Goal: Transaction & Acquisition: Purchase product/service

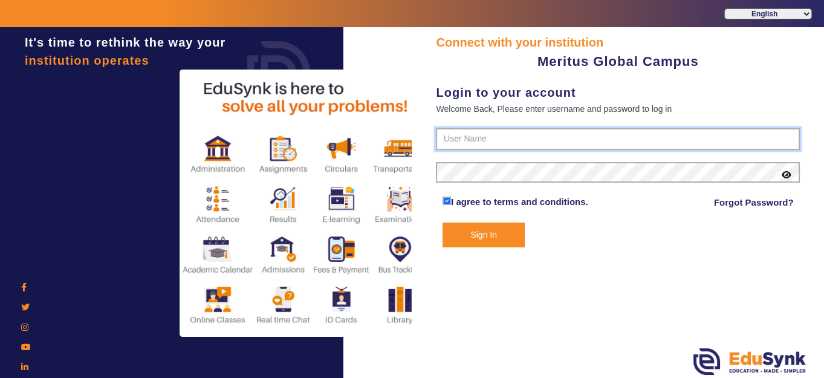
type input "8593852575"
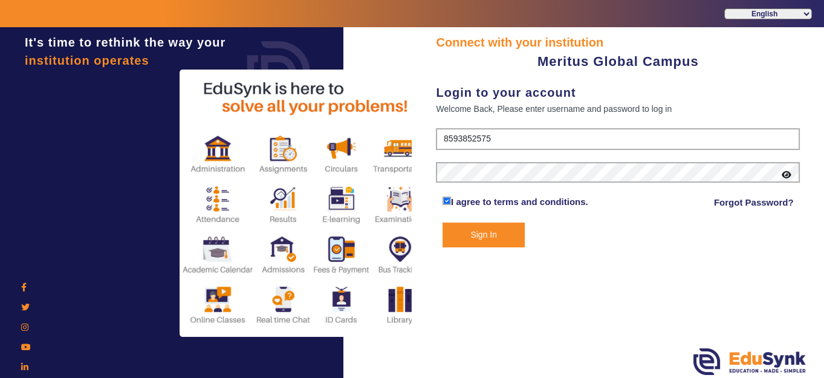
click at [477, 235] on button "Sign In" at bounding box center [483, 234] width 82 height 25
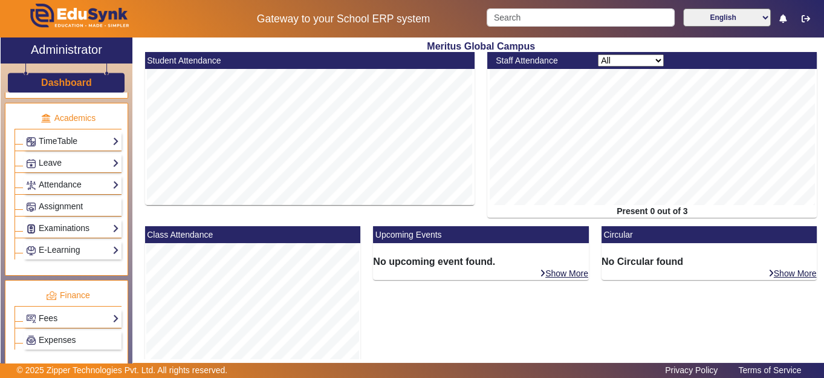
scroll to position [478, 0]
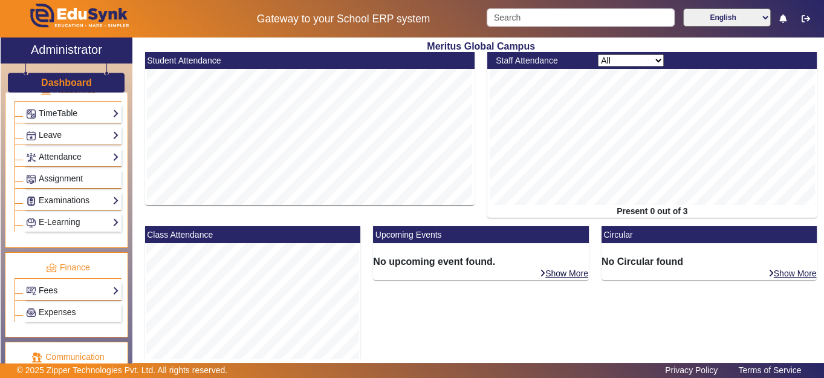
click at [108, 283] on link "Fees" at bounding box center [72, 290] width 93 height 14
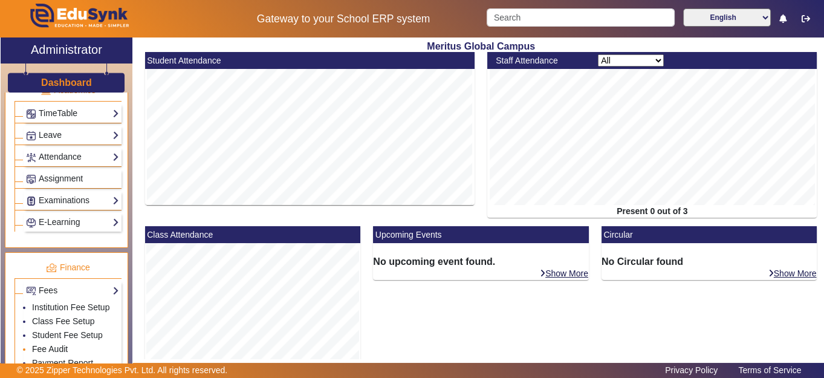
click at [60, 344] on link "Fee Audit" at bounding box center [50, 349] width 36 height 10
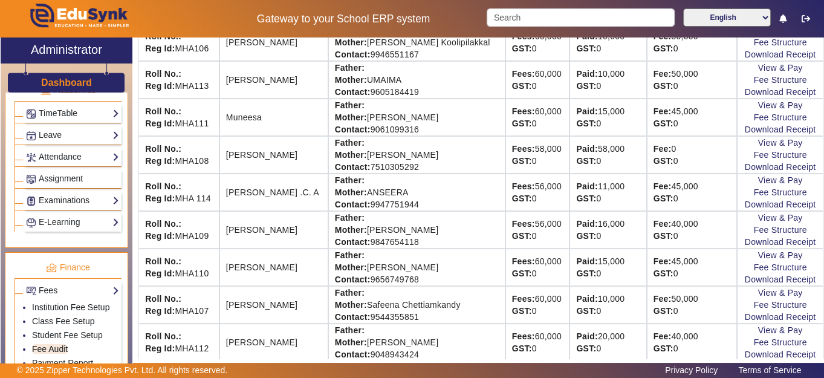
scroll to position [484, 0]
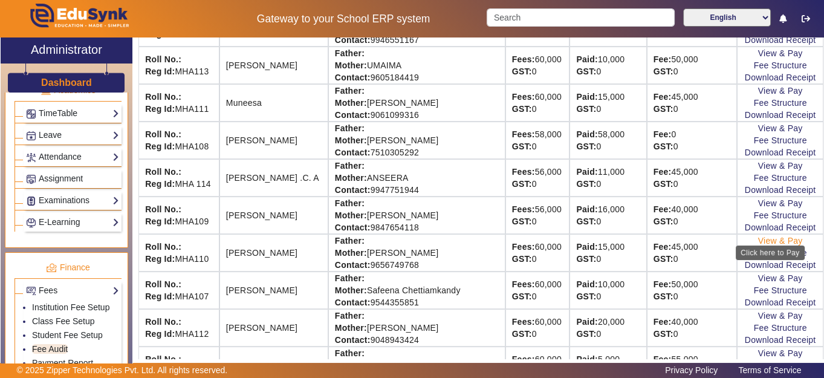
click at [786, 236] on link "View & Pay" at bounding box center [780, 241] width 45 height 10
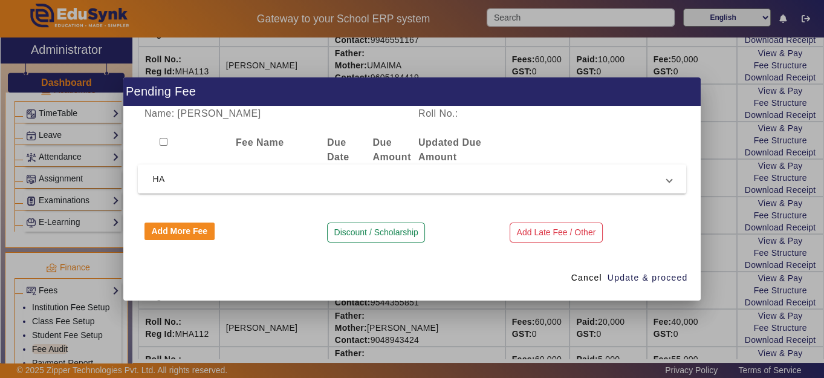
click at [668, 180] on span at bounding box center [669, 179] width 5 height 15
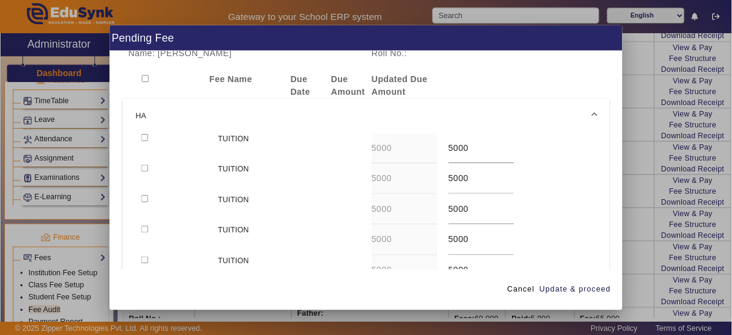
scroll to position [0, 0]
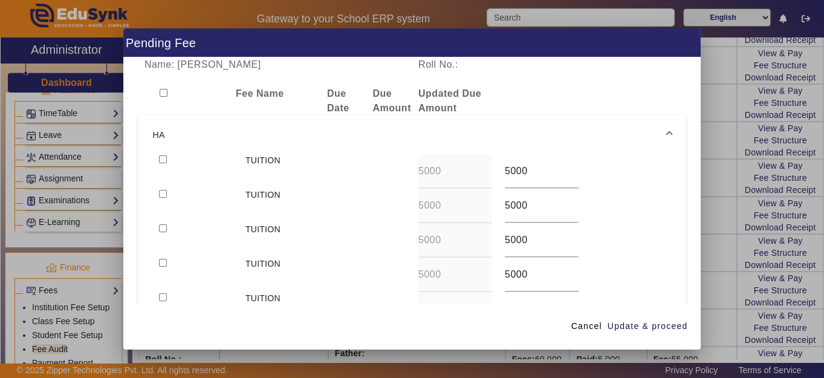
click at [731, 174] on div at bounding box center [412, 189] width 824 height 378
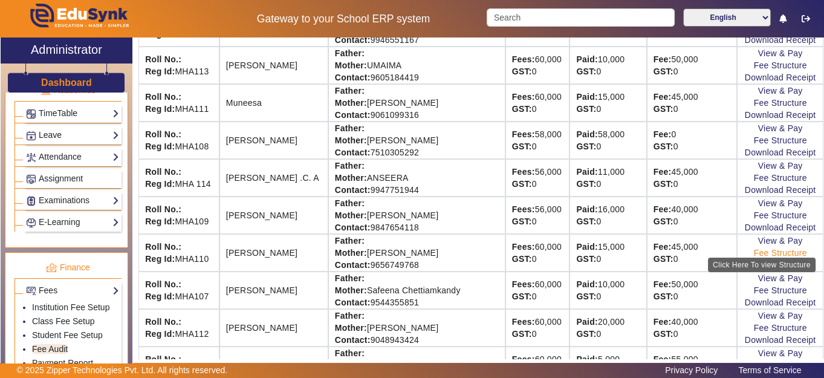
click at [762, 248] on link "Fee Structure" at bounding box center [780, 253] width 53 height 10
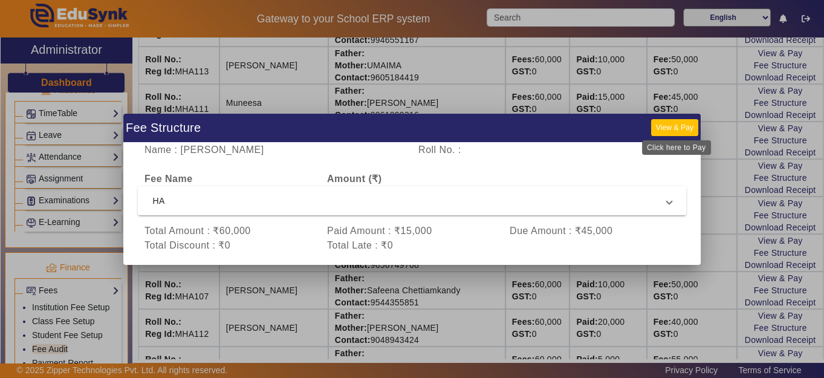
click at [683, 125] on button "View & Pay" at bounding box center [674, 127] width 47 height 16
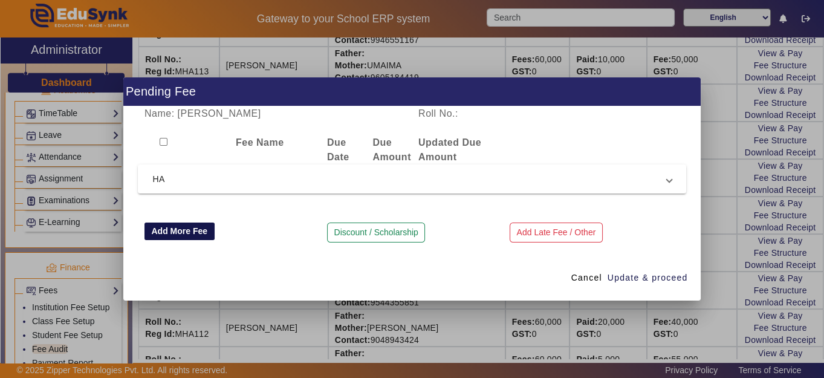
click at [189, 227] on button "Add More Fee" at bounding box center [179, 231] width 70 height 18
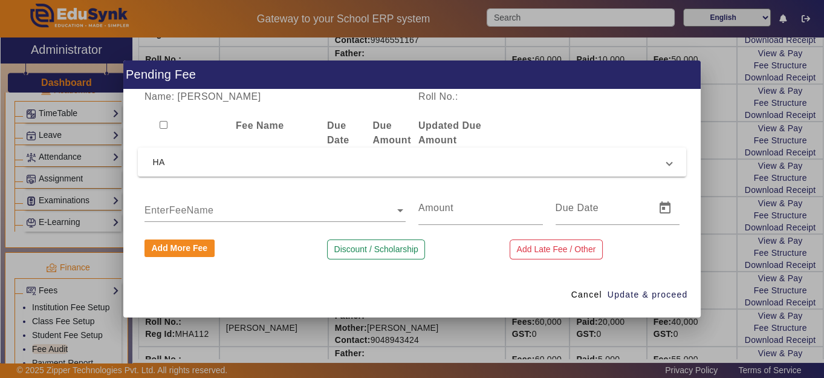
click at [167, 126] on div at bounding box center [183, 132] width 91 height 29
click at [165, 123] on input "checkbox" at bounding box center [164, 125] width 8 height 8
checkbox input "true"
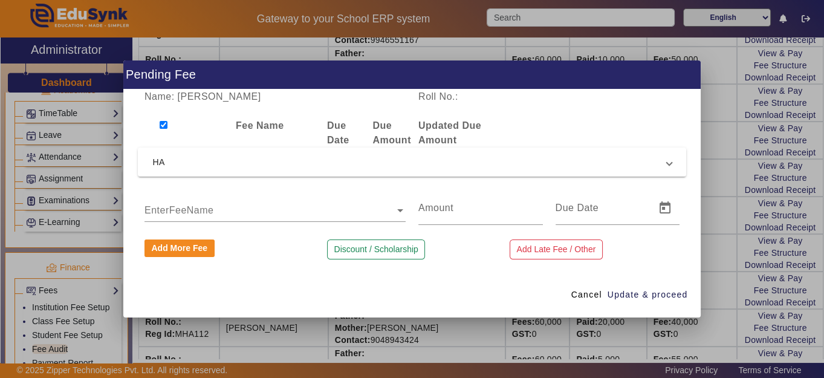
checkbox input "true"
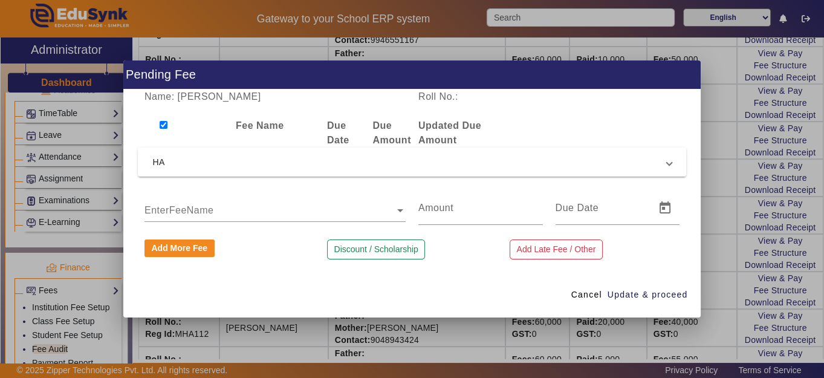
checkbox input "true"
click at [493, 221] on div at bounding box center [480, 208] width 125 height 34
click at [488, 213] on input "number" at bounding box center [480, 208] width 125 height 15
type input "5000"
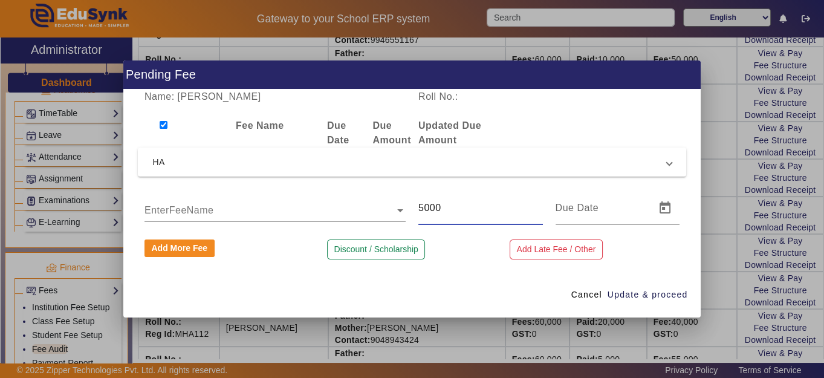
click at [665, 135] on div "Fee Name Due Date Due Amount Updated Due Amount" at bounding box center [412, 132] width 548 height 29
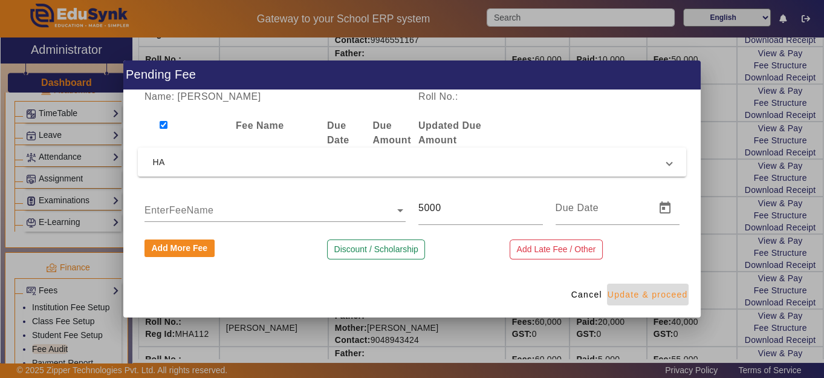
click at [660, 295] on span "Update & proceed" at bounding box center [647, 294] width 80 height 13
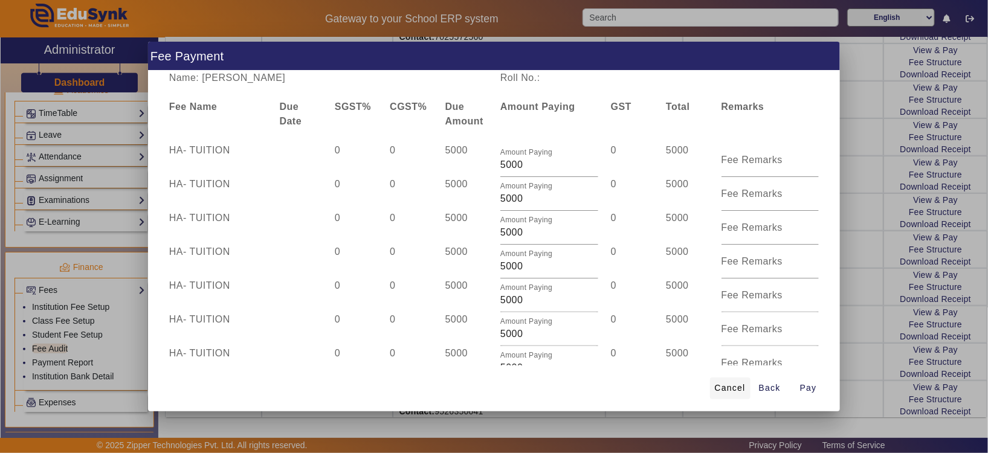
click at [729, 377] on span at bounding box center [730, 388] width 40 height 29
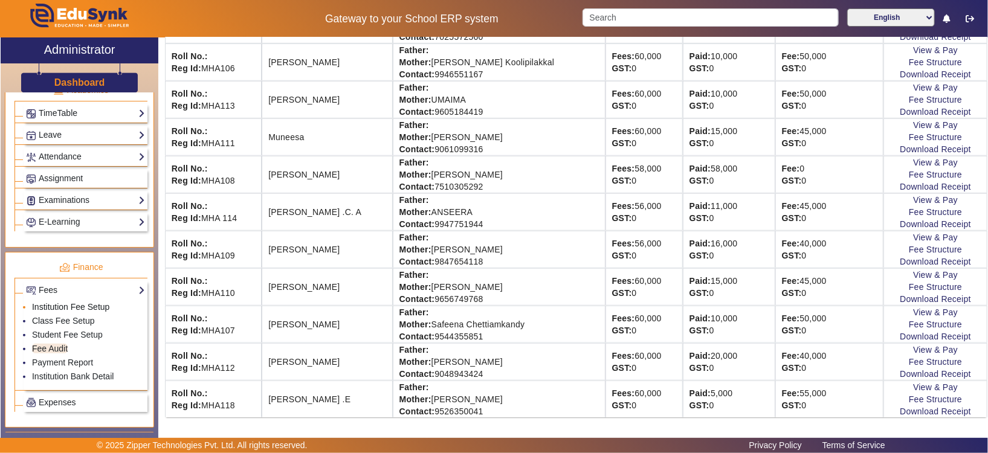
click at [93, 302] on link "Institution Fee Setup" at bounding box center [70, 307] width 77 height 10
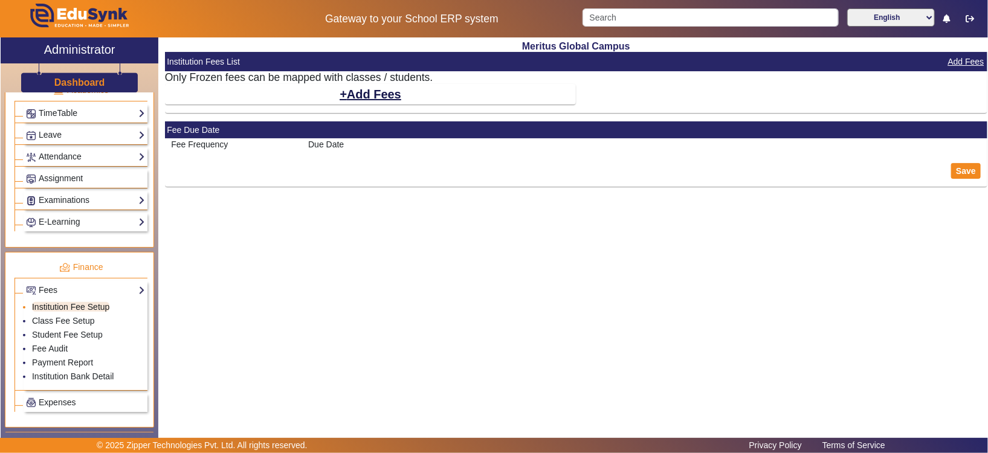
select select "30"
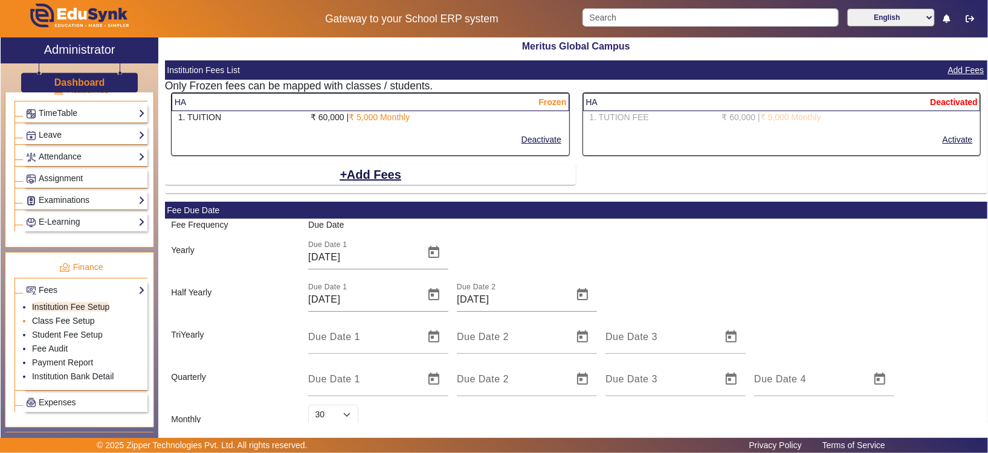
click at [76, 316] on link "Class Fee Setup" at bounding box center [63, 321] width 63 height 10
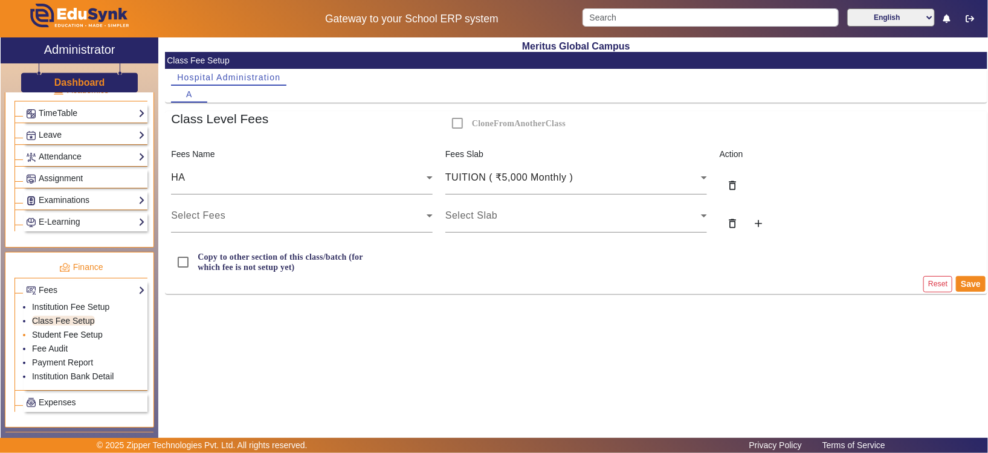
click at [83, 332] on link "Student Fee Setup" at bounding box center [67, 335] width 71 height 10
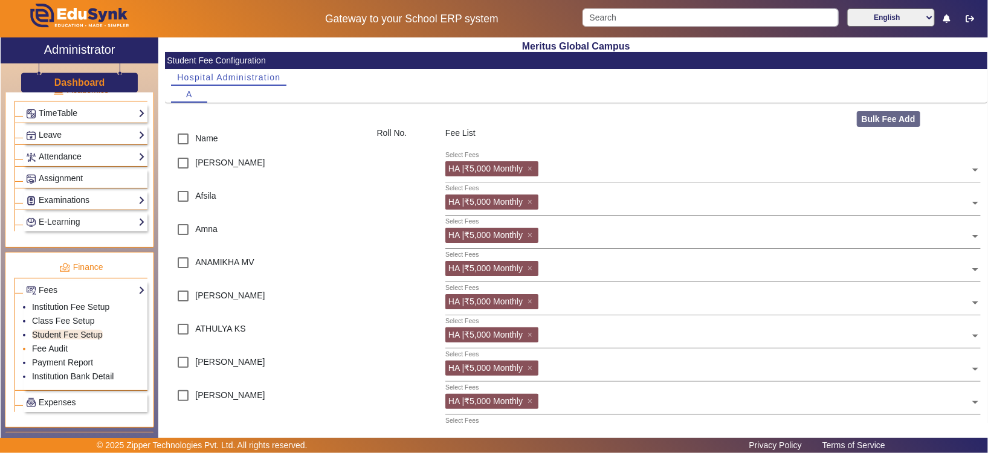
click at [73, 353] on li "Fee Audit" at bounding box center [88, 350] width 113 height 14
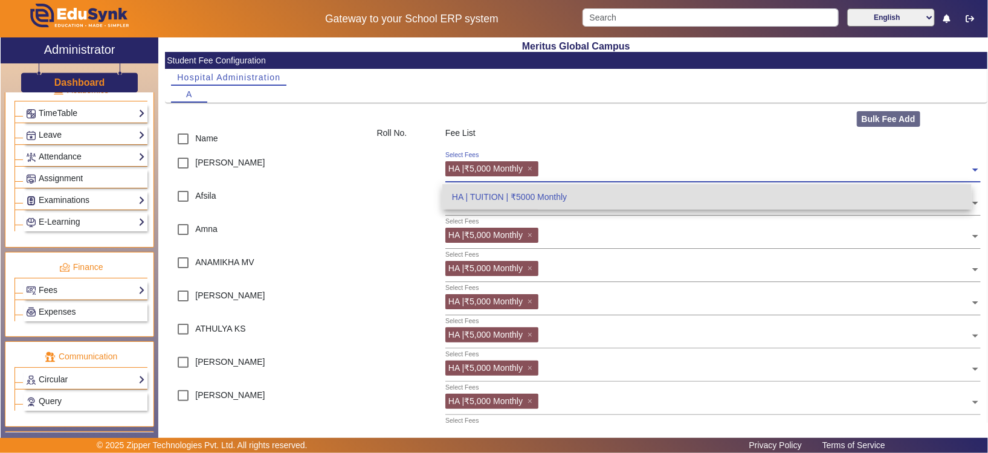
click at [641, 154] on div "Select Fees HA | ₹5,000 Monthly ×" at bounding box center [707, 167] width 525 height 27
click at [592, 53] on mat-card-header "Student Fee Configuration" at bounding box center [576, 60] width 823 height 17
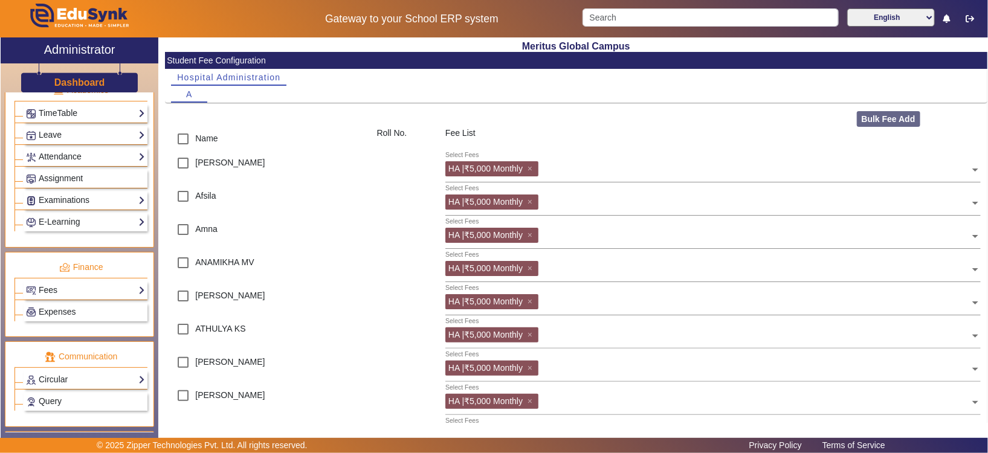
drag, startPoint x: 128, startPoint y: 230, endPoint x: 119, endPoint y: 239, distance: 12.4
click at [119, 239] on ul "Academics TimeTable Assign Teacher AcademicCalendar Period Structure TimeTable …" at bounding box center [79, 161] width 149 height 173
click at [102, 288] on link "Fees" at bounding box center [85, 290] width 119 height 14
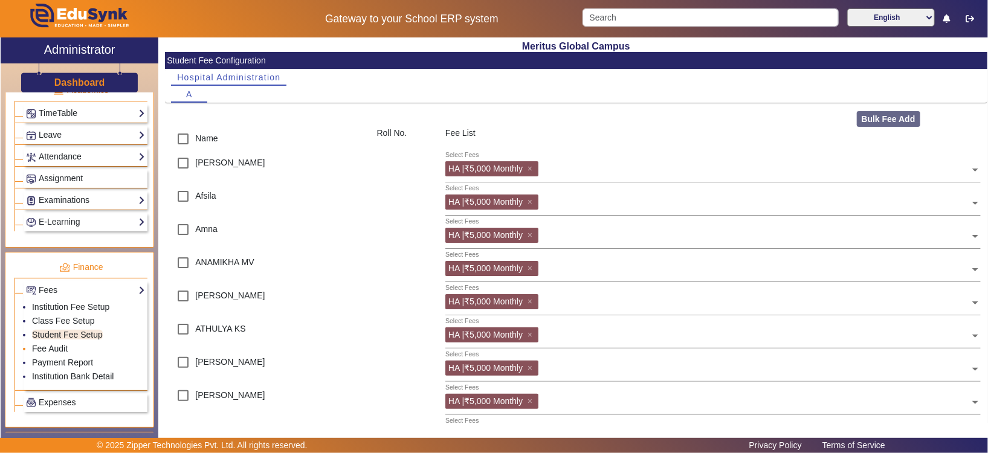
click at [92, 346] on li "Fee Audit" at bounding box center [88, 350] width 113 height 14
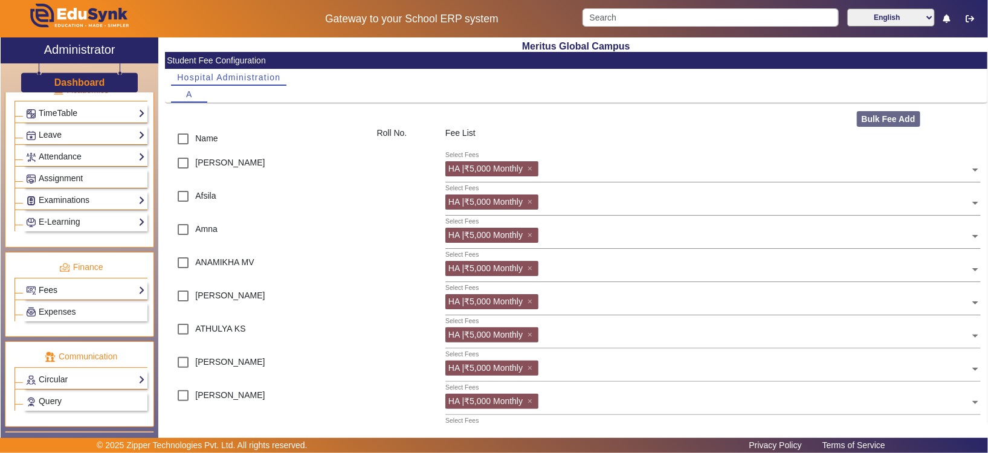
click at [109, 293] on link "Fees" at bounding box center [85, 290] width 119 height 14
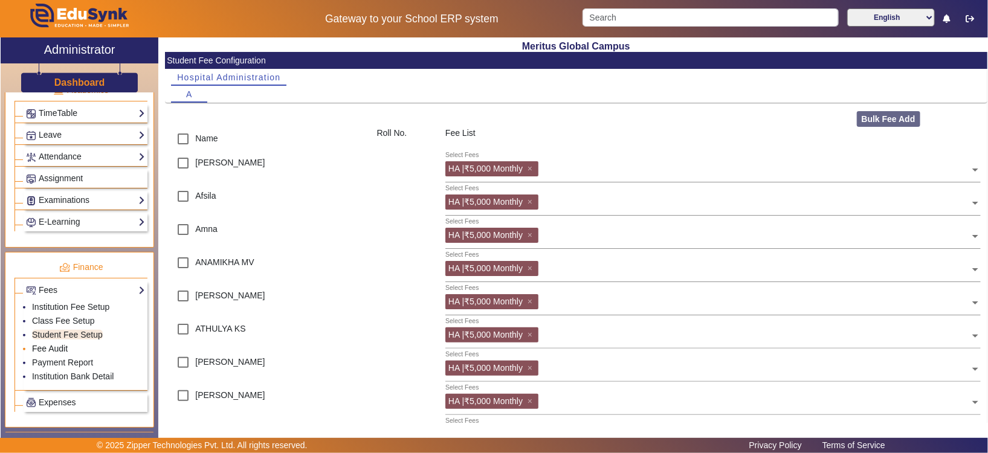
click at [45, 347] on link "Fee Audit" at bounding box center [50, 349] width 36 height 10
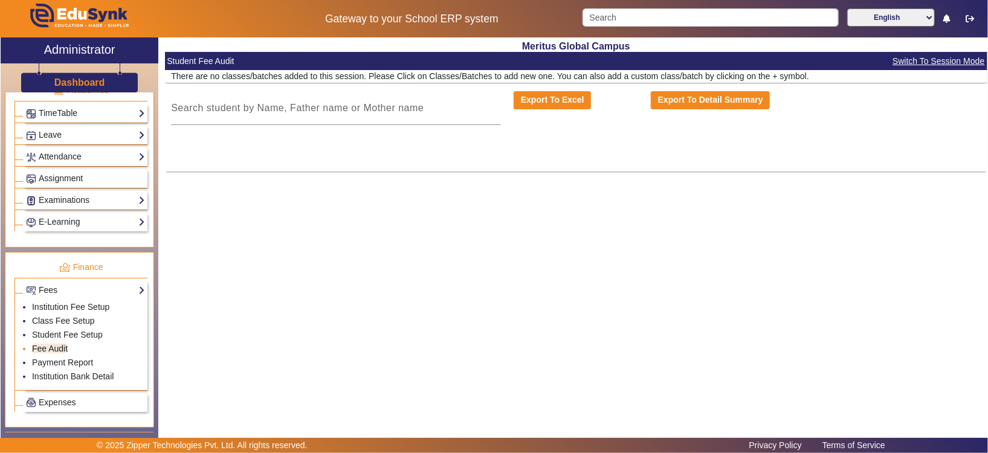
click at [45, 347] on link "Fee Audit" at bounding box center [50, 349] width 36 height 10
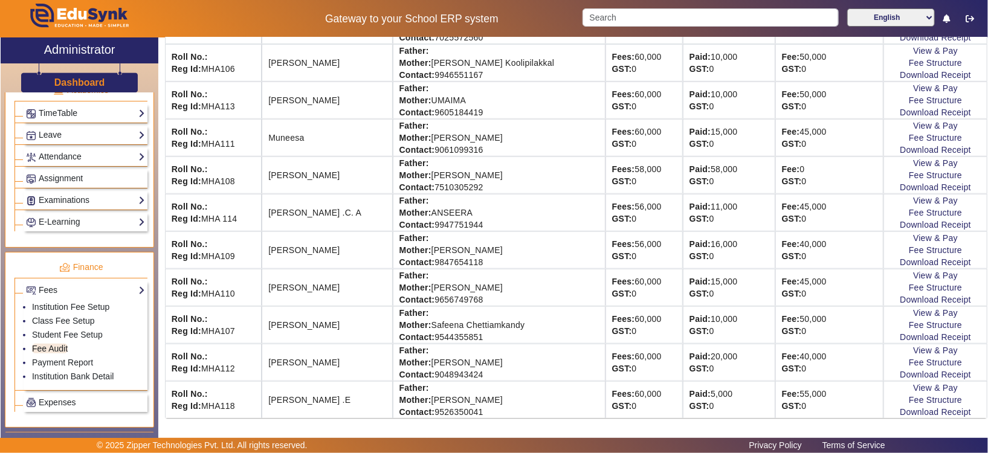
scroll to position [449, 0]
click at [823, 299] on link "Download Receipt" at bounding box center [935, 299] width 71 height 10
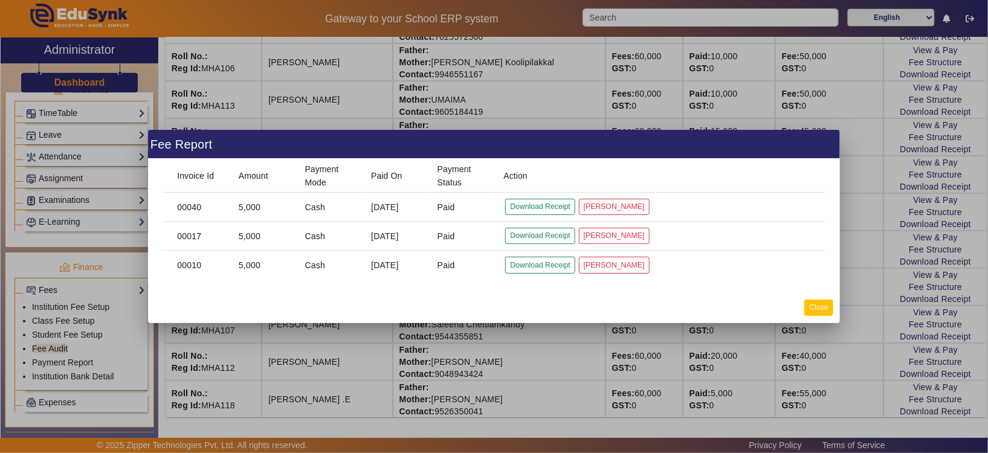
click at [823, 306] on button "Close" at bounding box center [818, 308] width 28 height 16
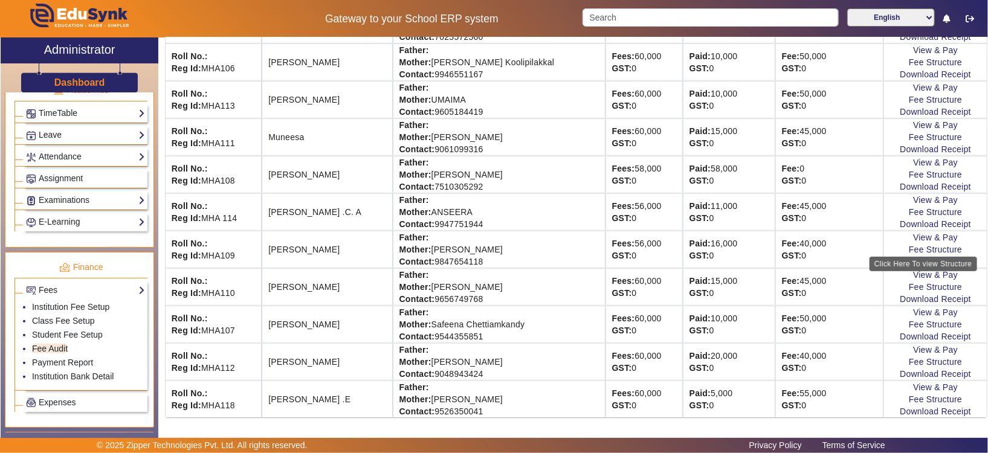
click at [823, 270] on div "Click Here To view Structure" at bounding box center [924, 264] width 108 height 15
click at [823, 273] on link "View & Pay" at bounding box center [935, 275] width 45 height 10
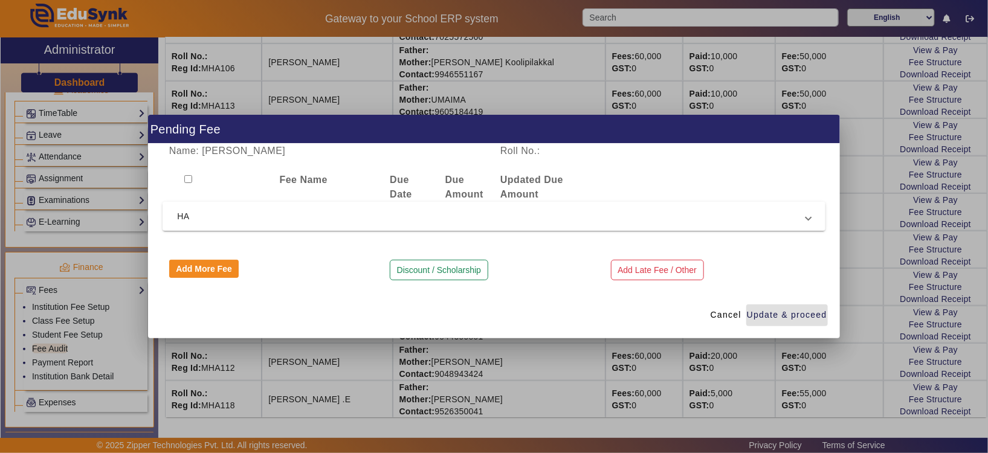
click at [185, 175] on input "checkbox" at bounding box center [188, 179] width 8 height 8
checkbox input "true"
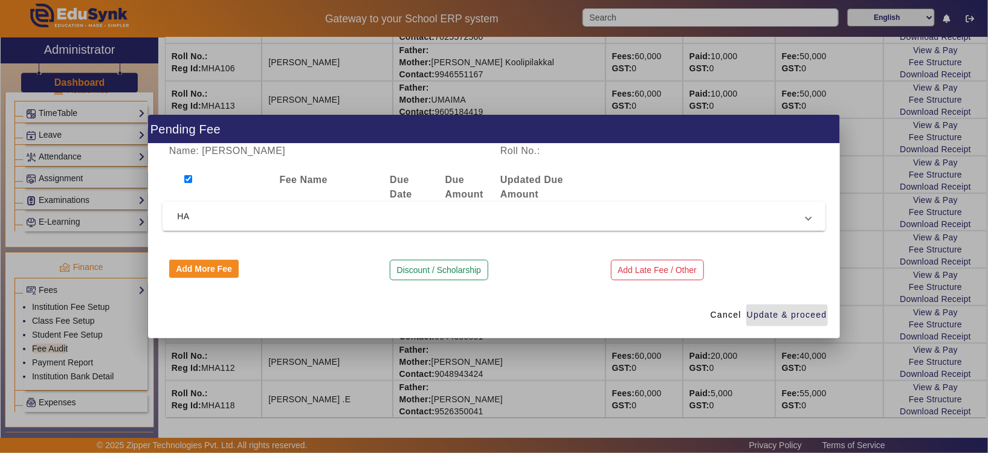
checkbox input "true"
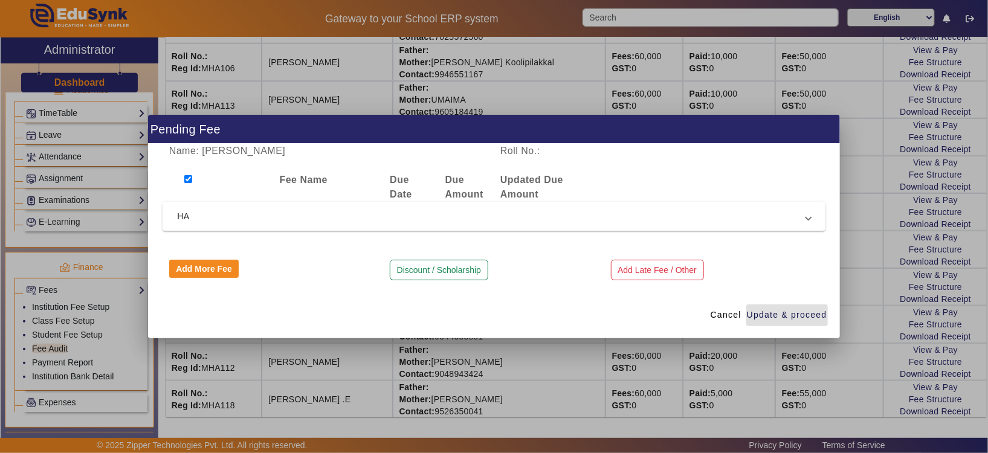
checkbox input "true"
click at [185, 175] on input "checkbox" at bounding box center [188, 179] width 8 height 8
checkbox input "false"
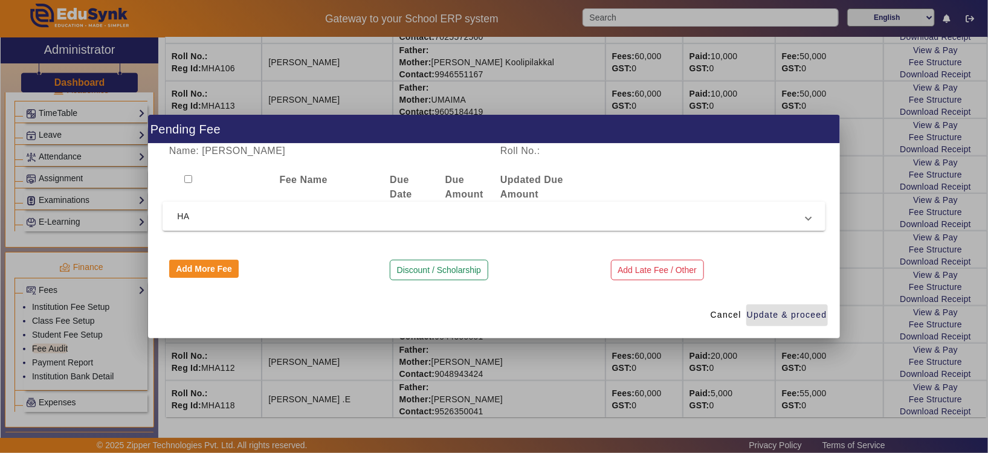
checkbox input "false"
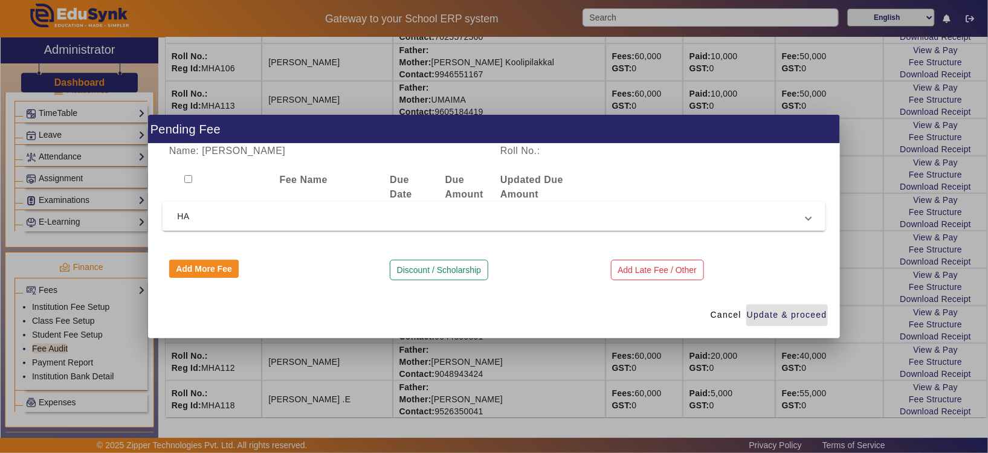
checkbox input "false"
click at [187, 179] on input "checkbox" at bounding box center [188, 179] width 8 height 8
checkbox input "true"
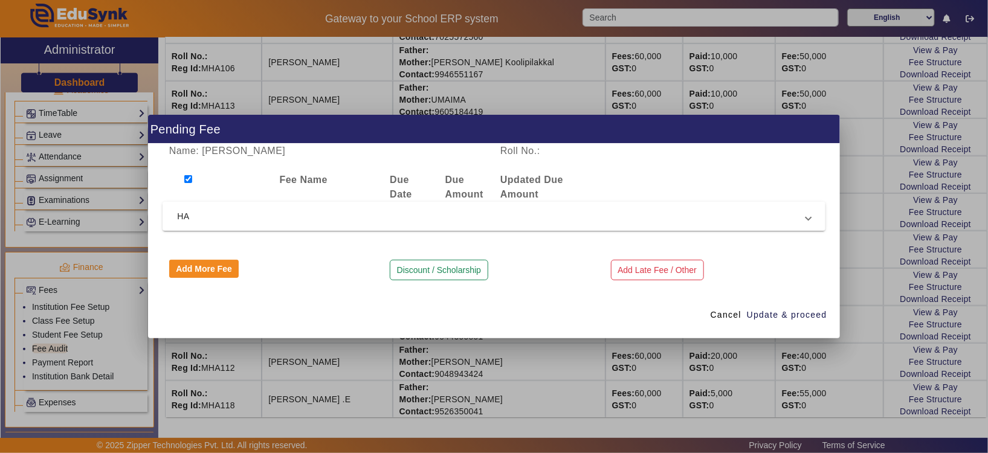
checkbox input "true"
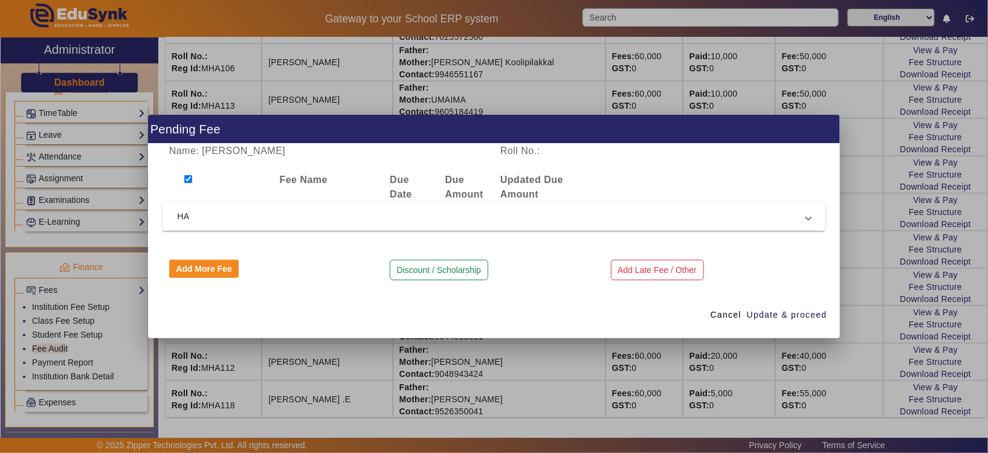
checkbox input "true"
click at [218, 270] on button "Add More Fee" at bounding box center [204, 269] width 70 height 18
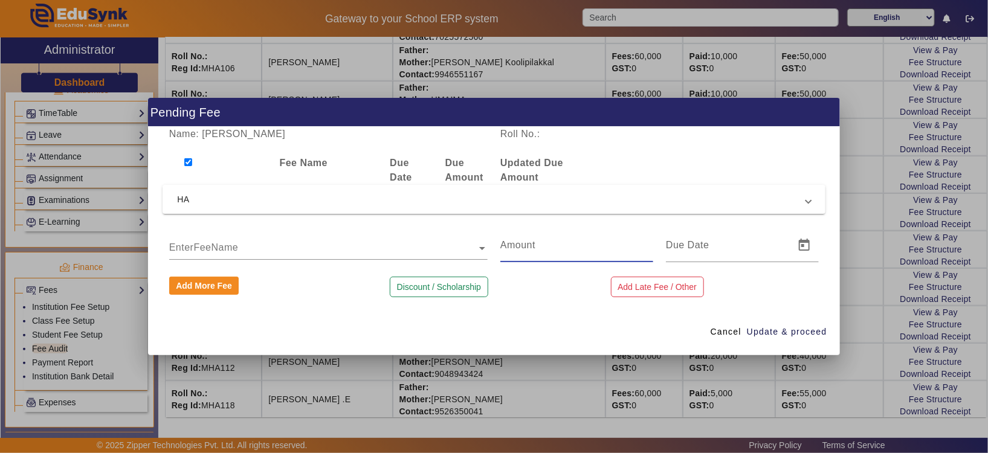
click at [583, 248] on input "number" at bounding box center [576, 245] width 153 height 15
type input "5000"
click at [410, 245] on input "text" at bounding box center [328, 248] width 319 height 15
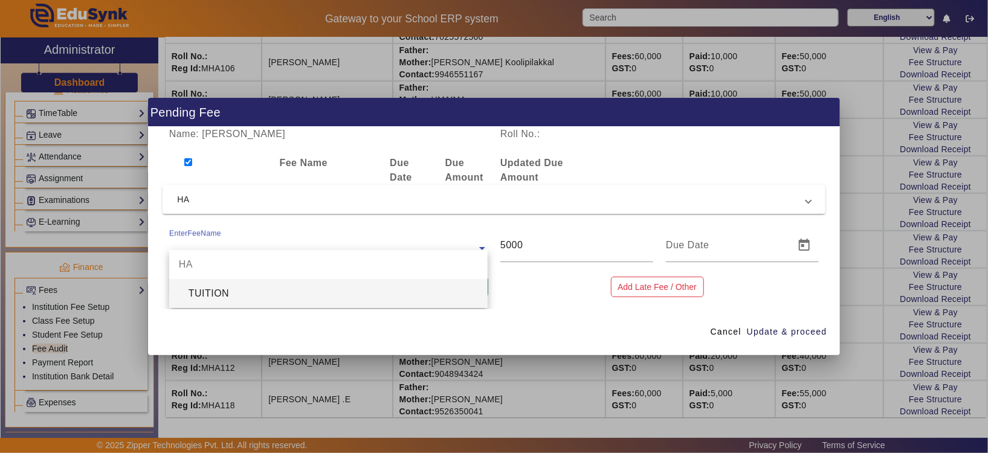
click at [417, 296] on div "TUITION" at bounding box center [328, 293] width 319 height 29
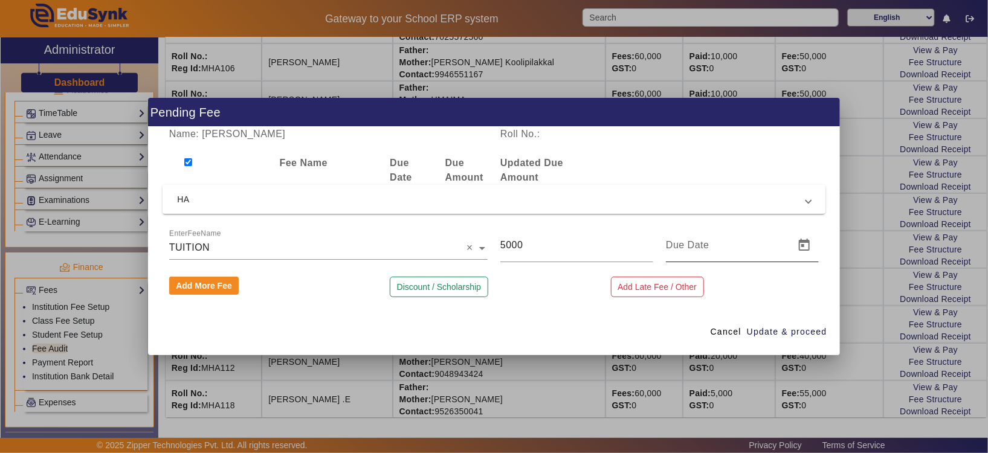
click at [782, 236] on div at bounding box center [726, 245] width 121 height 34
click at [801, 248] on span "Open calendar" at bounding box center [804, 245] width 29 height 29
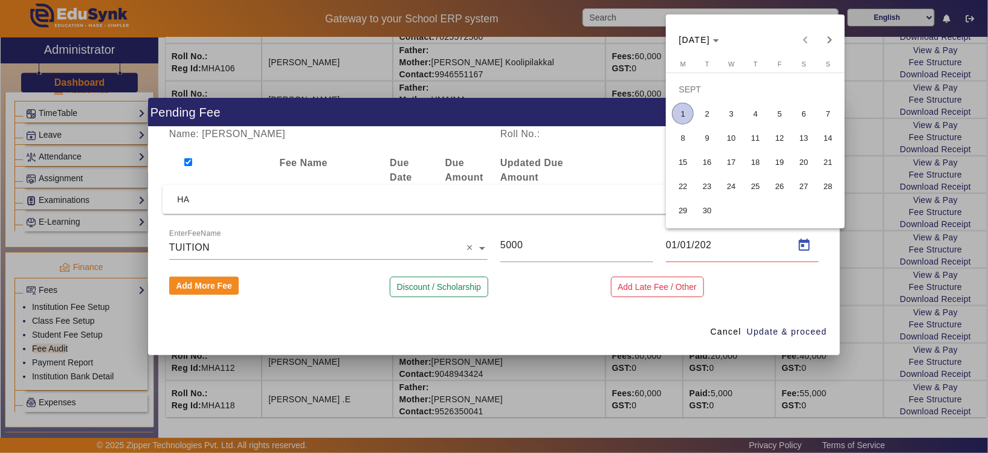
click at [679, 109] on span "1" at bounding box center [683, 114] width 22 height 22
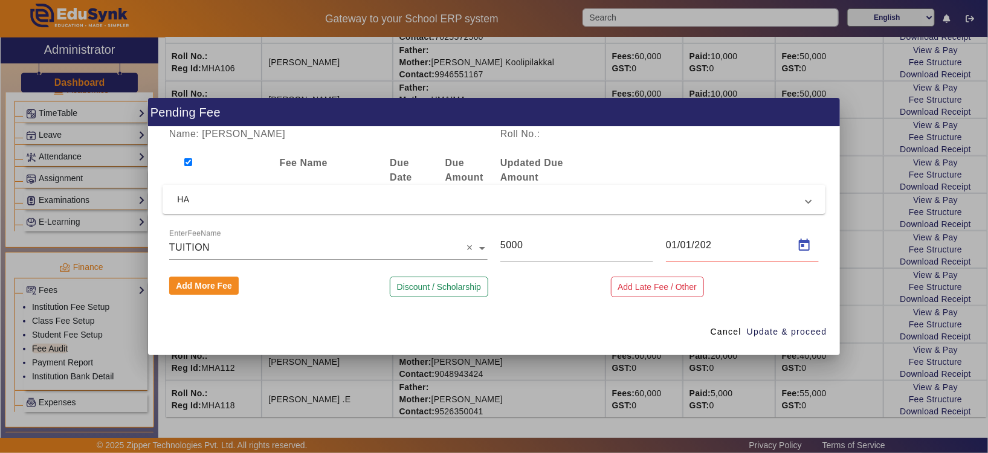
type input "[DATE]"
click at [787, 335] on span "Update & proceed" at bounding box center [787, 332] width 80 height 13
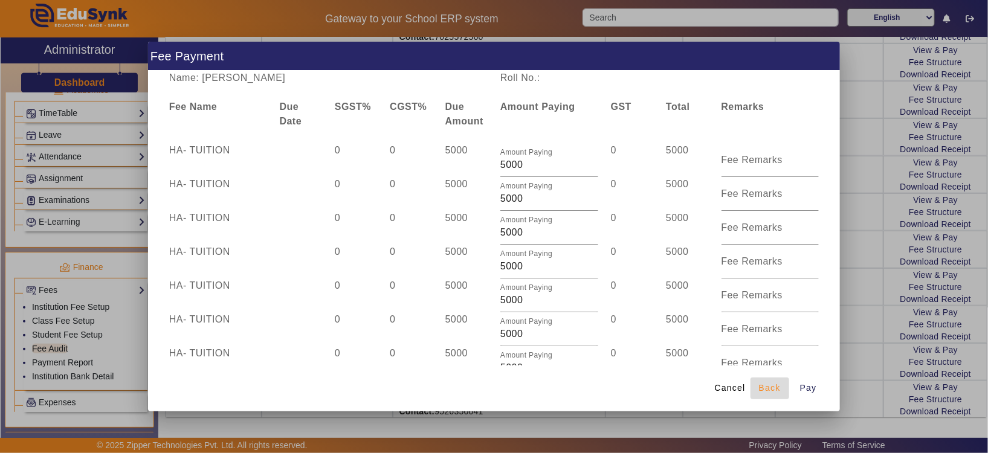
click at [775, 377] on span "submit" at bounding box center [770, 388] width 39 height 29
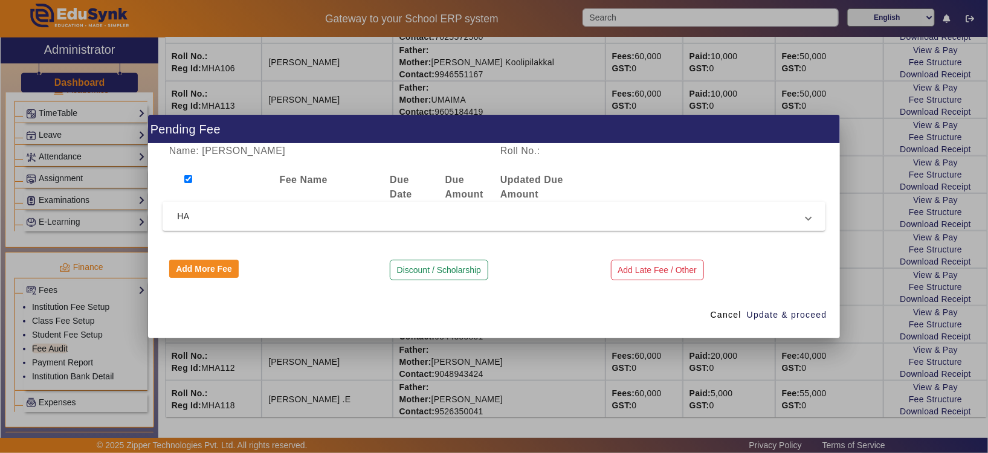
click at [823, 147] on div at bounding box center [494, 226] width 988 height 453
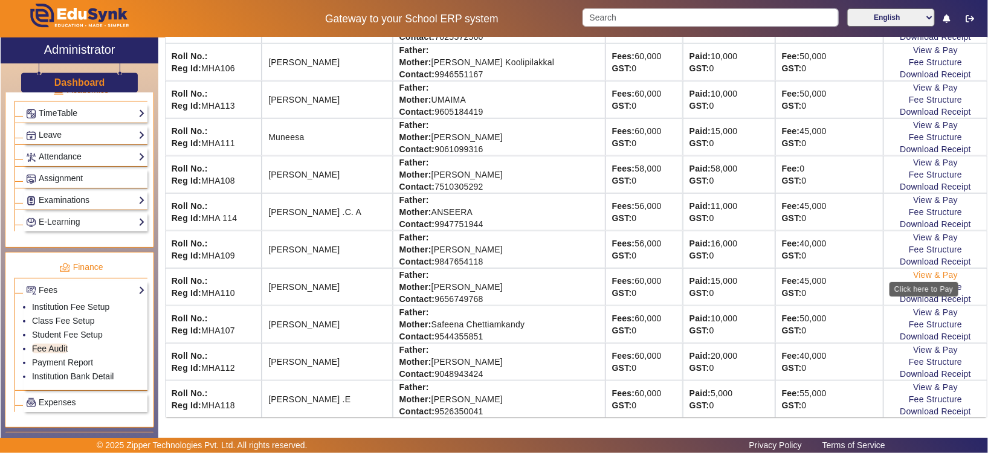
click at [823, 270] on link "View & Pay" at bounding box center [935, 275] width 45 height 10
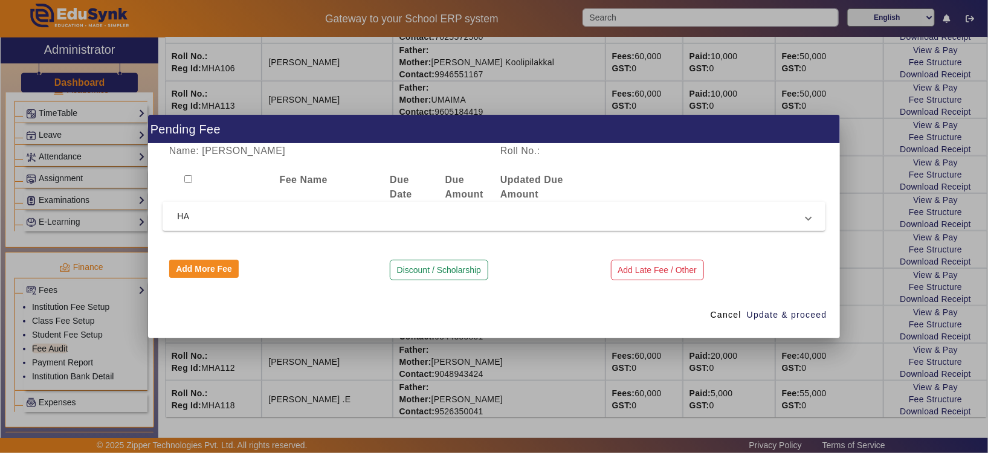
click at [183, 178] on div at bounding box center [218, 187] width 111 height 29
click at [184, 176] on input "checkbox" at bounding box center [188, 179] width 8 height 8
checkbox input "true"
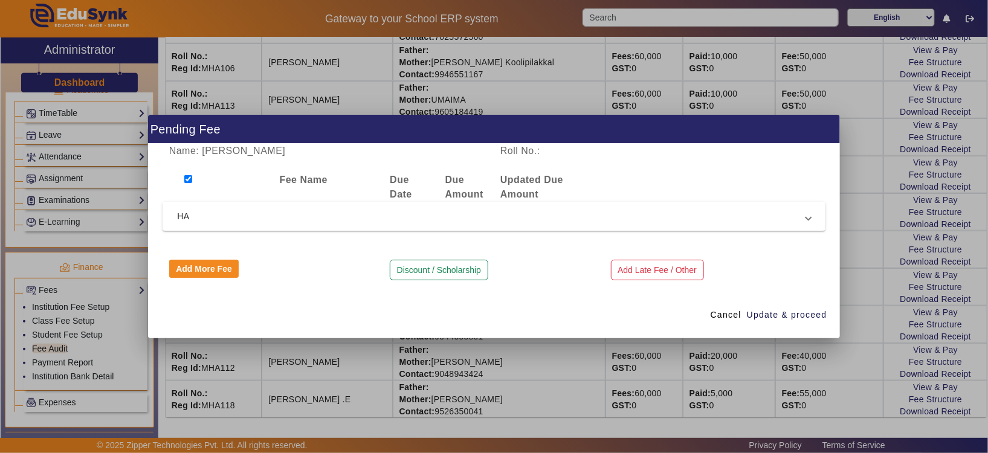
checkbox input "true"
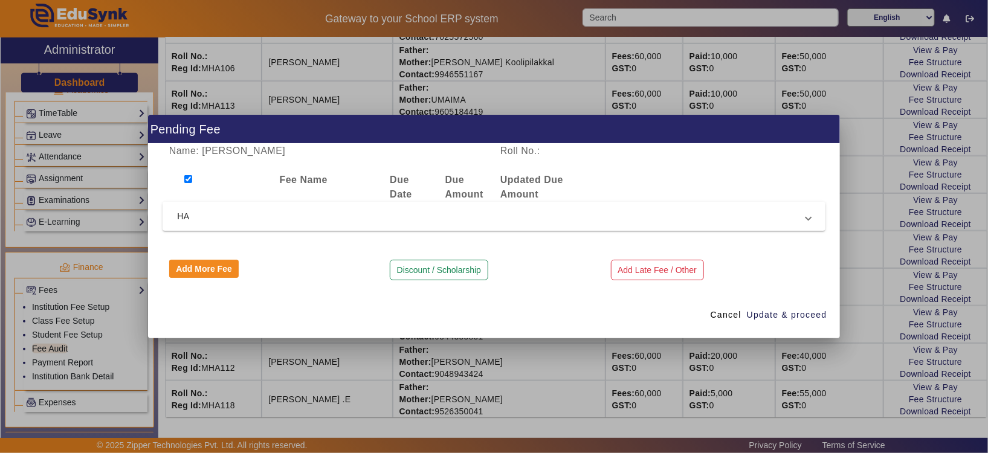
checkbox input "true"
click at [215, 261] on button "Add More Fee" at bounding box center [204, 269] width 70 height 18
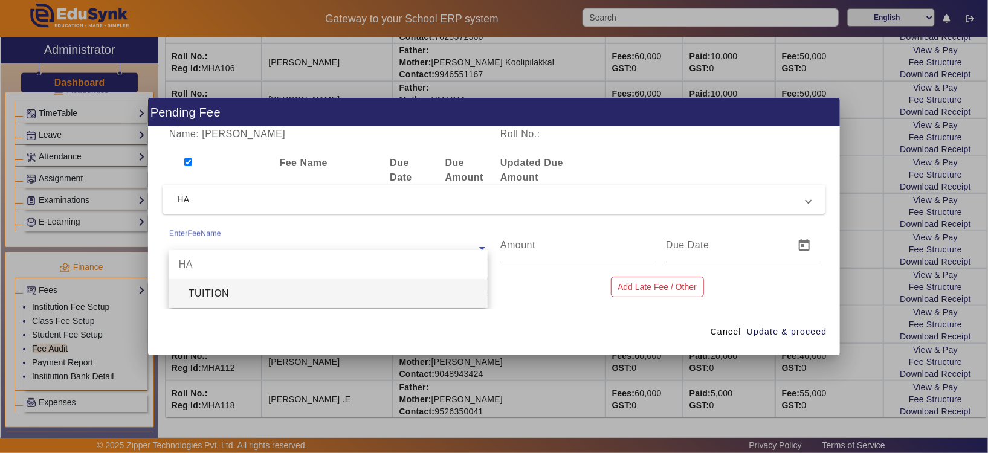
click at [359, 254] on ng-select "EnterFeeName HA TUITION" at bounding box center [328, 245] width 319 height 34
click at [355, 293] on div "TUITION" at bounding box center [328, 293] width 319 height 29
type input "5000"
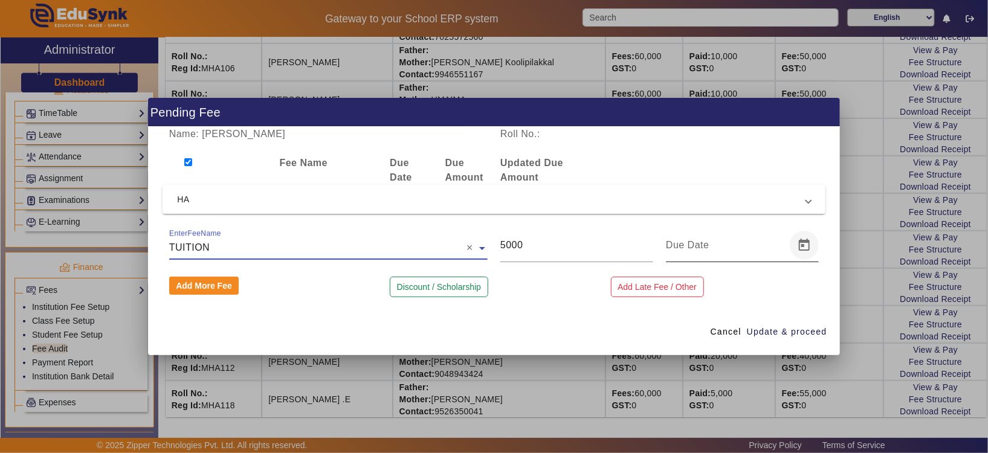
click at [806, 247] on span "Open calendar" at bounding box center [804, 245] width 29 height 29
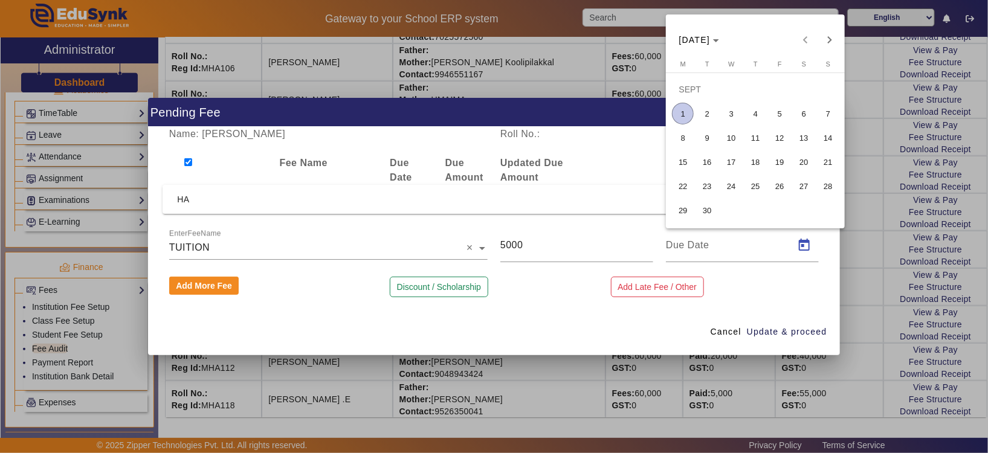
click at [685, 105] on span "1" at bounding box center [683, 114] width 22 height 22
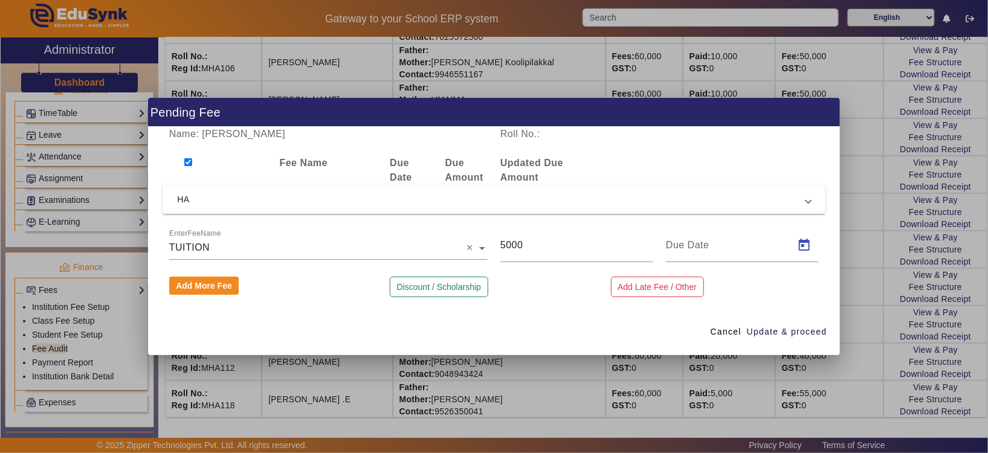
type input "[DATE]"
click at [822, 332] on span "Update & proceed" at bounding box center [787, 332] width 80 height 13
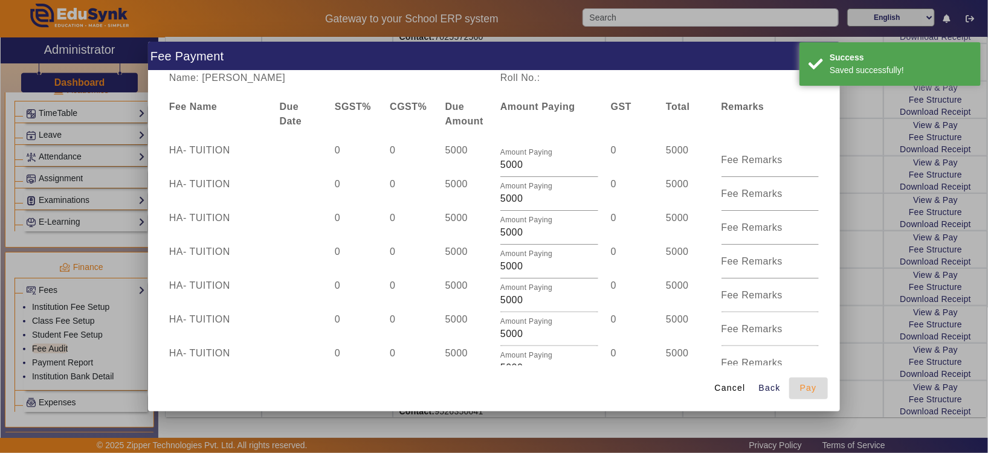
click at [804, 377] on span "Pay" at bounding box center [808, 388] width 17 height 13
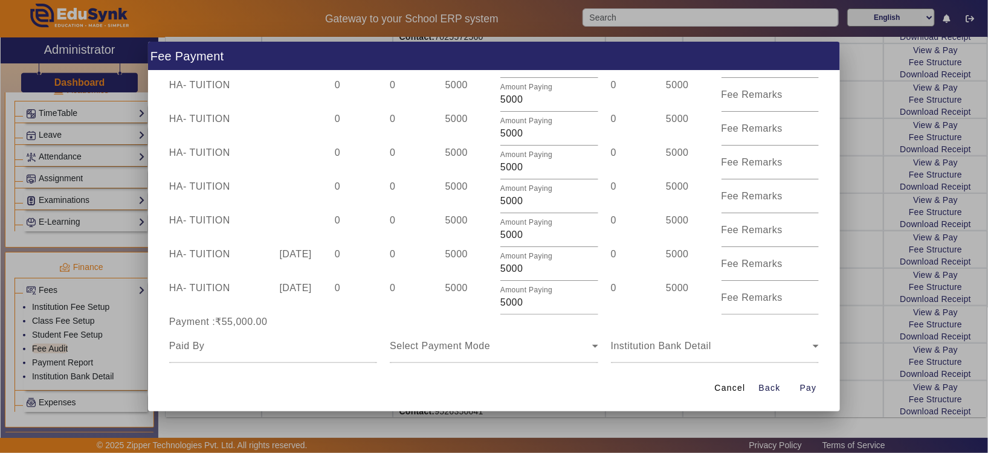
scroll to position [250, 0]
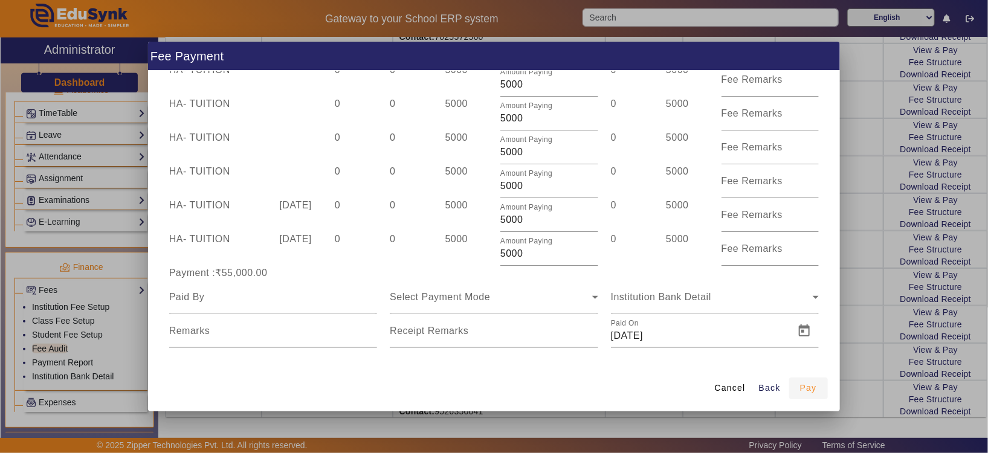
click at [806, 377] on span "Pay" at bounding box center [808, 388] width 17 height 13
click at [734, 377] on span "Cancel" at bounding box center [730, 388] width 31 height 13
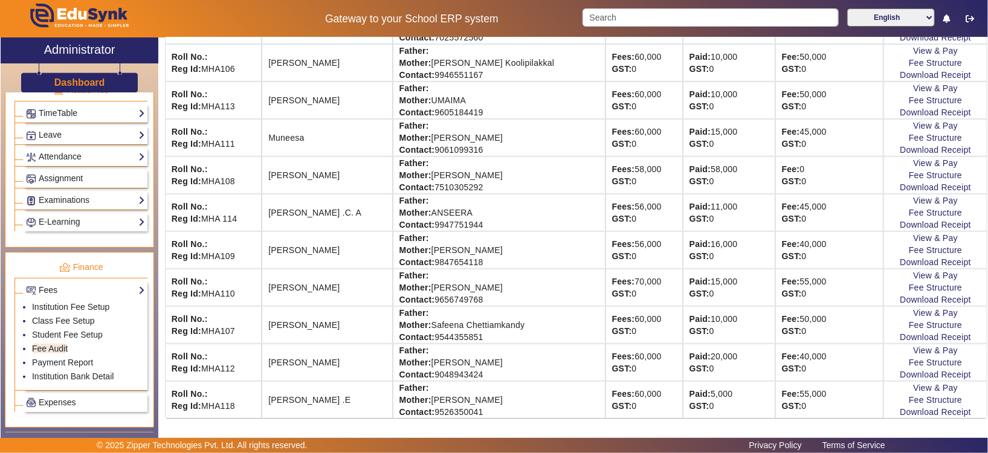
scroll to position [449, 0]
click at [823, 270] on link "View & Pay" at bounding box center [935, 275] width 45 height 10
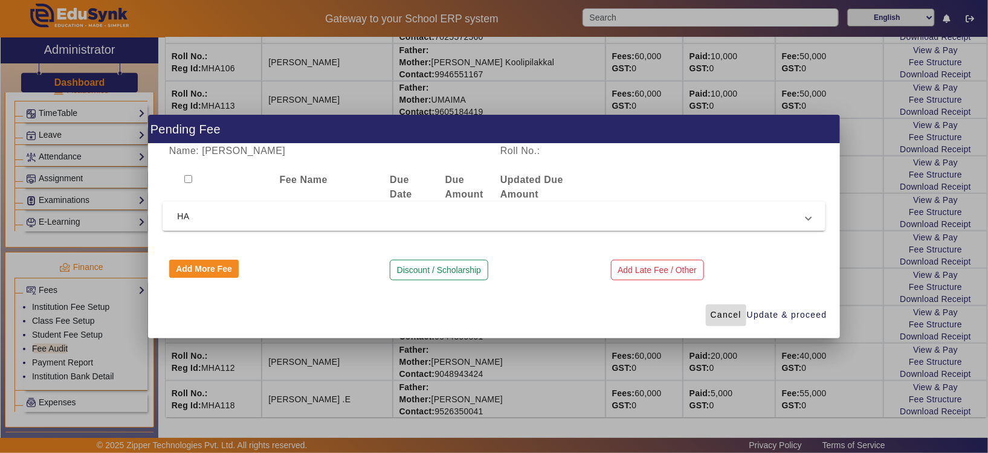
click at [733, 322] on span at bounding box center [726, 315] width 40 height 29
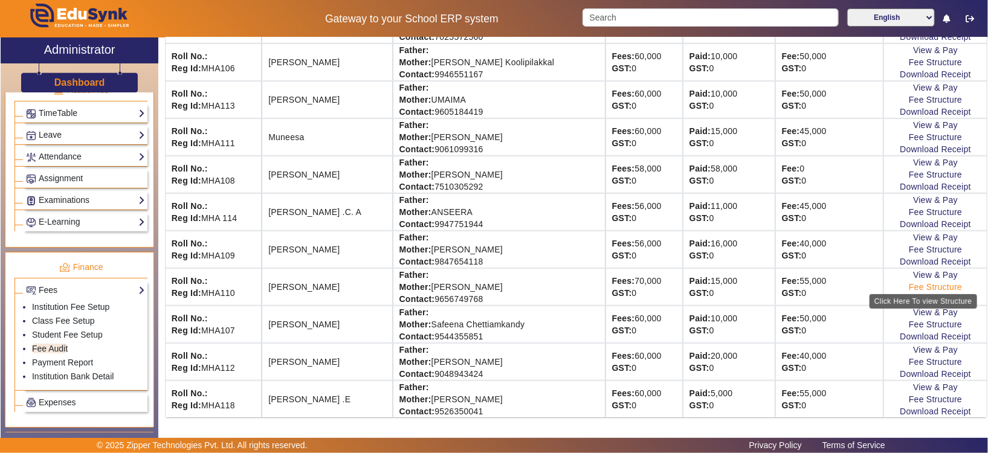
click at [823, 282] on link "Fee Structure" at bounding box center [935, 287] width 53 height 10
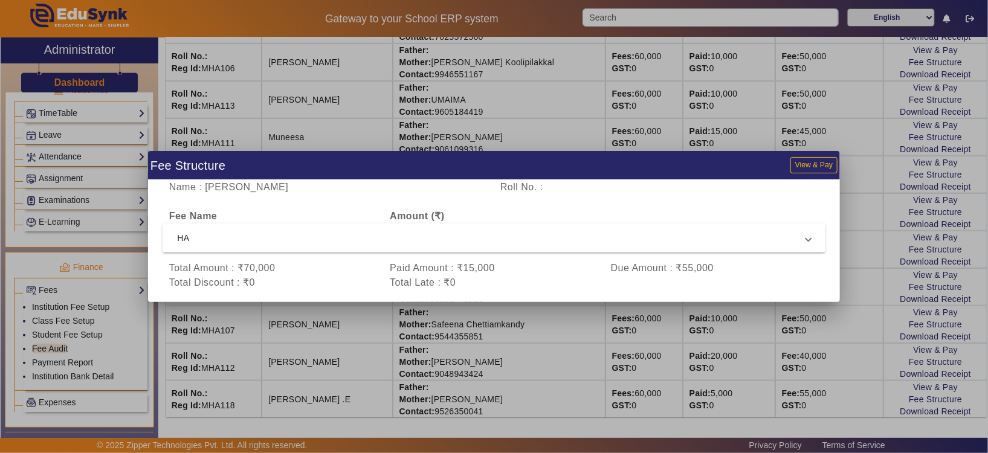
click at [242, 271] on div "Total Amount : ₹70,000" at bounding box center [273, 268] width 221 height 15
click at [300, 274] on div "Total Amount : ₹70,000" at bounding box center [273, 268] width 221 height 15
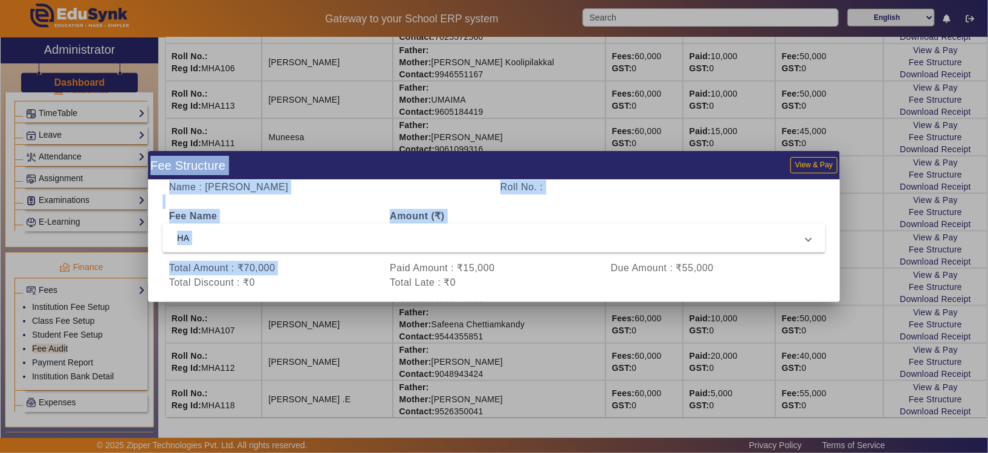
drag, startPoint x: 299, startPoint y: 274, endPoint x: 62, endPoint y: 314, distance: 240.9
click at [62, 314] on div "Fee Structure View & Pay Name : [PERSON_NAME] Roll No. : Fee Name Amount (₹) HA…" at bounding box center [494, 226] width 988 height 453
click at [62, 314] on div at bounding box center [494, 226] width 988 height 453
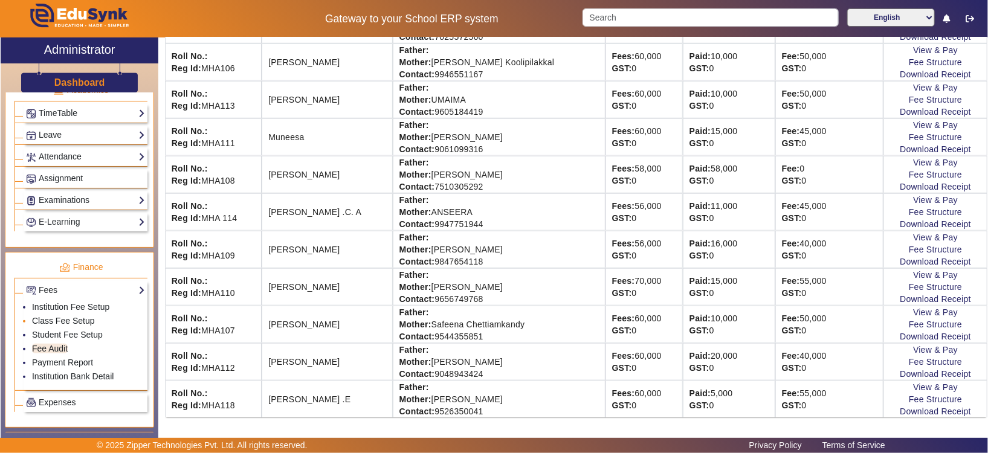
click at [75, 316] on link "Class Fee Setup" at bounding box center [63, 321] width 63 height 10
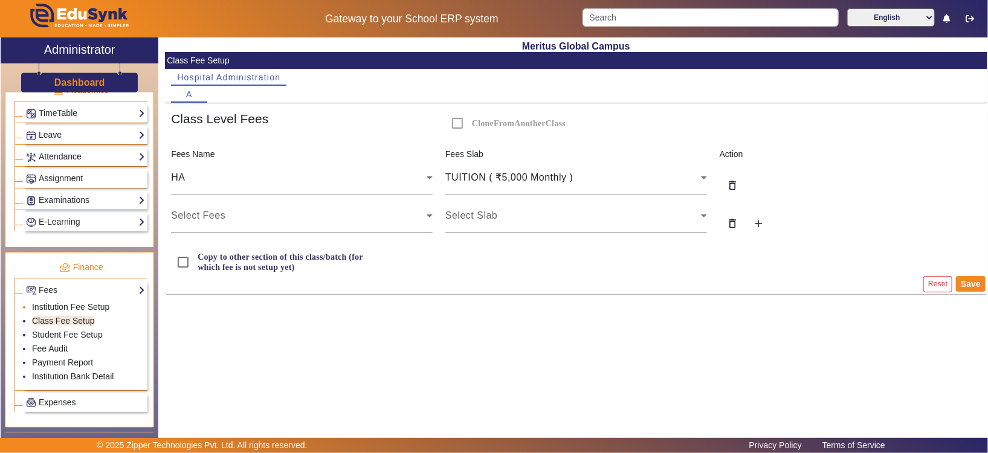
click at [91, 301] on li "Institution Fee Setup" at bounding box center [88, 308] width 113 height 14
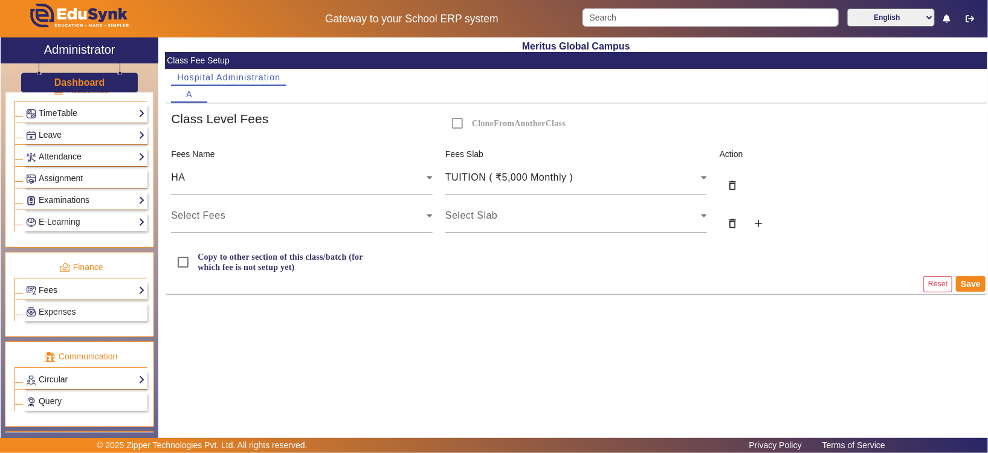
click at [116, 284] on link "Fees" at bounding box center [85, 290] width 119 height 14
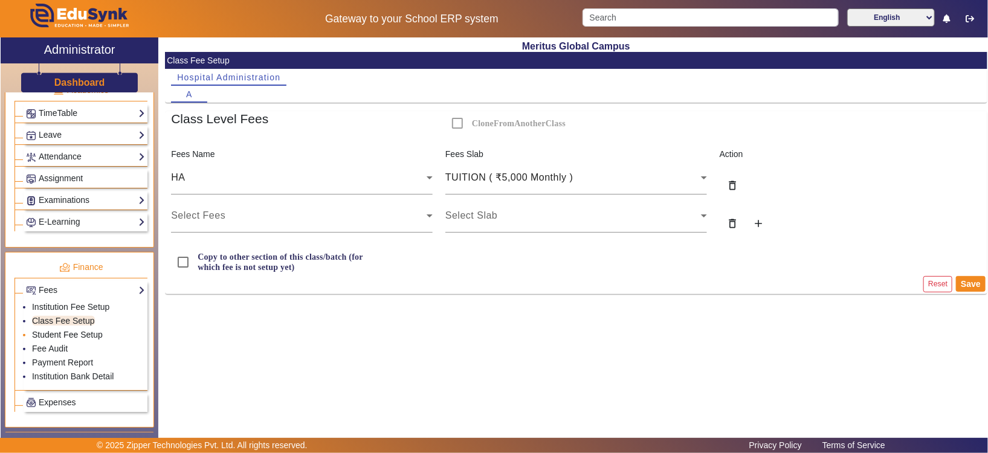
click at [92, 333] on link "Student Fee Setup" at bounding box center [67, 335] width 71 height 10
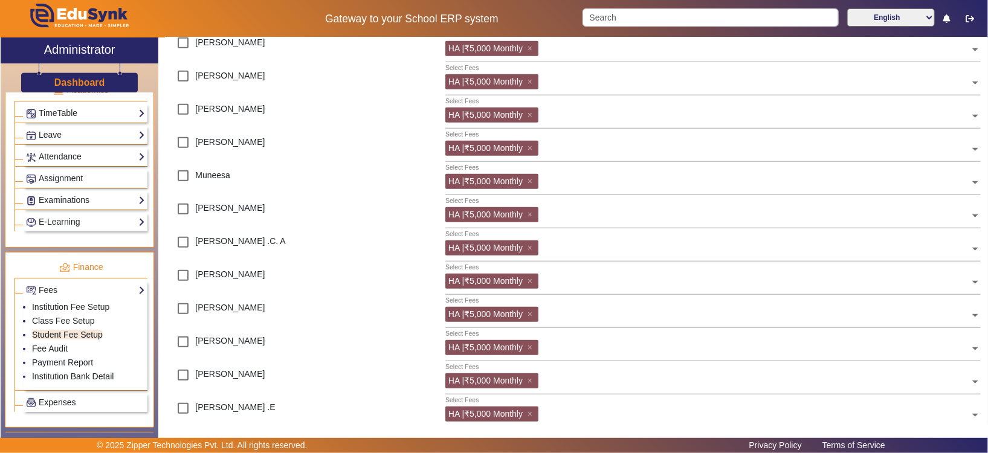
scroll to position [334, 0]
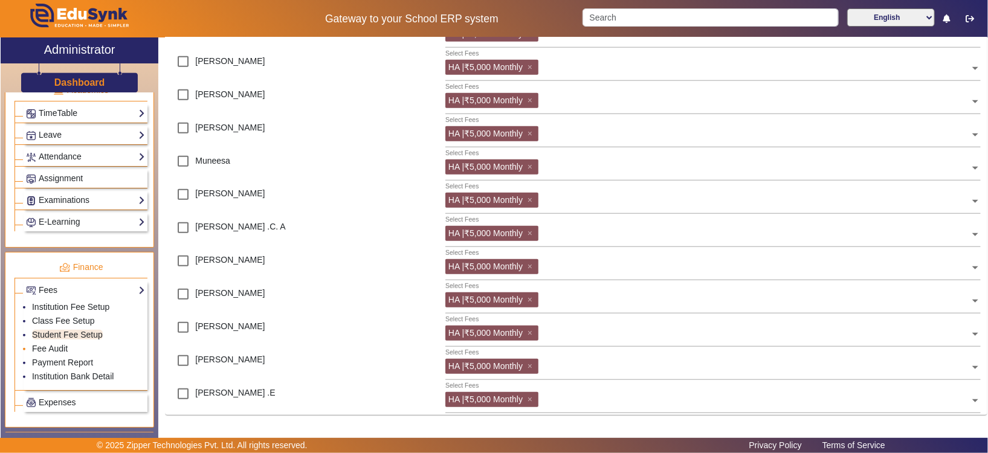
click at [94, 343] on li "Fee Audit" at bounding box center [88, 350] width 113 height 14
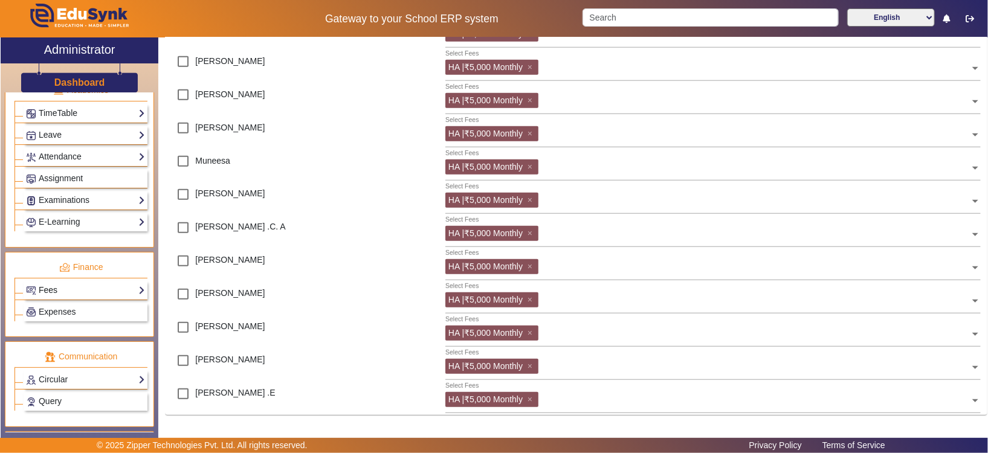
click at [109, 286] on link "Fees" at bounding box center [85, 290] width 119 height 14
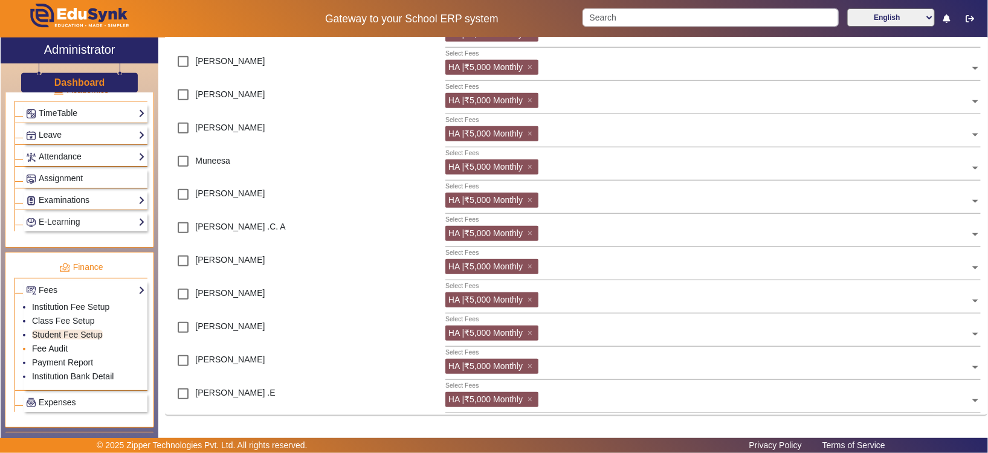
click at [54, 346] on link "Fee Audit" at bounding box center [50, 349] width 36 height 10
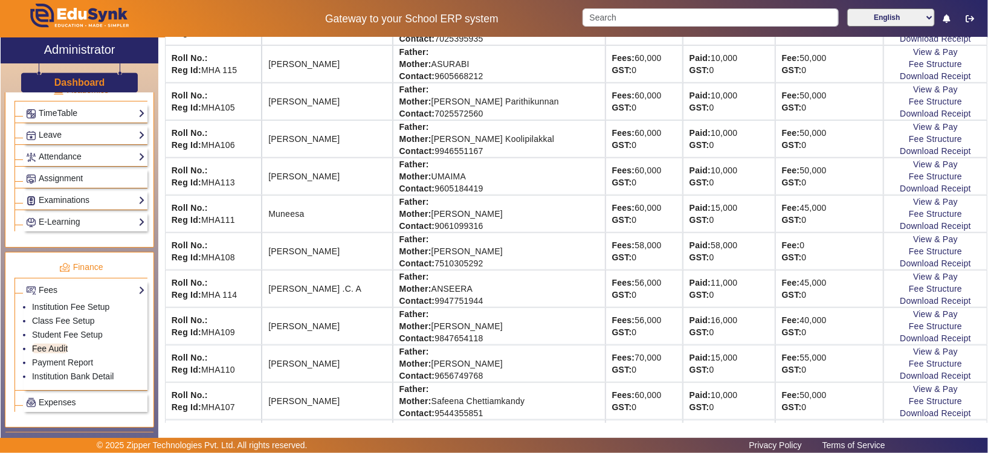
scroll to position [413, 0]
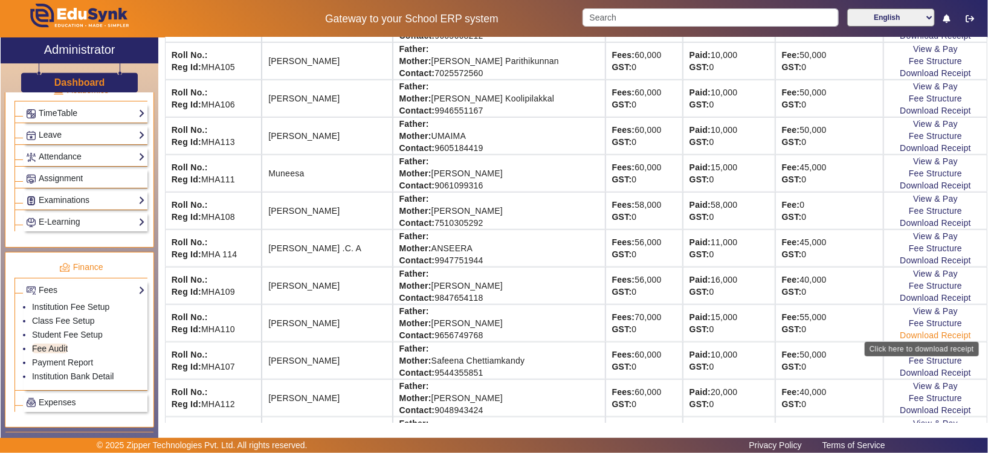
click at [823, 331] on link "Download Receipt" at bounding box center [935, 336] width 71 height 10
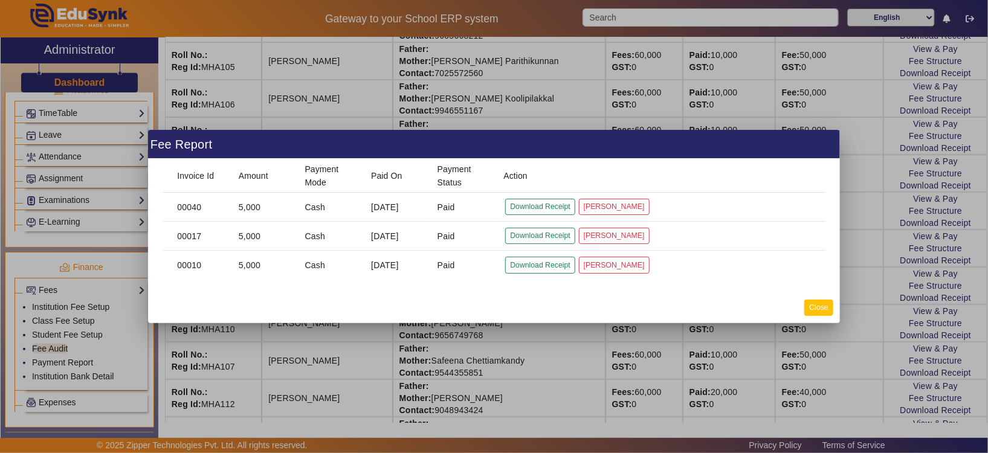
click at [823, 304] on button "Close" at bounding box center [818, 308] width 28 height 16
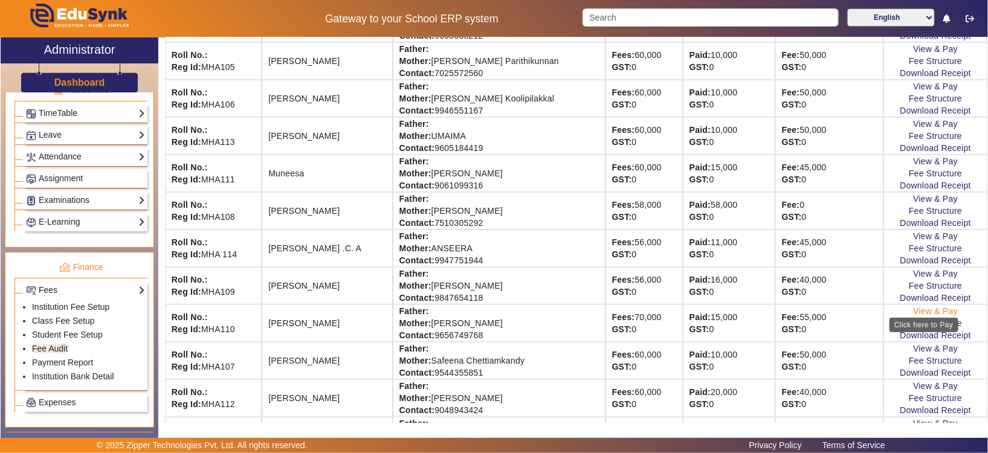
click at [823, 309] on link "View & Pay" at bounding box center [935, 311] width 45 height 10
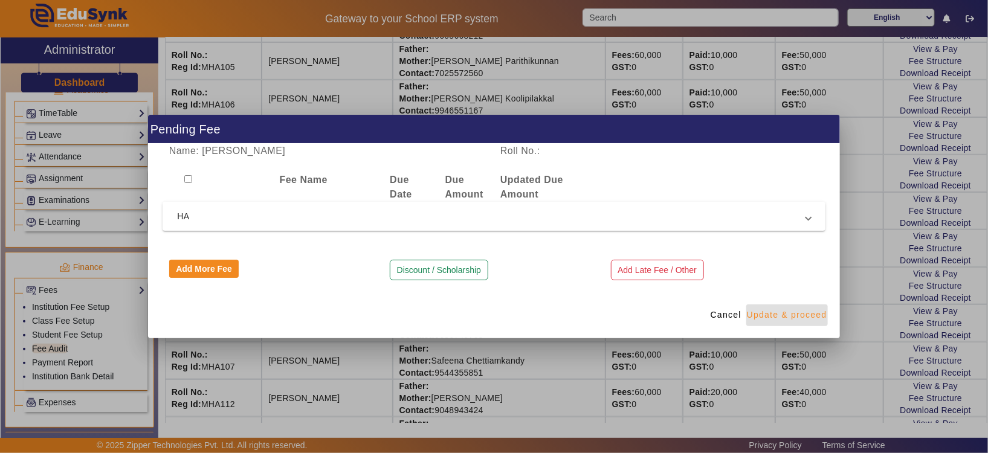
click at [797, 313] on span "Update & proceed" at bounding box center [787, 315] width 80 height 13
click at [803, 215] on span "HA" at bounding box center [491, 216] width 629 height 15
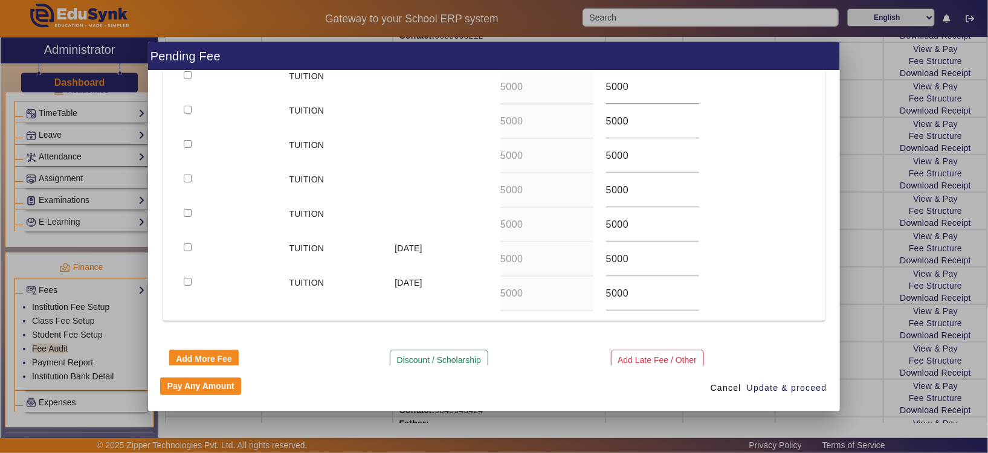
scroll to position [250, 0]
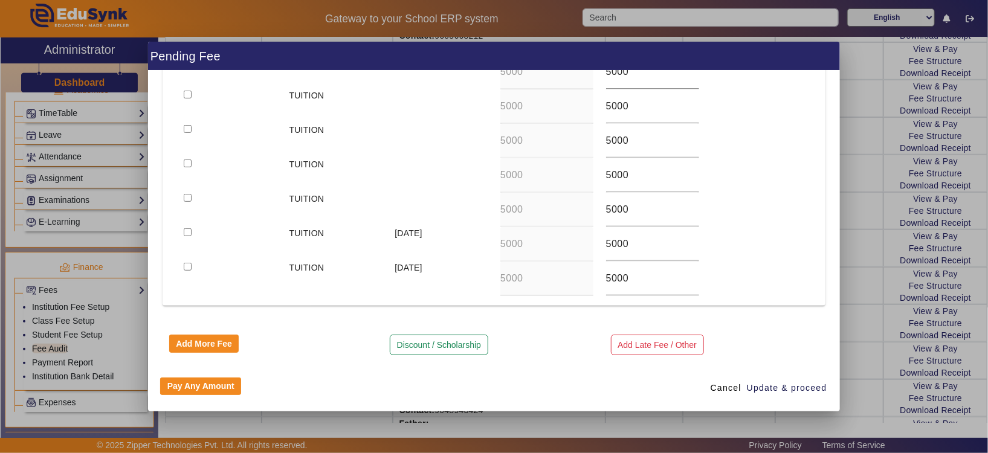
click at [189, 236] on div at bounding box center [230, 244] width 106 height 34
click at [189, 231] on input "checkbox" at bounding box center [188, 232] width 8 height 8
checkbox input "true"
click at [805, 377] on span "Update & proceed" at bounding box center [787, 388] width 80 height 13
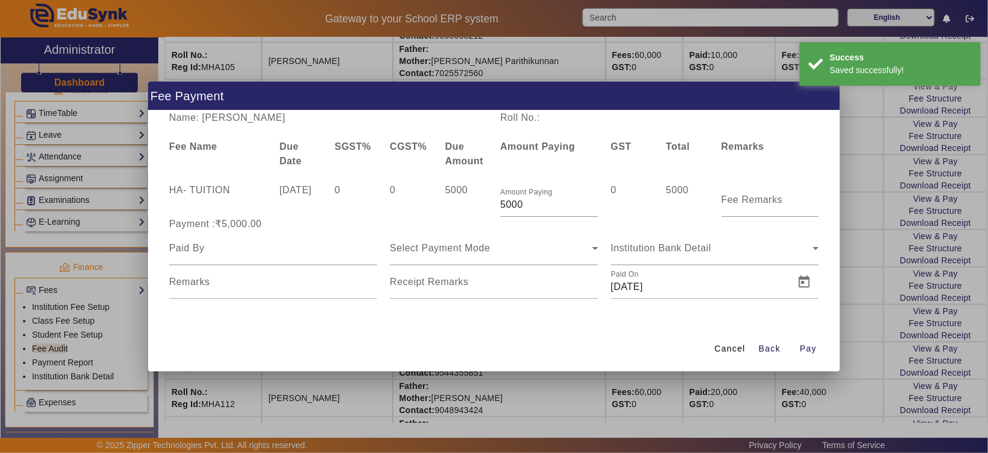
scroll to position [0, 0]
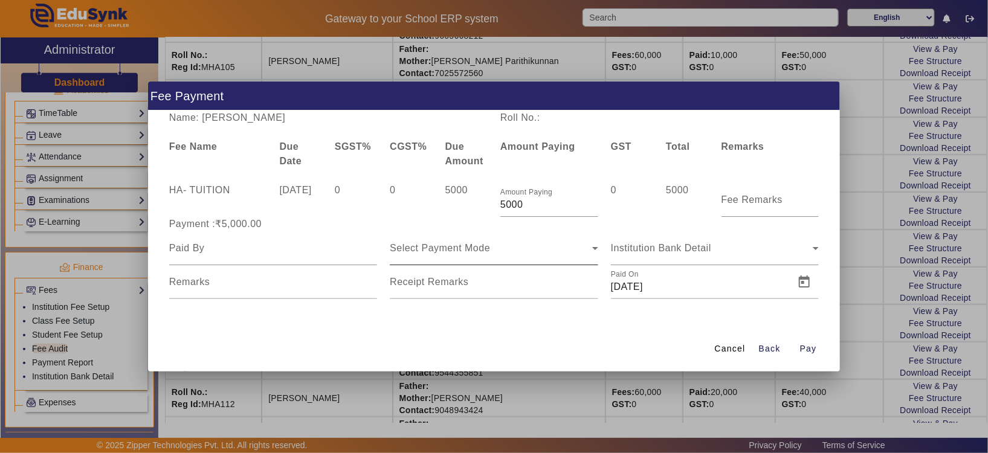
click at [442, 247] on span "Select Payment Mode" at bounding box center [440, 248] width 100 height 10
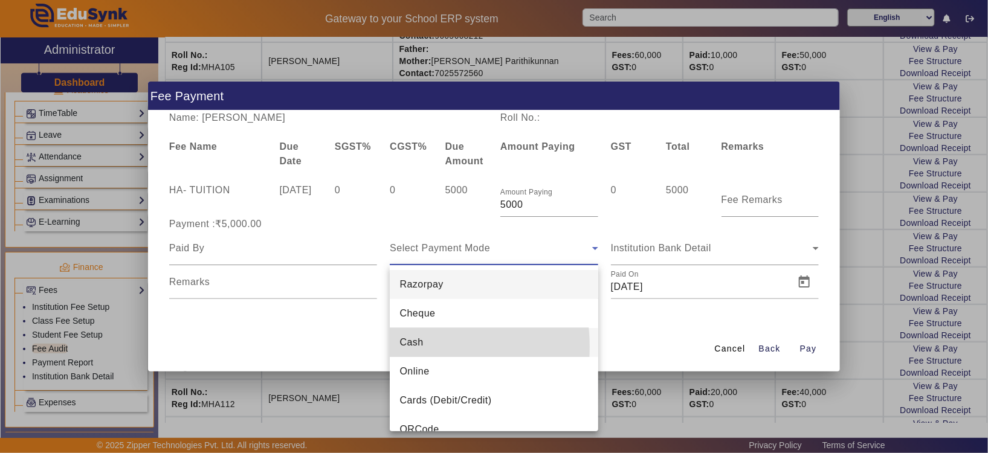
click at [409, 347] on span "Cash" at bounding box center [412, 342] width 24 height 15
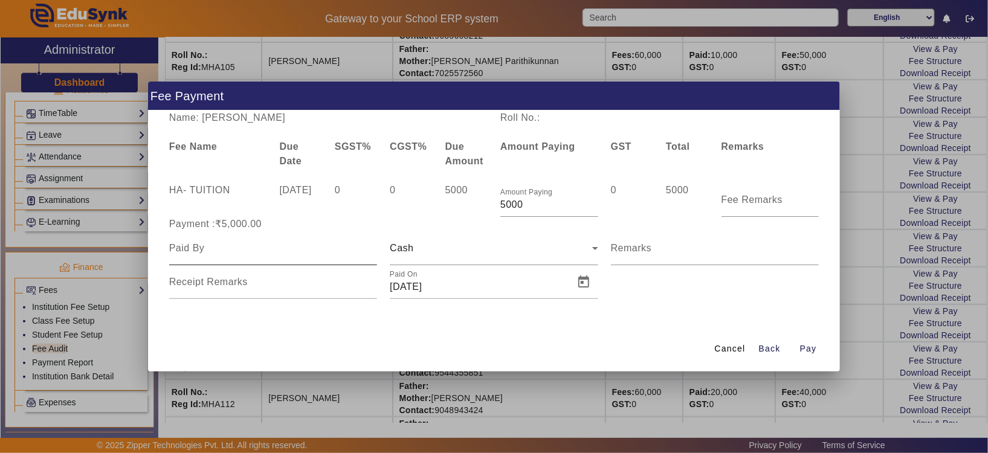
click at [212, 263] on div at bounding box center [273, 248] width 209 height 34
type input "NESWA SHERIN"
click at [805, 354] on span "Pay" at bounding box center [808, 349] width 17 height 13
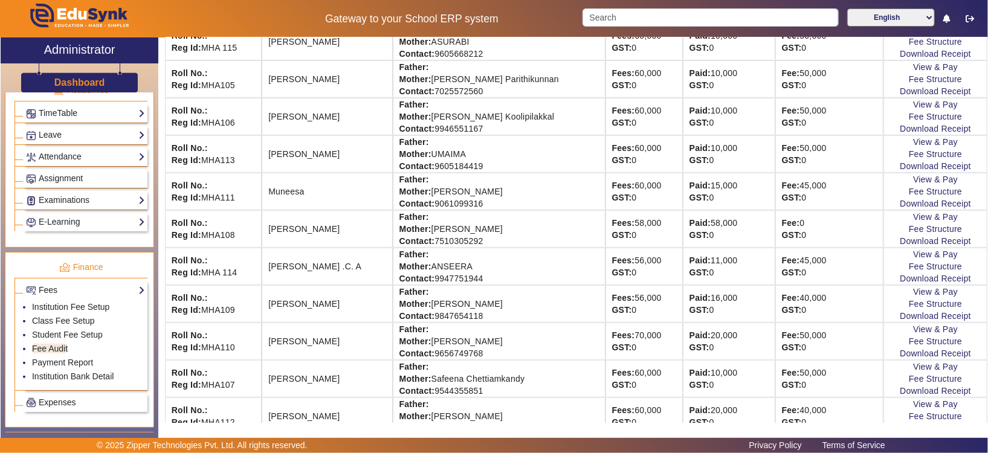
scroll to position [398, 0]
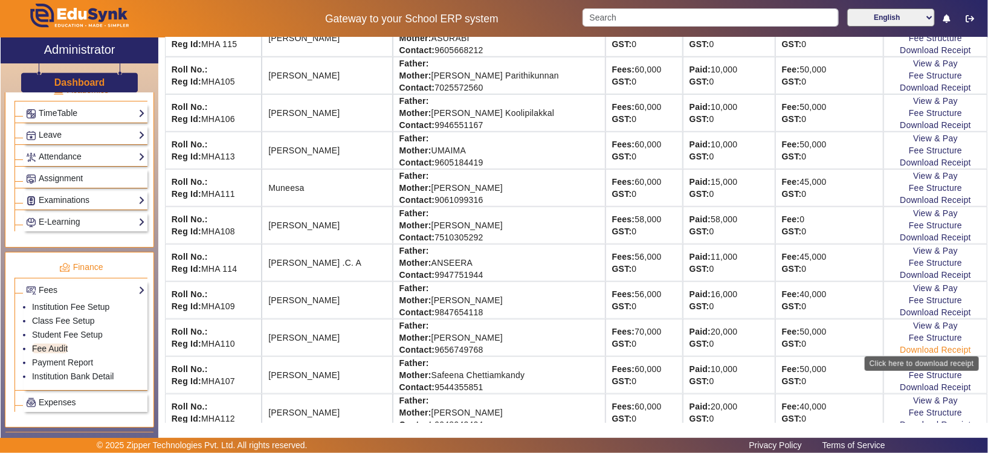
click at [823, 351] on link "Download Receipt" at bounding box center [935, 350] width 71 height 10
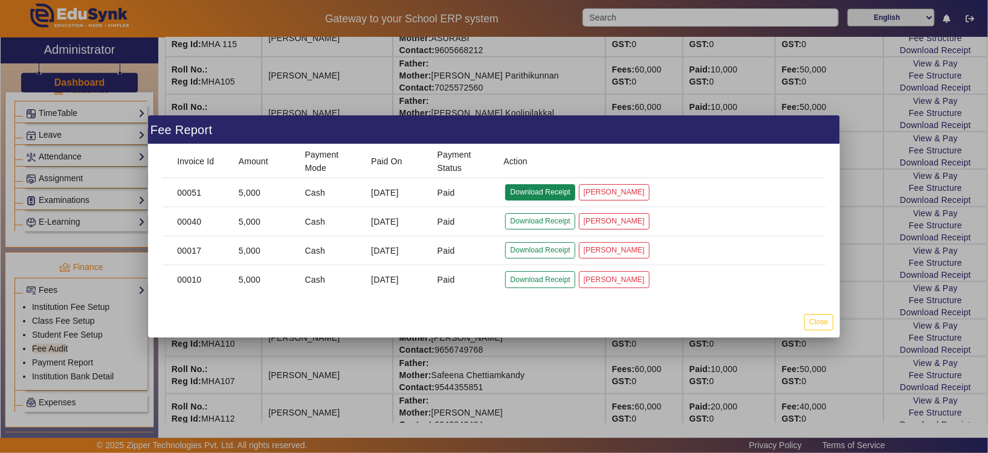
click at [559, 193] on button "Download Receipt" at bounding box center [540, 192] width 70 height 16
click at [823, 317] on button "Close" at bounding box center [818, 322] width 28 height 16
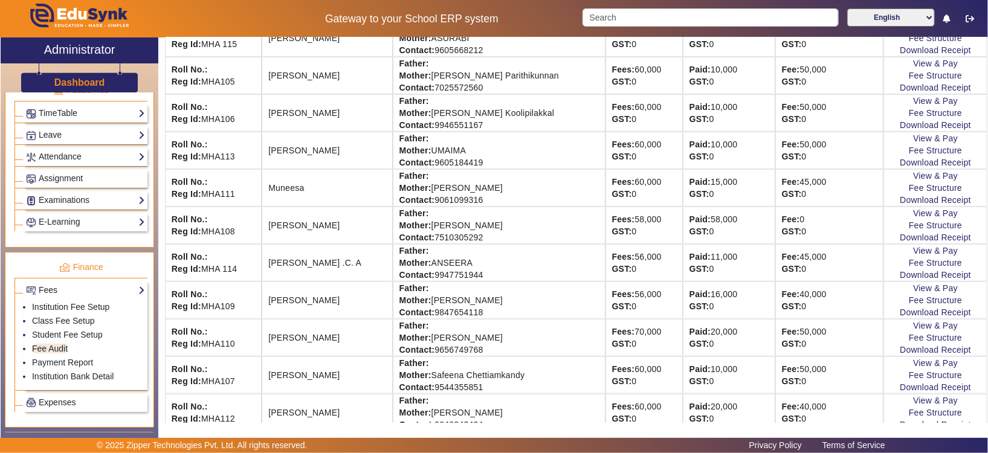
click at [823, 256] on td "View & Pay Fee Structure Download Receipt" at bounding box center [936, 262] width 104 height 37
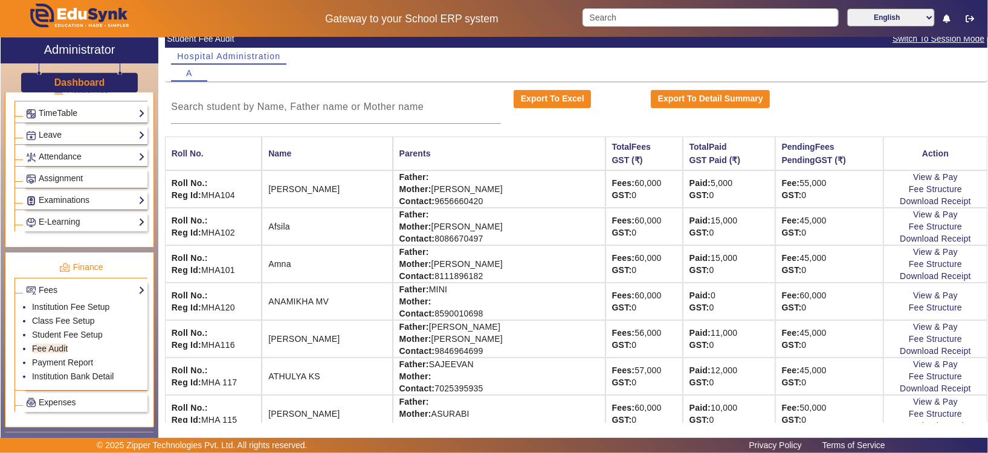
scroll to position [24, 0]
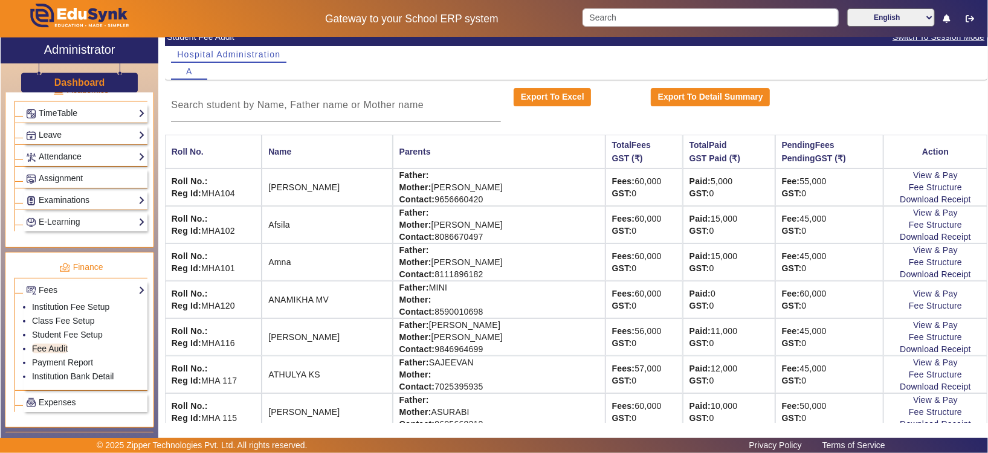
drag, startPoint x: 972, startPoint y: 74, endPoint x: 974, endPoint y: 100, distance: 26.7
click at [823, 100] on mat-card-content "Hospital Administration A Export To Excel Export To Detail Summary Roll No. Nam…" at bounding box center [576, 444] width 823 height 797
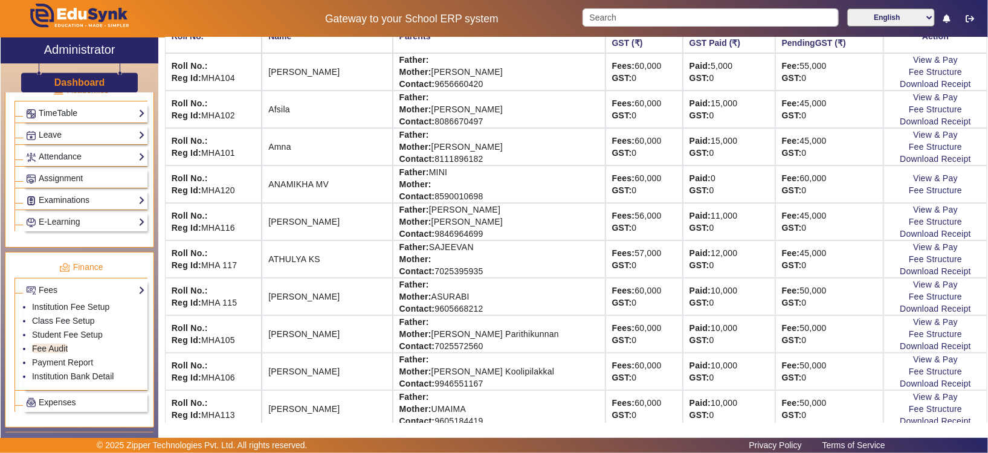
scroll to position [126, 0]
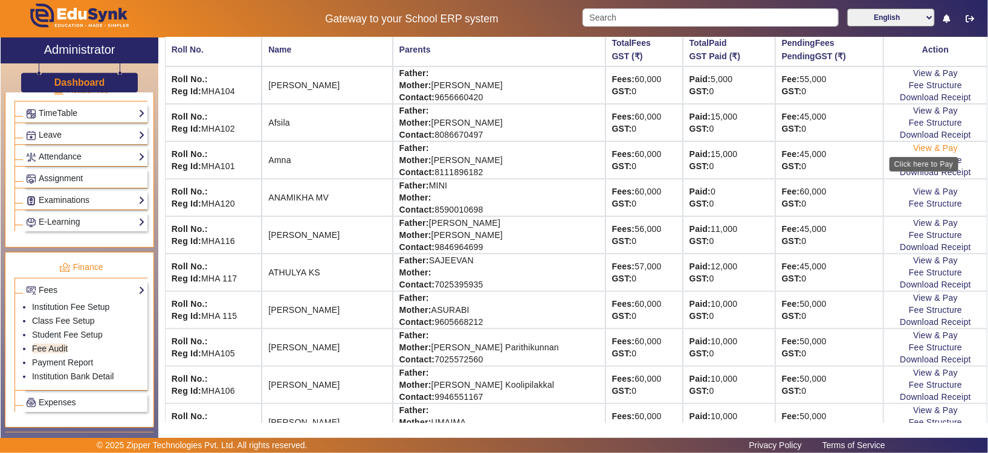
click at [823, 147] on link "View & Pay" at bounding box center [935, 148] width 45 height 10
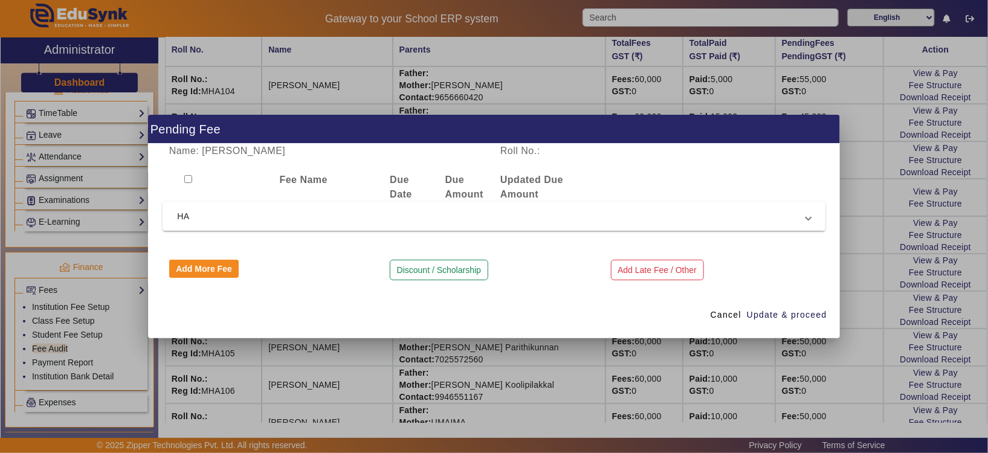
click at [186, 175] on div at bounding box center [218, 187] width 111 height 29
click at [188, 180] on input "checkbox" at bounding box center [188, 179] width 8 height 8
checkbox input "true"
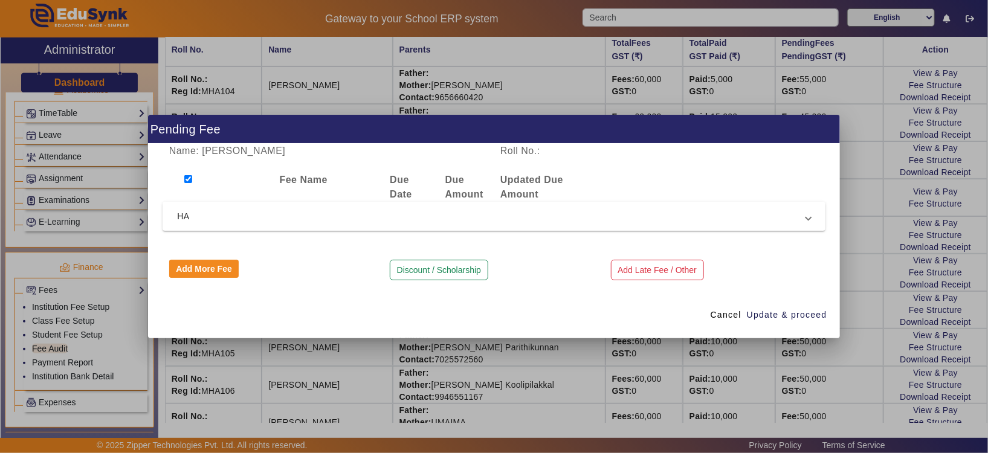
checkbox input "true"
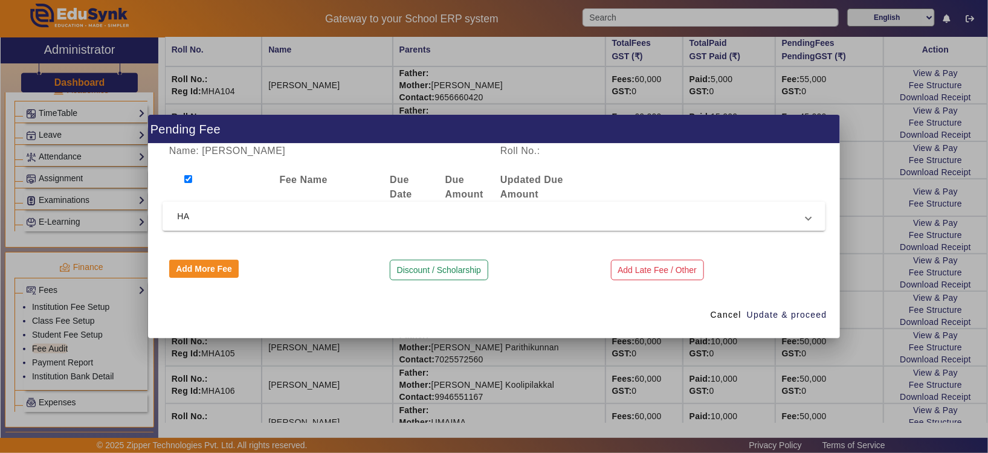
checkbox input "true"
click at [190, 265] on button "Add More Fee" at bounding box center [204, 269] width 70 height 18
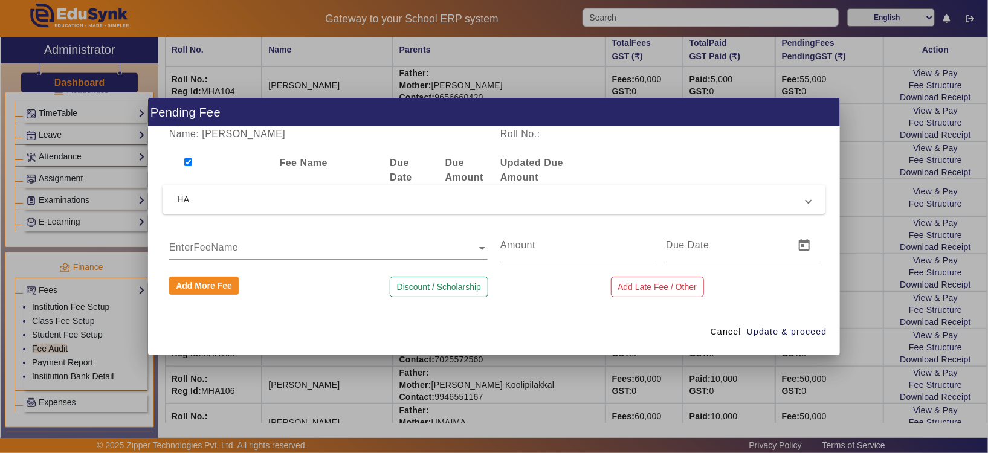
click at [354, 240] on div "EnterFeeName" at bounding box center [323, 236] width 308 height 16
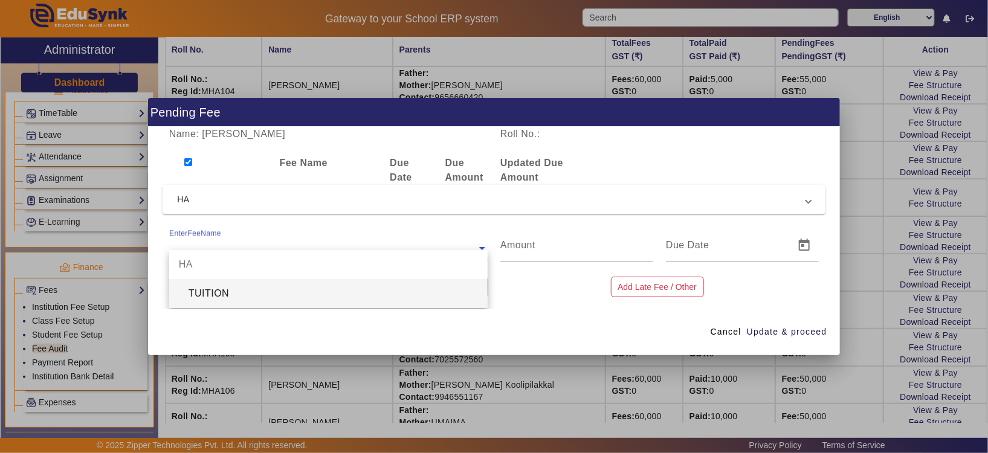
click at [334, 290] on div "TUITION" at bounding box center [328, 293] width 319 height 29
type input "5000"
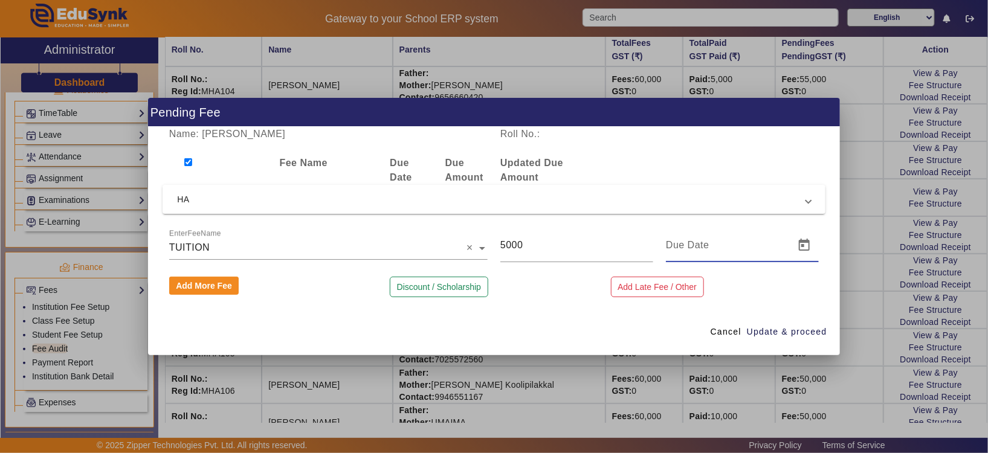
click at [707, 250] on input at bounding box center [726, 245] width 121 height 15
click at [810, 245] on span "Open calendar" at bounding box center [804, 245] width 29 height 29
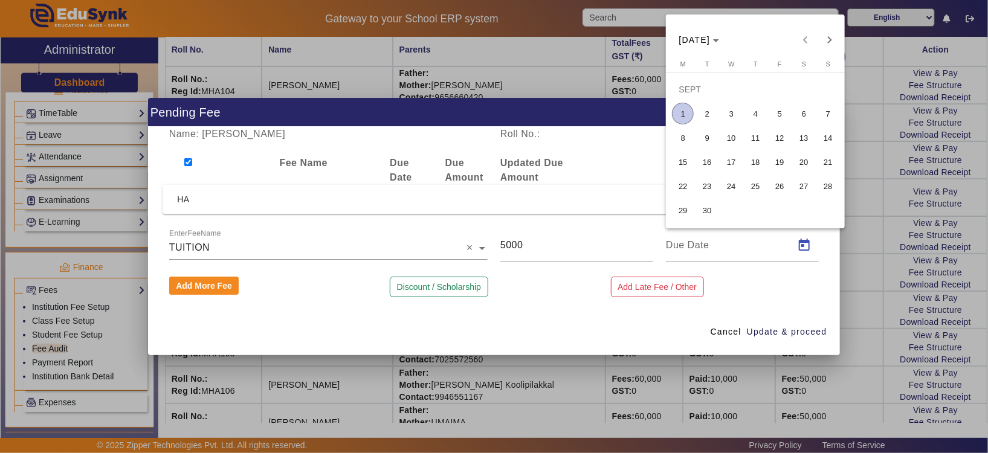
click at [682, 106] on span "1" at bounding box center [683, 114] width 22 height 22
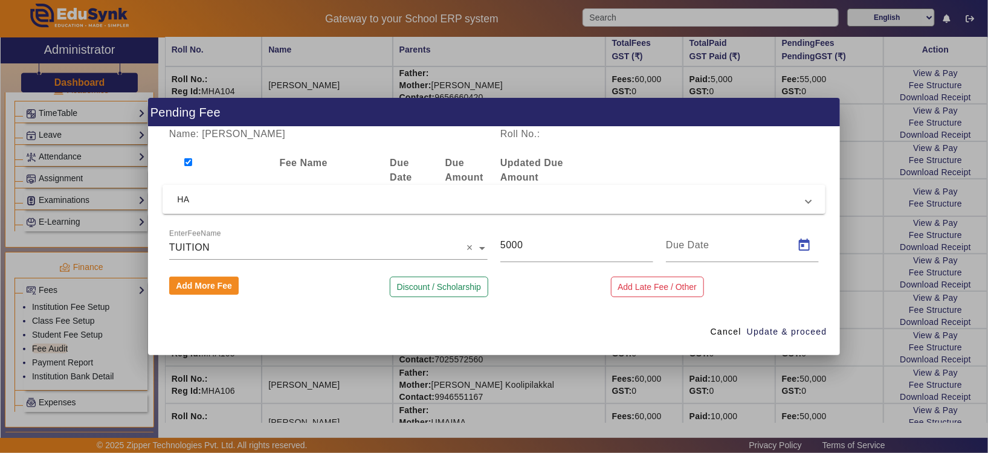
type input "[DATE]"
click at [777, 326] on span "Update & proceed" at bounding box center [787, 332] width 80 height 13
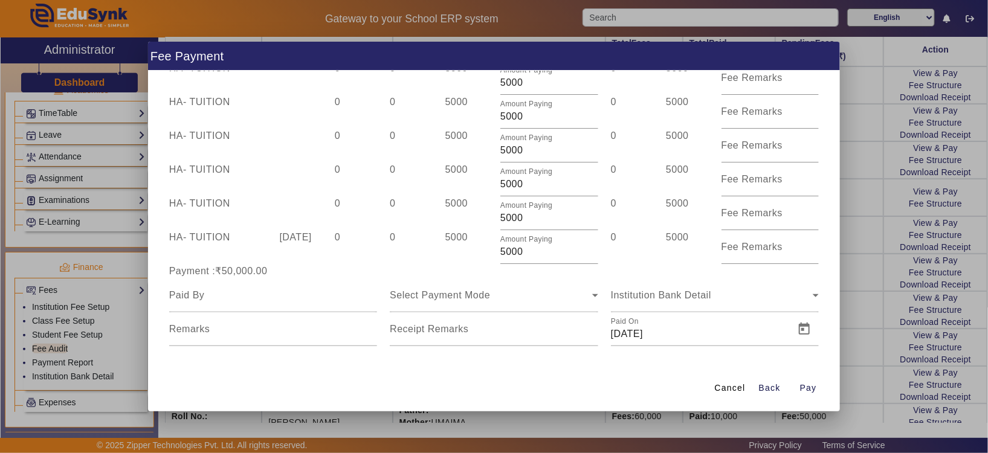
scroll to position [224, 0]
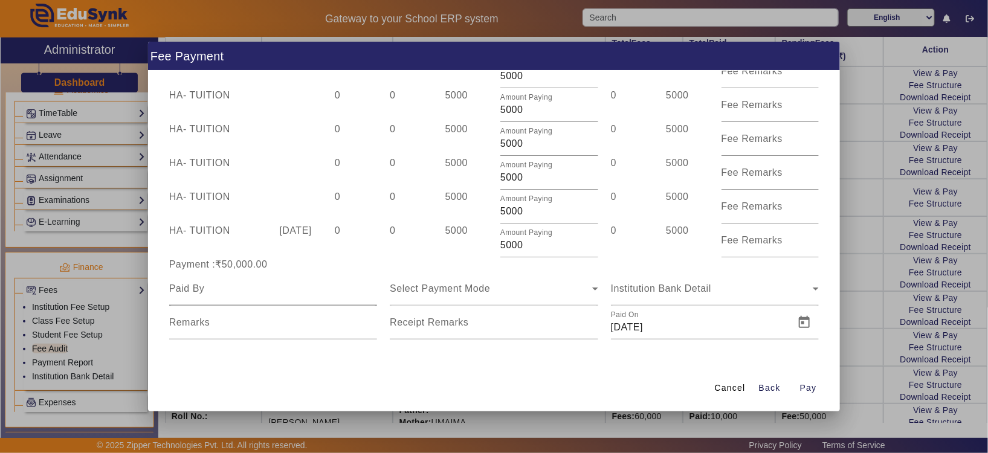
click at [342, 293] on input at bounding box center [273, 289] width 209 height 15
type input "AMNA"
click at [506, 288] on div "Select Payment Mode" at bounding box center [491, 289] width 202 height 15
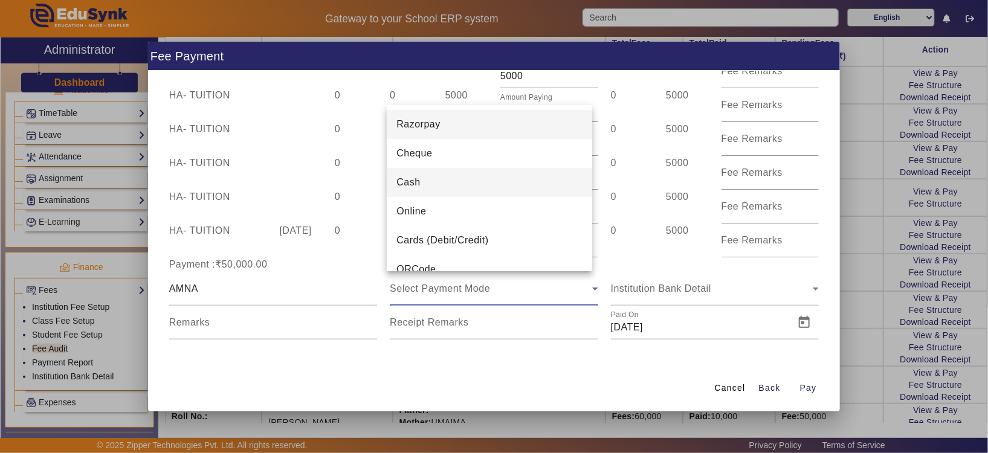
click at [516, 193] on mat-option "Cash" at bounding box center [489, 182] width 205 height 29
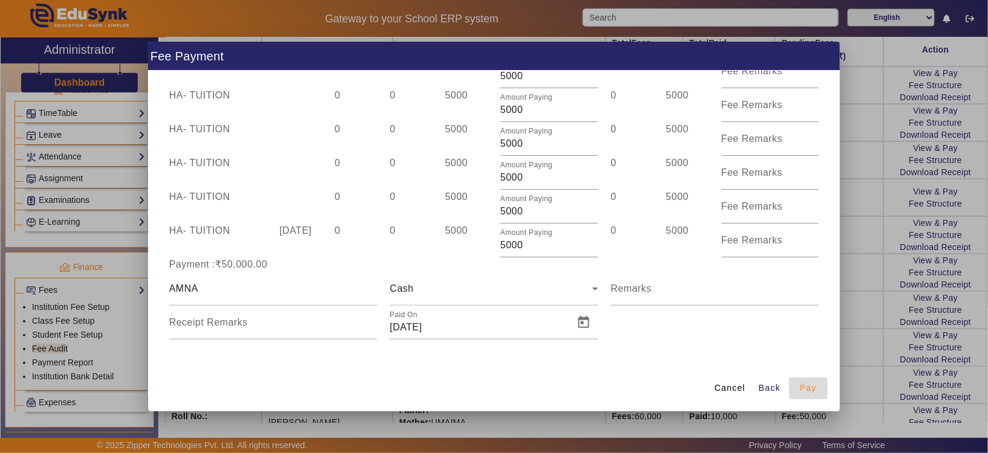
click at [803, 377] on span "Pay" at bounding box center [808, 388] width 17 height 13
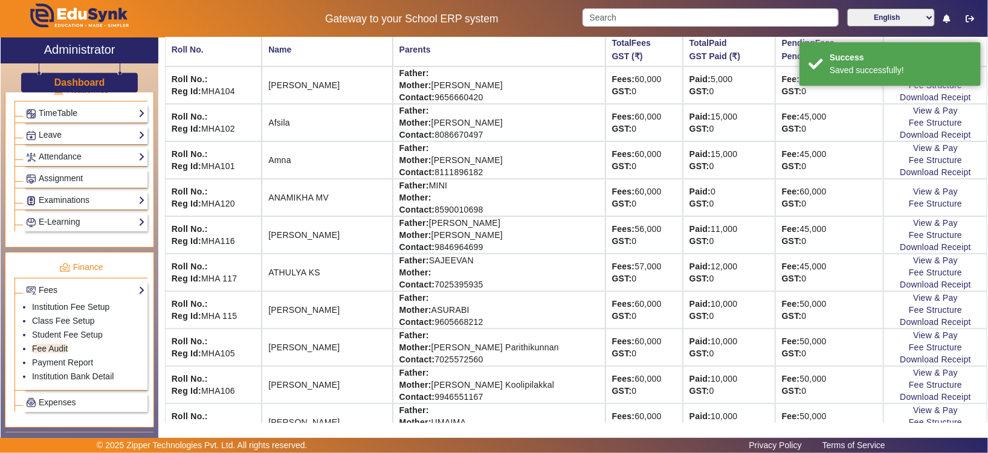
scroll to position [0, 0]
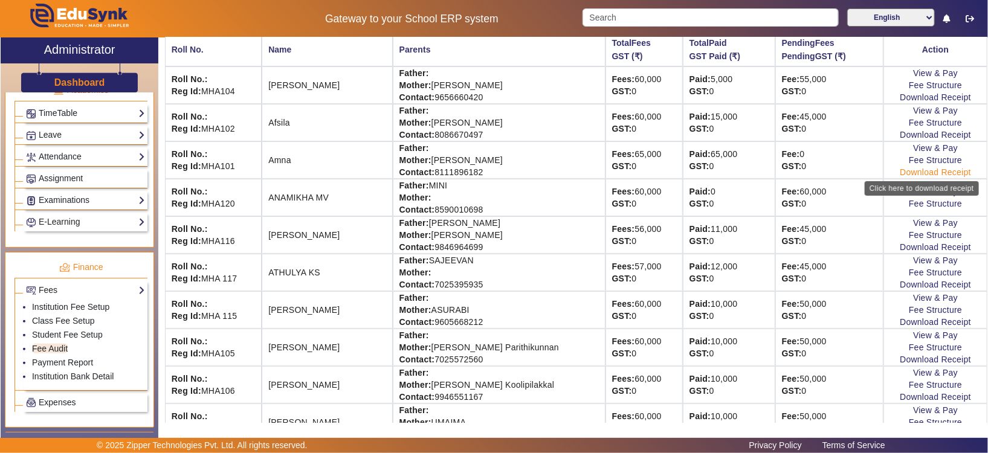
click at [823, 173] on link "Download Receipt" at bounding box center [935, 172] width 71 height 10
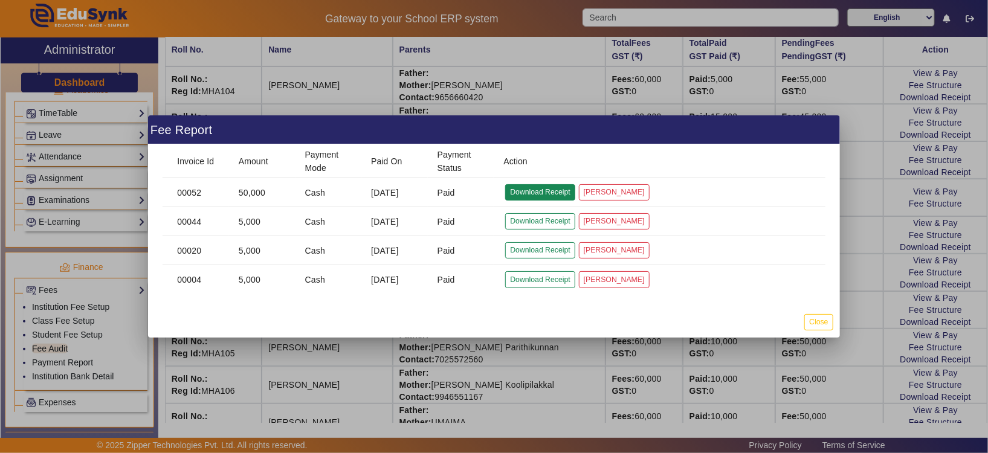
click at [570, 198] on button "Download Receipt" at bounding box center [540, 192] width 70 height 16
click at [815, 322] on button "Close" at bounding box center [818, 322] width 28 height 16
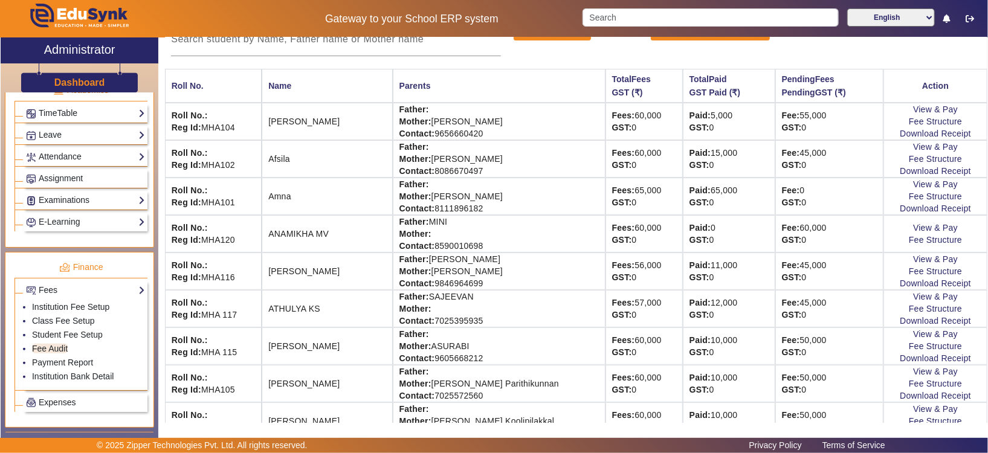
scroll to position [91, 0]
click at [70, 335] on link "Student Fee Setup" at bounding box center [67, 335] width 71 height 10
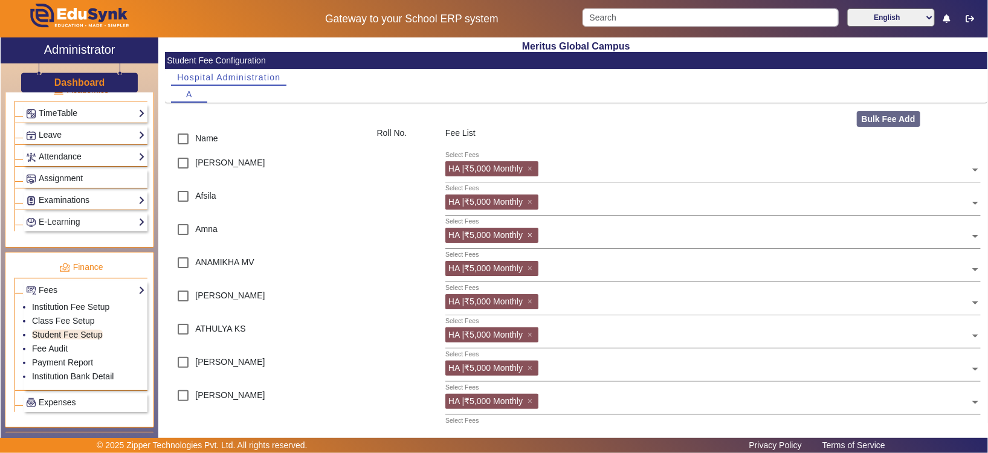
click at [529, 235] on span "×" at bounding box center [532, 235] width 8 height 10
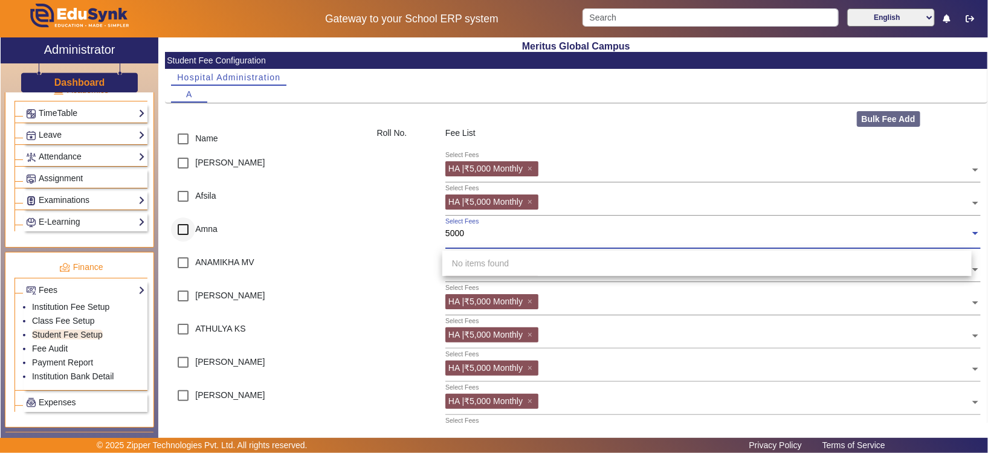
type input "5000"
click at [175, 230] on input "checkbox" at bounding box center [183, 230] width 24 height 24
checkbox input "true"
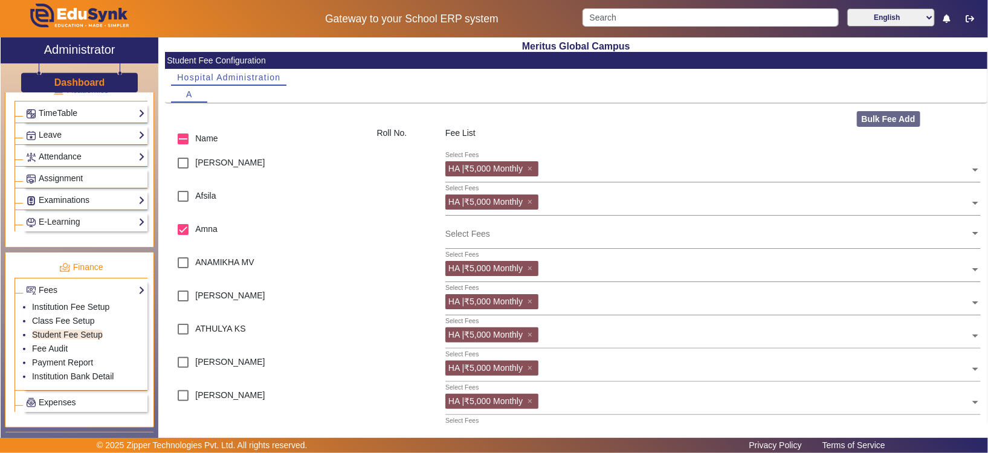
click at [403, 222] on div at bounding box center [405, 234] width 68 height 33
click at [482, 234] on input "text" at bounding box center [707, 233] width 525 height 11
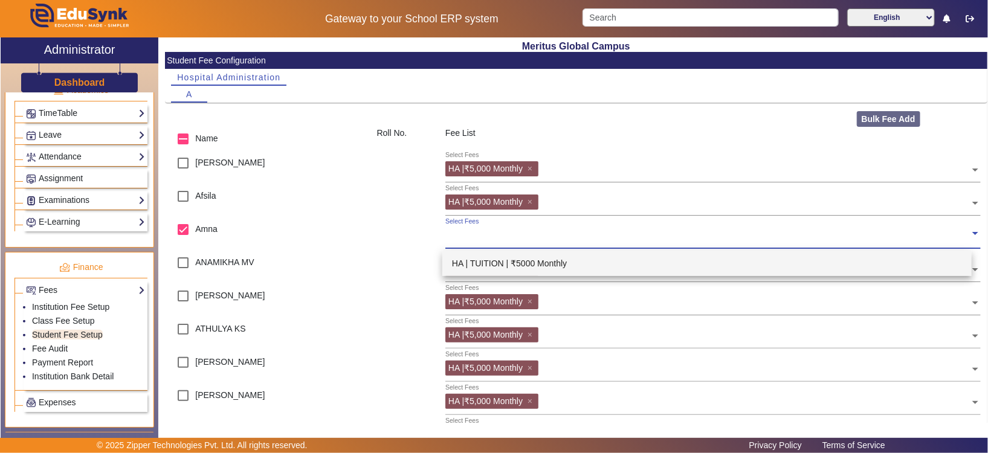
click at [505, 261] on div "HA | TUITION | ₹5000 Monthly" at bounding box center [706, 263] width 529 height 25
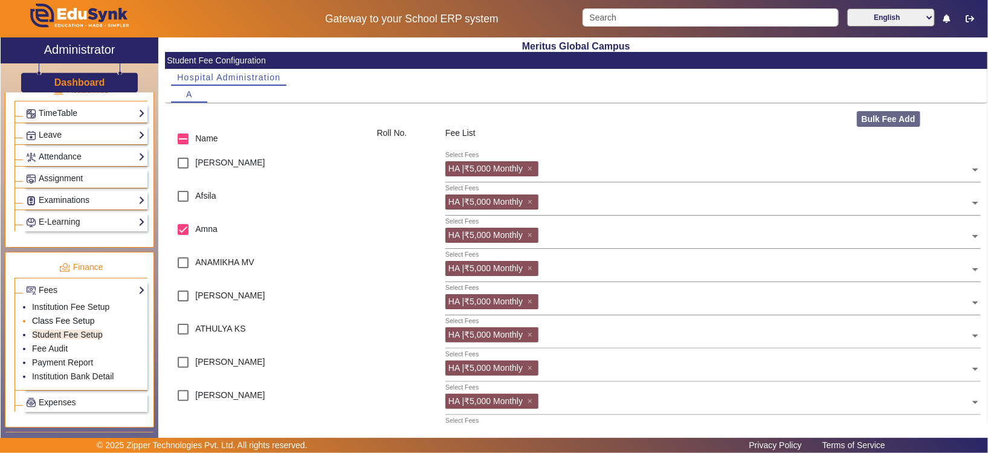
click at [47, 316] on link "Class Fee Setup" at bounding box center [63, 321] width 63 height 10
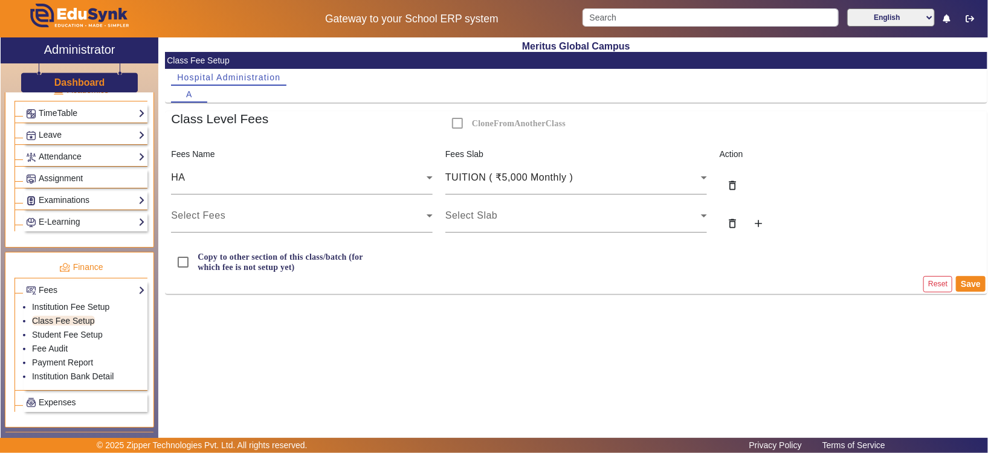
click at [70, 297] on ul "Institution Fee Setup Class Fee Setup Student Fee Setup Fee Audit Payment Repor…" at bounding box center [85, 342] width 119 height 91
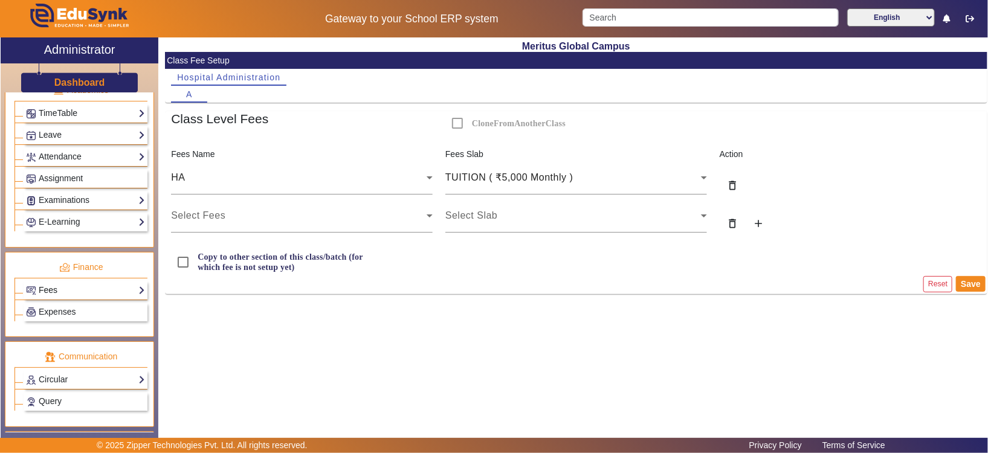
click at [81, 288] on link "Fees" at bounding box center [85, 290] width 119 height 14
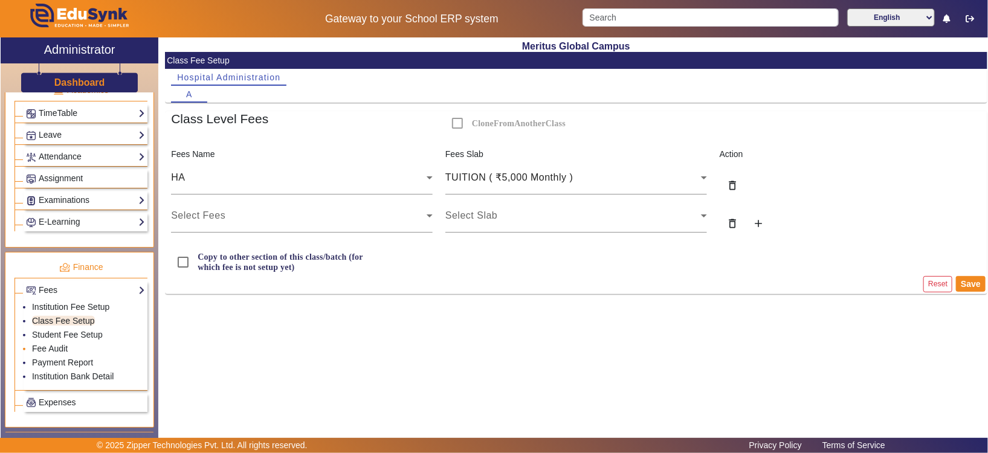
click at [72, 344] on li "Fee Audit" at bounding box center [88, 350] width 113 height 14
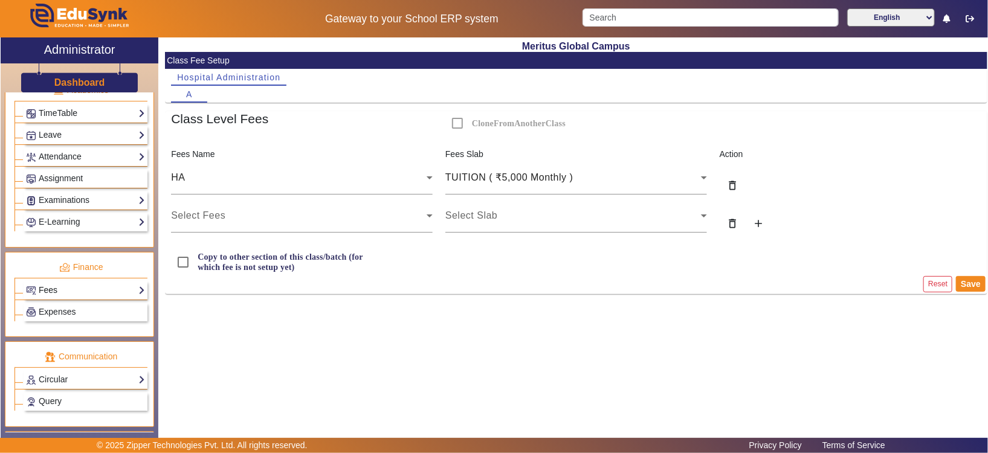
click at [76, 285] on link "Fees" at bounding box center [85, 290] width 119 height 14
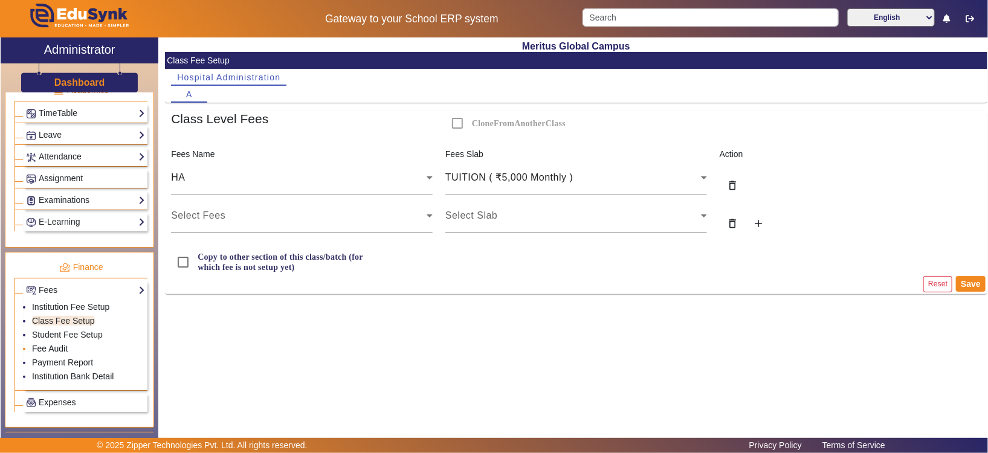
click at [34, 345] on link "Fee Audit" at bounding box center [50, 349] width 36 height 10
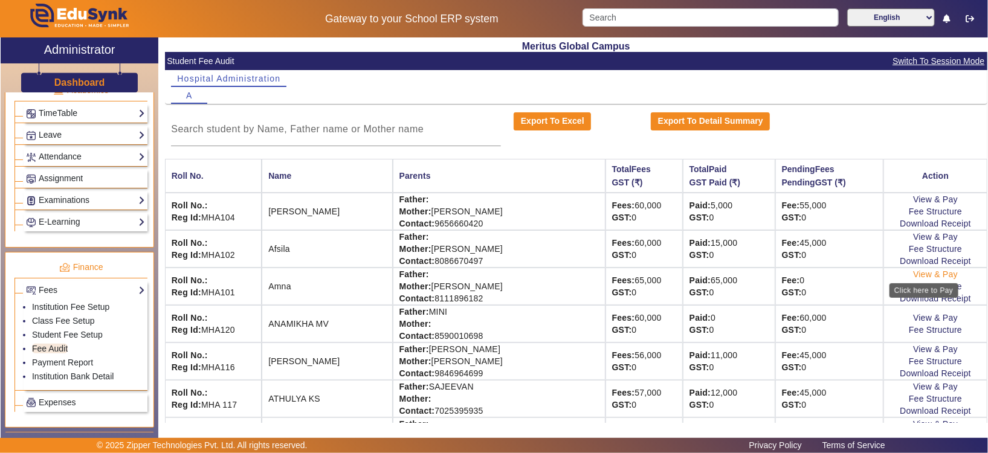
click at [823, 273] on link "View & Pay" at bounding box center [935, 275] width 45 height 10
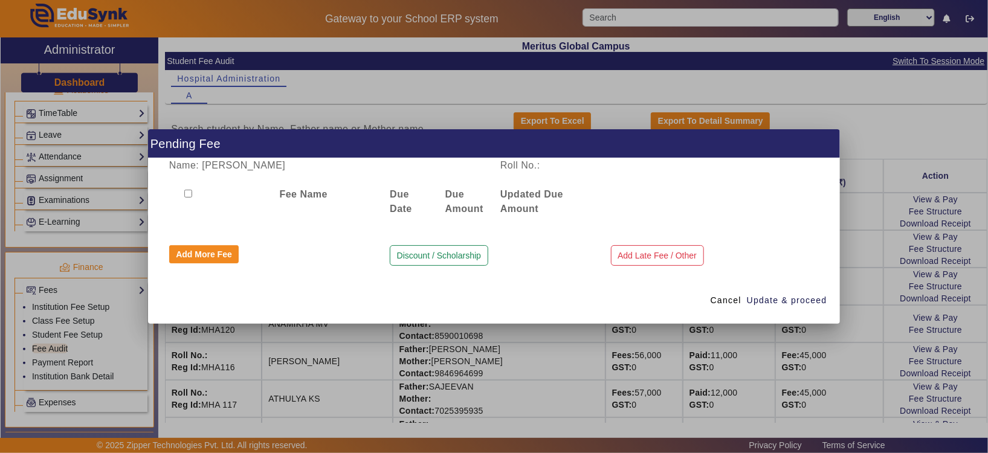
click at [184, 189] on div at bounding box center [218, 201] width 111 height 29
click at [183, 192] on div at bounding box center [218, 201] width 111 height 29
click at [189, 193] on input "checkbox" at bounding box center [188, 194] width 8 height 8
checkbox input "true"
click at [821, 296] on span "Update & proceed" at bounding box center [787, 300] width 80 height 13
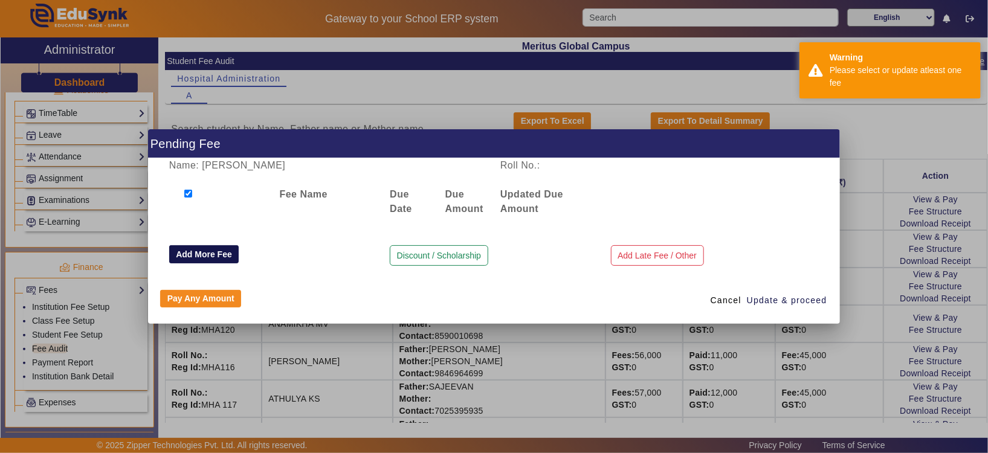
click at [219, 256] on button "Add More Fee" at bounding box center [204, 254] width 70 height 18
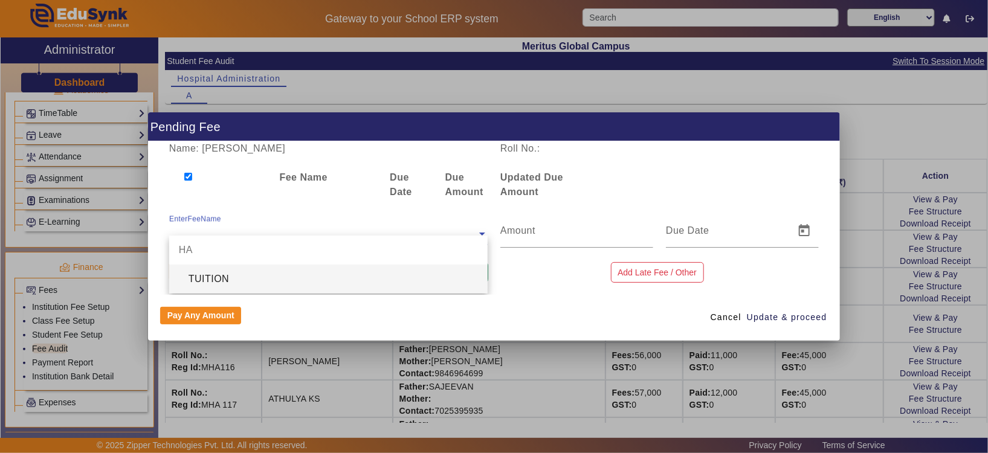
click at [354, 229] on input "text" at bounding box center [328, 234] width 319 height 15
click at [321, 283] on div "TUITION" at bounding box center [328, 279] width 319 height 29
type input "5000"
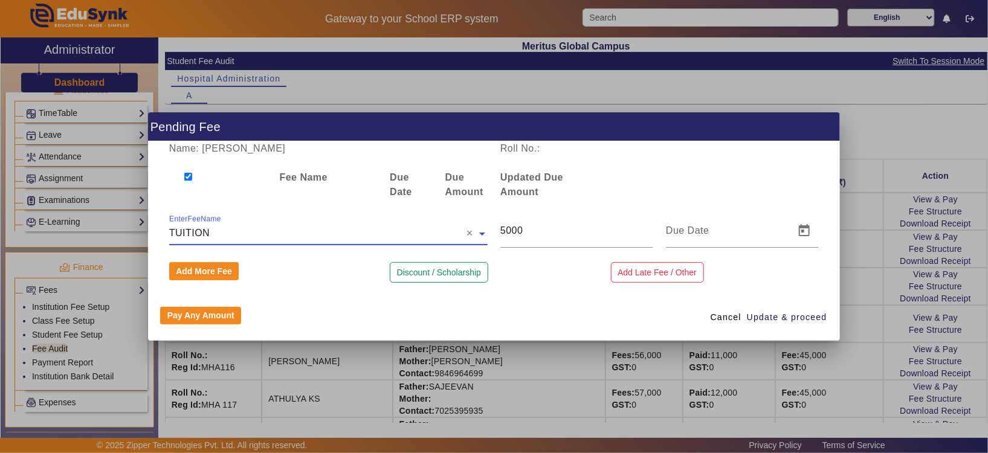
click at [823, 129] on div at bounding box center [494, 226] width 988 height 453
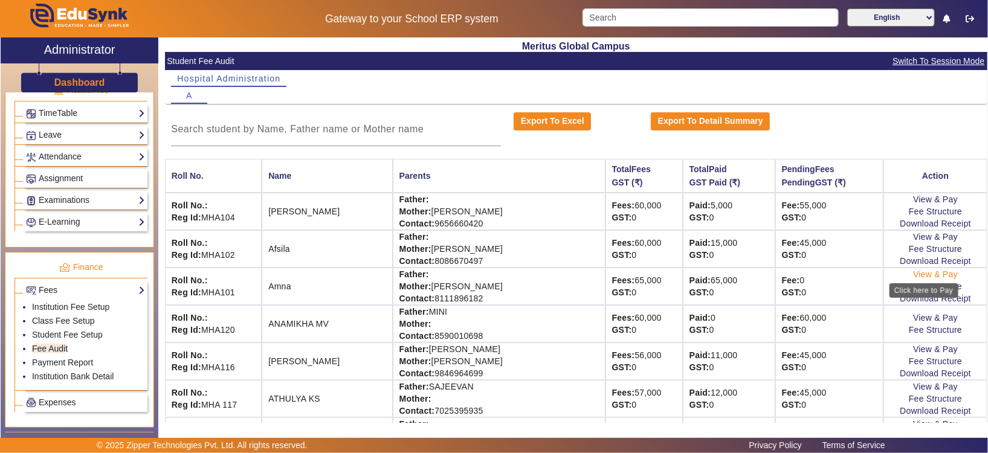
click at [823, 274] on link "View & Pay" at bounding box center [935, 275] width 45 height 10
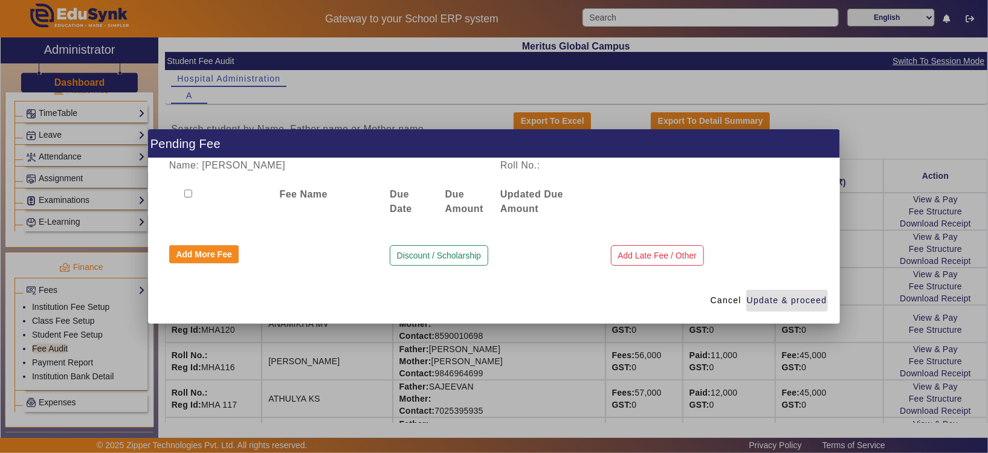
click at [187, 190] on input "checkbox" at bounding box center [188, 194] width 8 height 8
checkbox input "true"
click at [188, 258] on button "Add More Fee" at bounding box center [204, 254] width 70 height 18
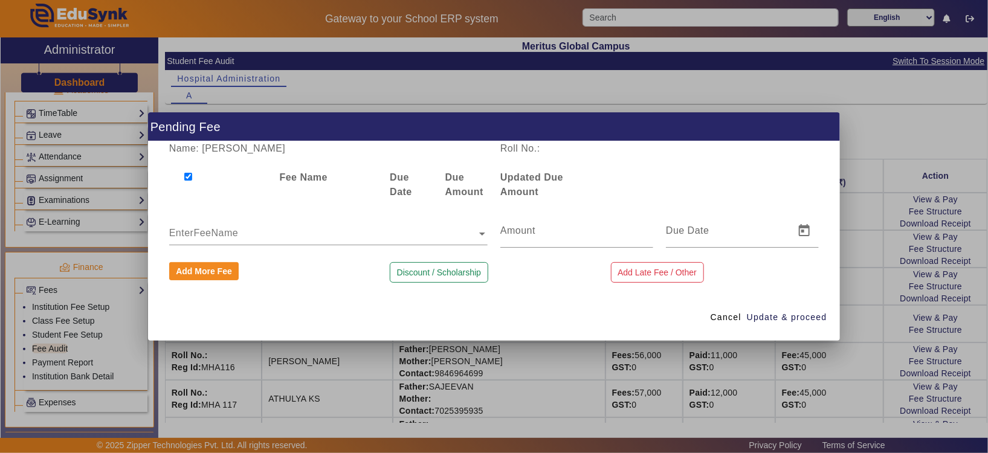
click at [244, 236] on ng-select "EnterFeeName" at bounding box center [328, 231] width 319 height 34
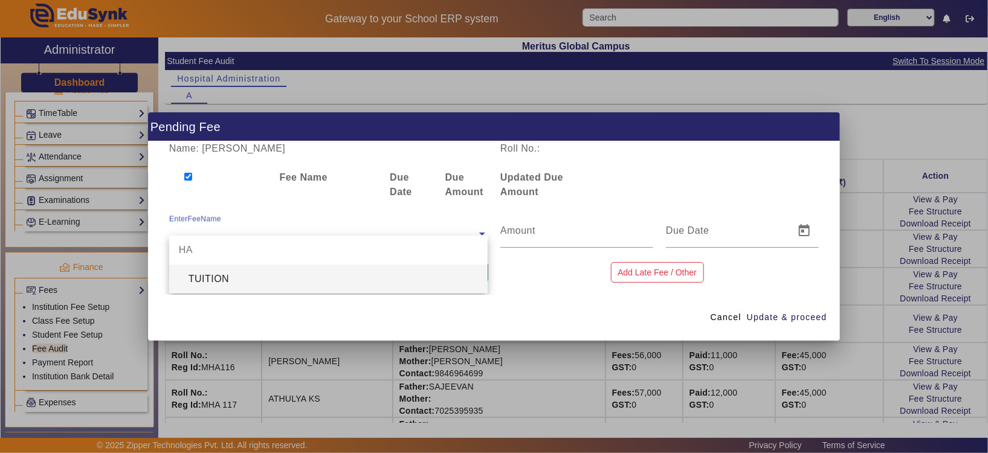
click at [244, 282] on div "TUITION" at bounding box center [328, 279] width 319 height 29
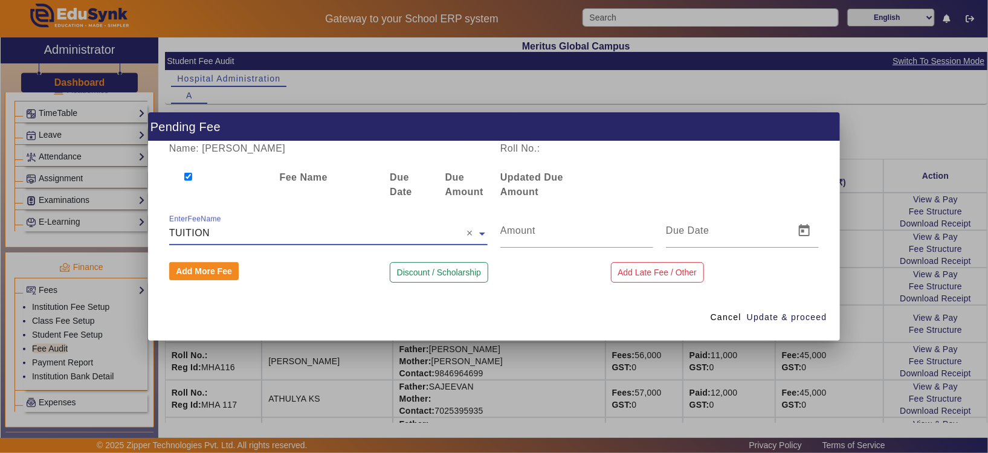
type input "5000"
click at [743, 233] on input at bounding box center [726, 231] width 121 height 15
click at [805, 233] on span "Open calendar" at bounding box center [804, 230] width 29 height 29
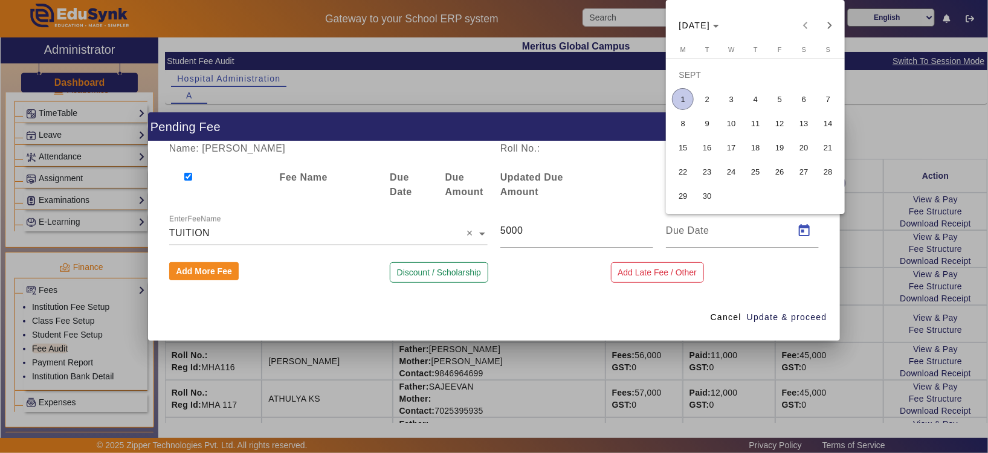
click at [680, 99] on span "1" at bounding box center [683, 99] width 22 height 22
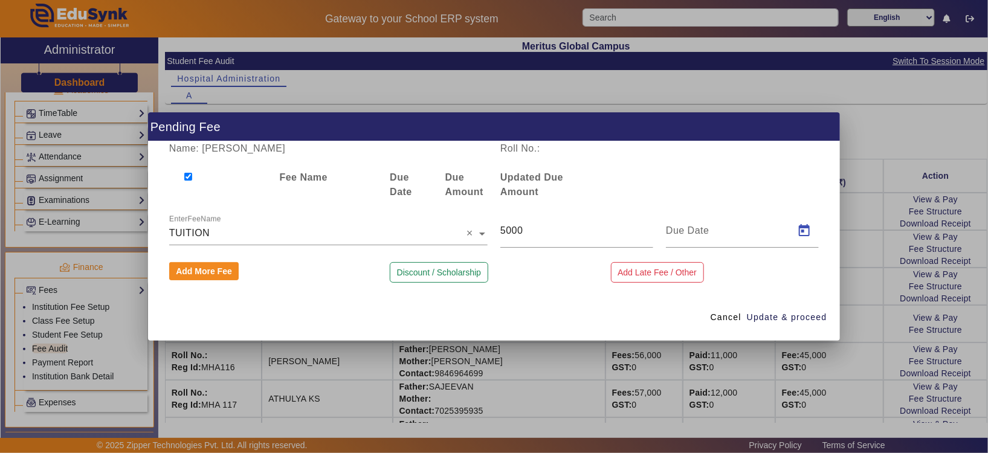
type input "[DATE]"
click at [801, 314] on span "Update & proceed" at bounding box center [787, 317] width 80 height 13
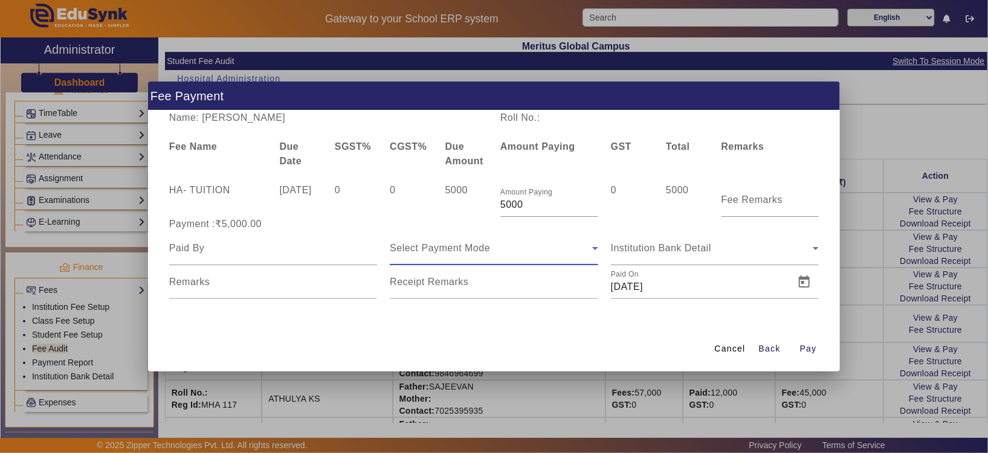
click at [456, 246] on span "Select Payment Mode" at bounding box center [440, 248] width 100 height 10
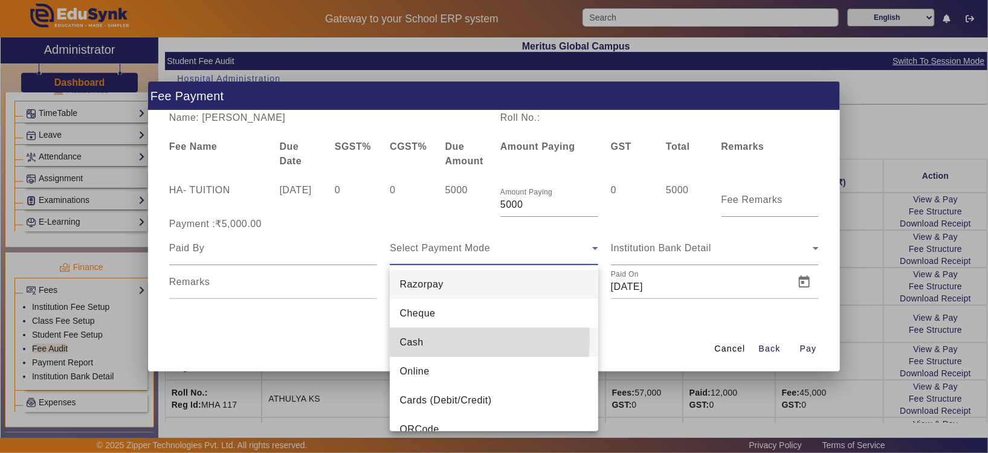
click at [441, 339] on mat-option "Cash" at bounding box center [494, 342] width 209 height 29
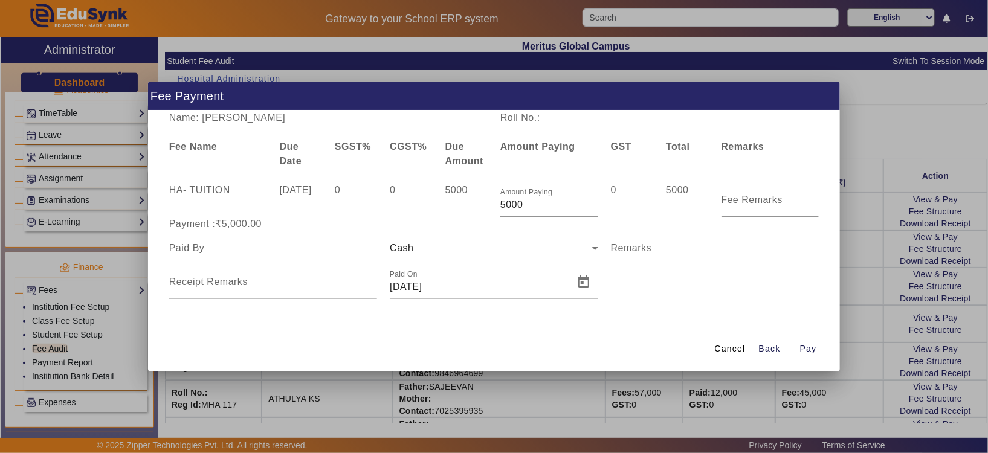
click at [319, 262] on div at bounding box center [273, 248] width 209 height 34
click at [316, 248] on input at bounding box center [273, 248] width 209 height 15
type input "AMNA"
click at [812, 351] on span "Pay" at bounding box center [808, 349] width 17 height 13
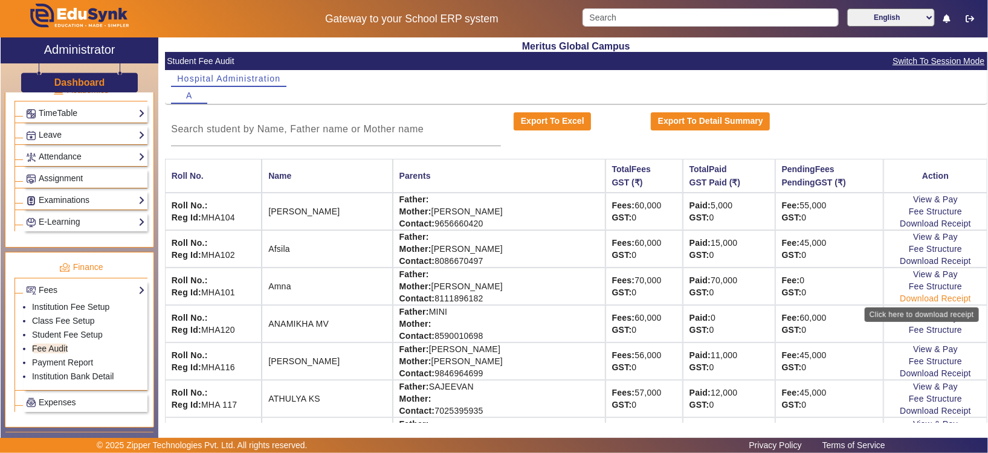
click at [823, 299] on link "Download Receipt" at bounding box center [935, 299] width 71 height 10
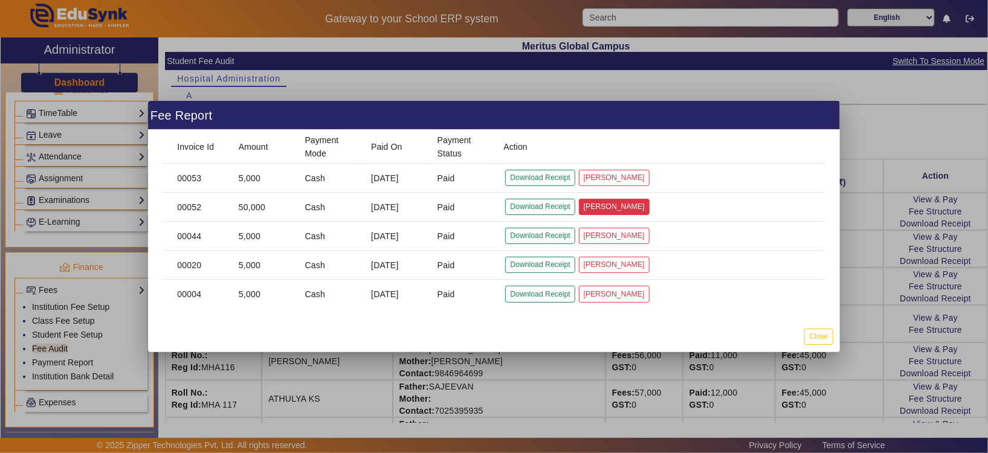
click at [622, 207] on button "[PERSON_NAME]" at bounding box center [614, 207] width 71 height 16
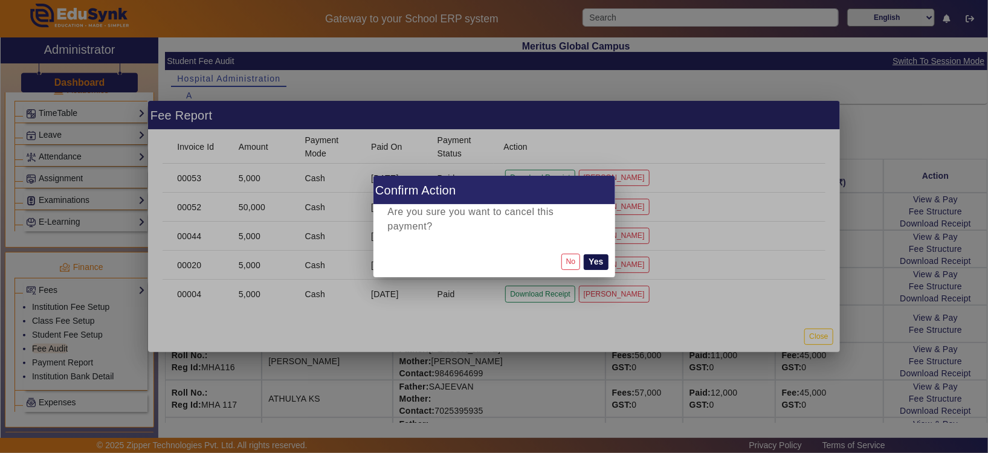
click at [600, 256] on button "Yes" at bounding box center [596, 262] width 24 height 16
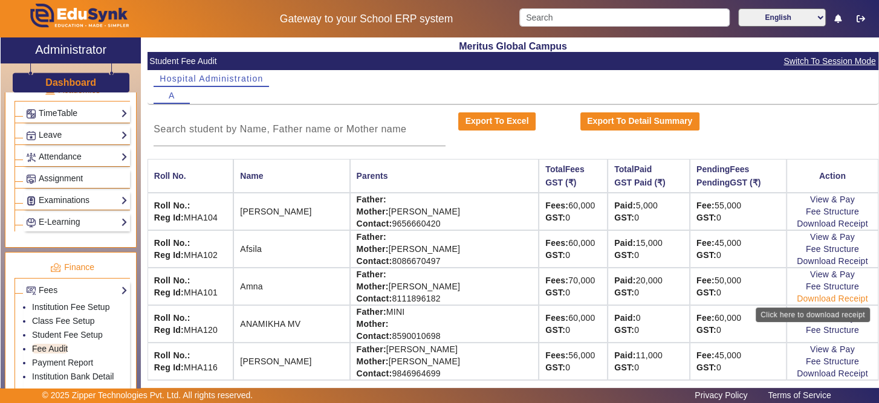
click at [820, 300] on link "Download Receipt" at bounding box center [832, 299] width 71 height 10
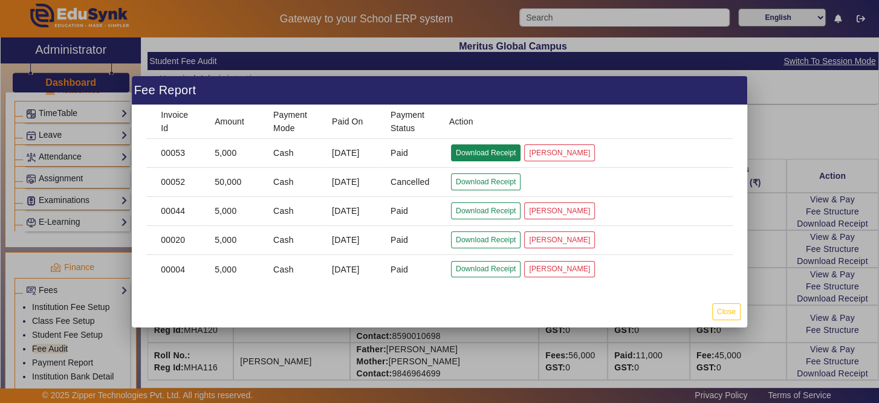
click at [485, 152] on button "Download Receipt" at bounding box center [486, 152] width 70 height 16
click at [800, 151] on div at bounding box center [439, 201] width 879 height 403
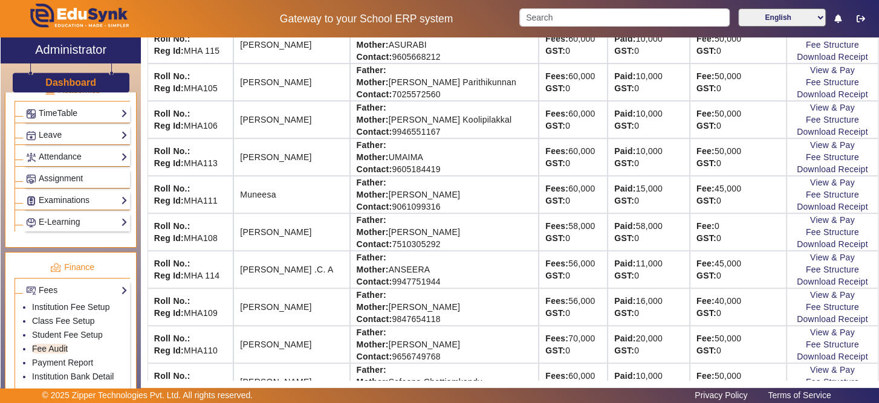
scroll to position [490, 0]
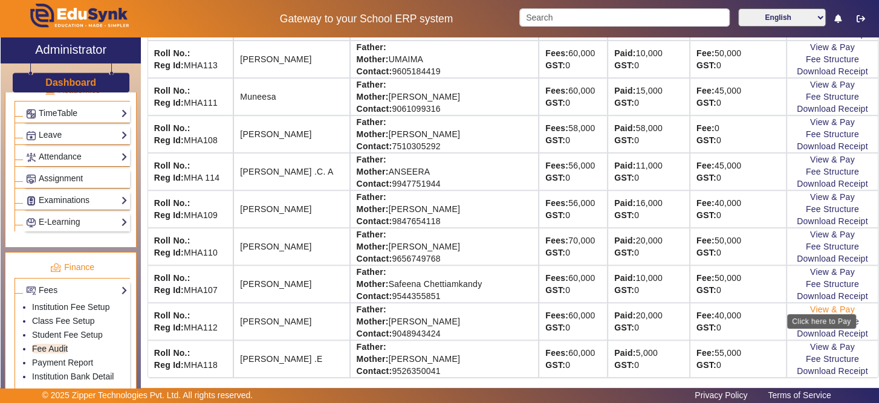
click at [823, 305] on link "View & Pay" at bounding box center [832, 310] width 45 height 10
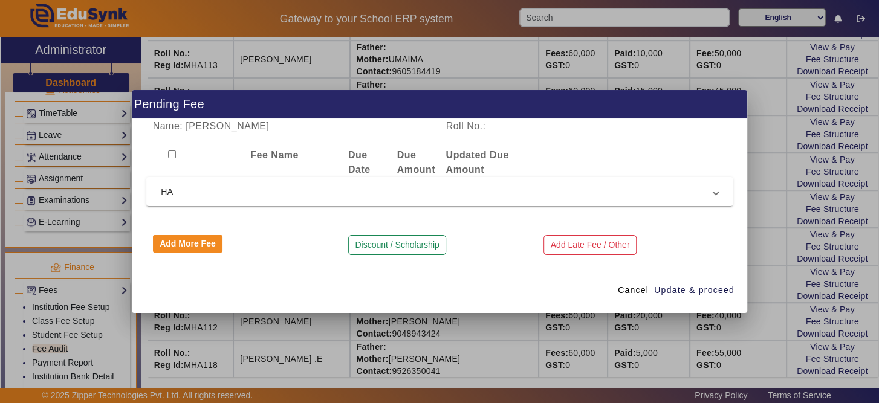
click at [172, 155] on input "checkbox" at bounding box center [172, 155] width 8 height 8
checkbox input "true"
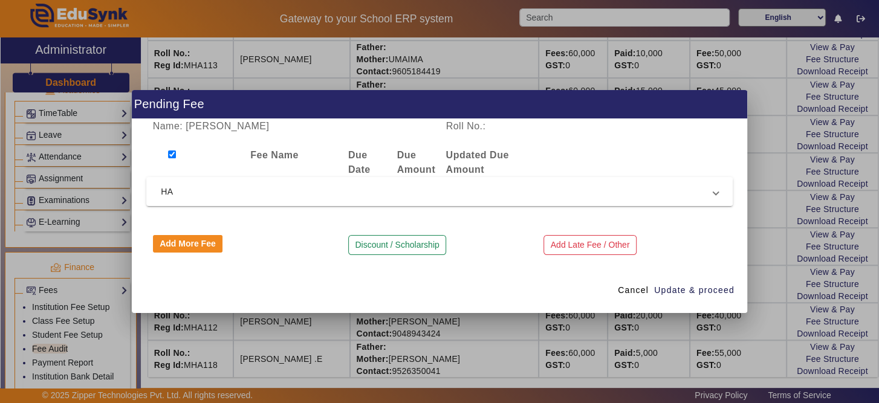
checkbox input "true"
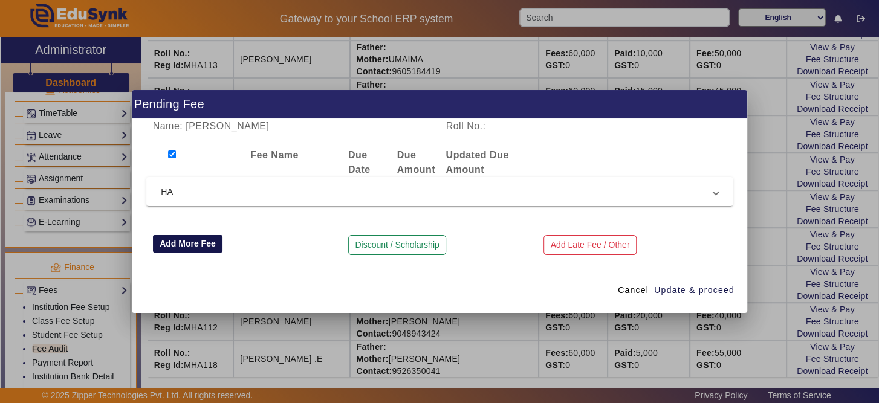
click at [195, 241] on button "Add More Fee" at bounding box center [188, 244] width 70 height 18
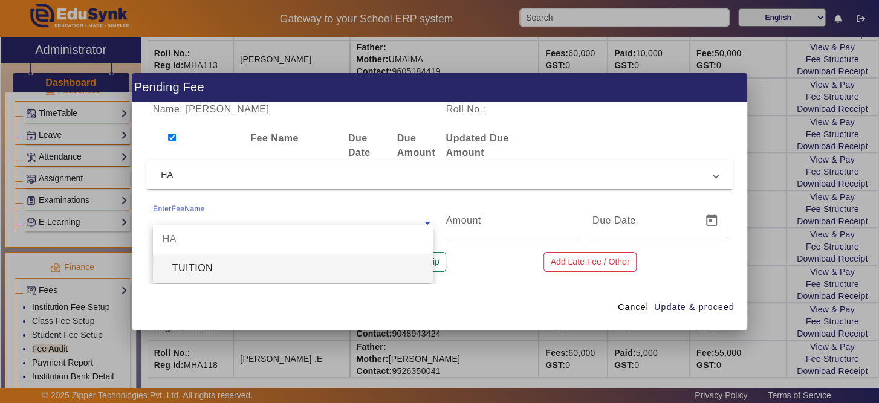
click at [259, 222] on input "text" at bounding box center [293, 223] width 280 height 15
click at [262, 270] on div "TUITION" at bounding box center [293, 268] width 280 height 29
type input "5000"
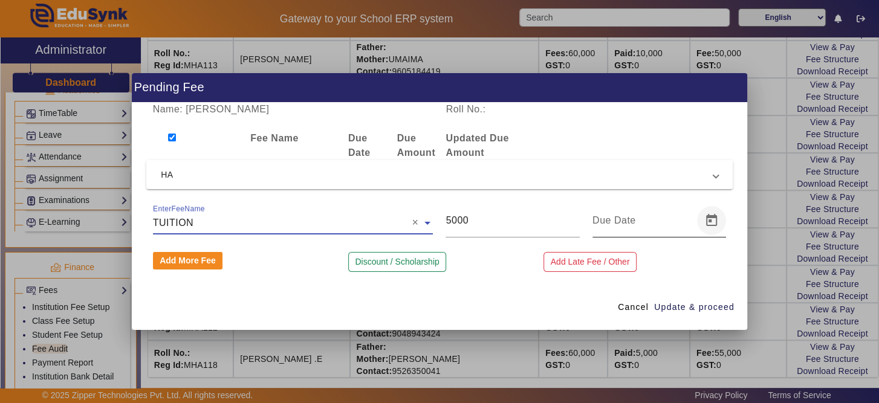
click at [719, 223] on span "Open calendar" at bounding box center [711, 220] width 29 height 29
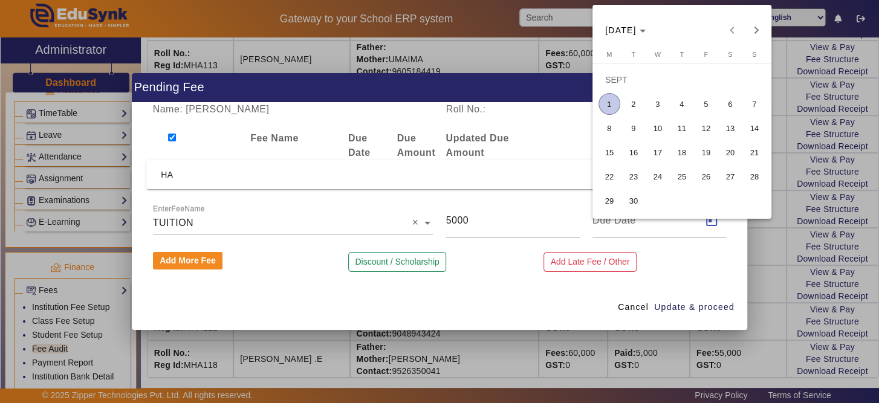
click at [606, 100] on span "1" at bounding box center [609, 104] width 22 height 22
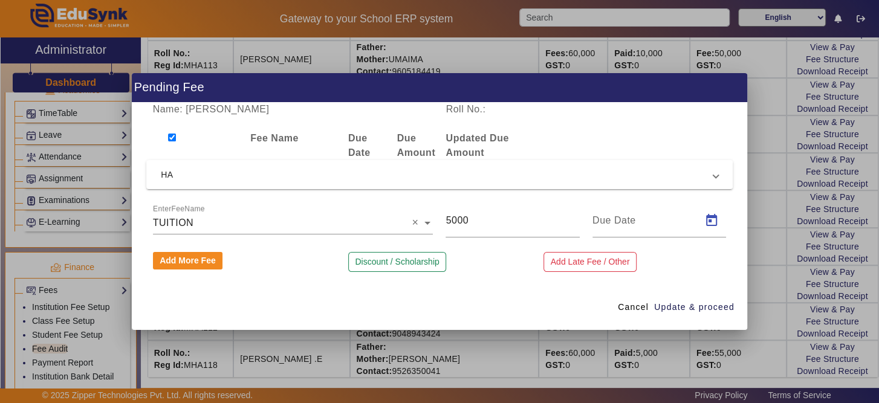
type input "[DATE]"
click at [708, 310] on span "Update & proceed" at bounding box center [694, 307] width 80 height 13
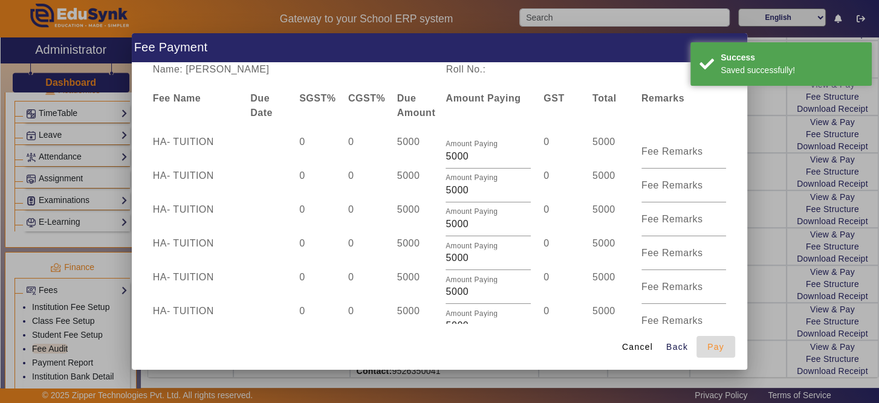
click at [716, 345] on span "Pay" at bounding box center [715, 347] width 17 height 13
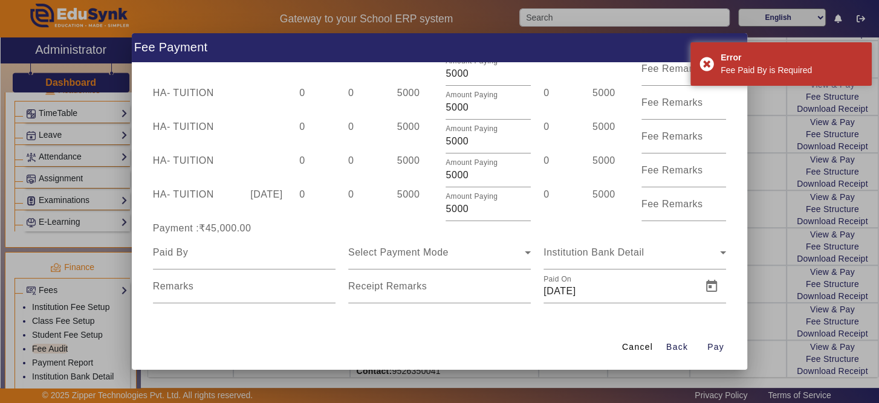
scroll to position [224, 0]
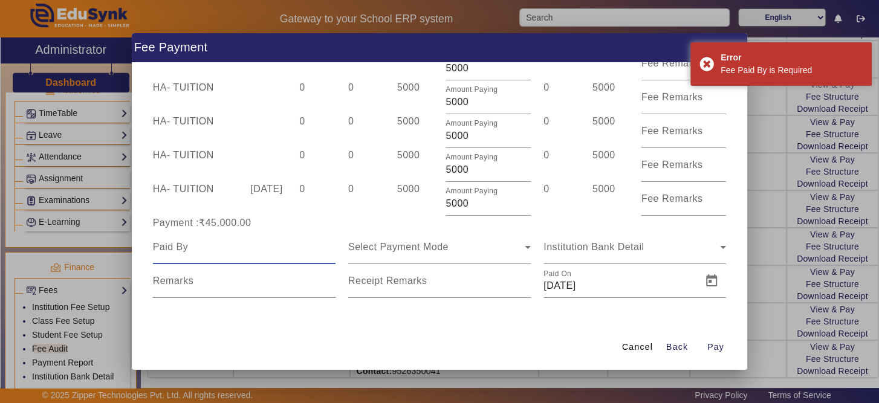
click at [197, 248] on input at bounding box center [244, 247] width 183 height 15
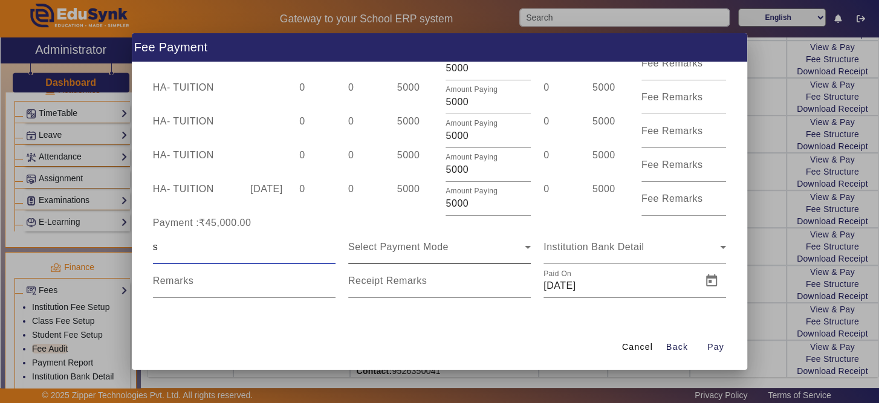
type input "[PERSON_NAME]"
click at [507, 240] on div "Select Payment Mode" at bounding box center [436, 247] width 176 height 15
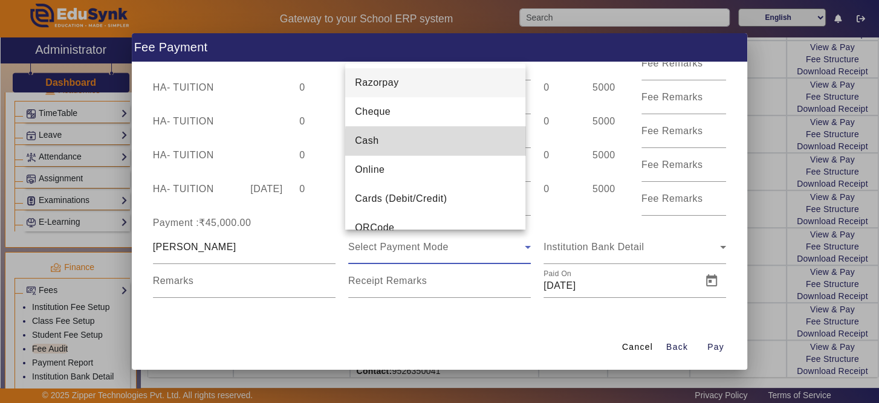
click at [479, 142] on mat-option "Cash" at bounding box center [435, 140] width 180 height 29
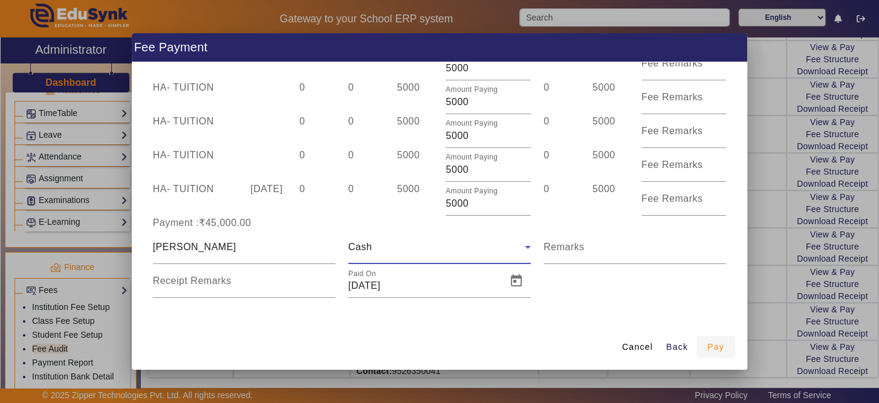
click at [714, 348] on span "Pay" at bounding box center [715, 347] width 17 height 13
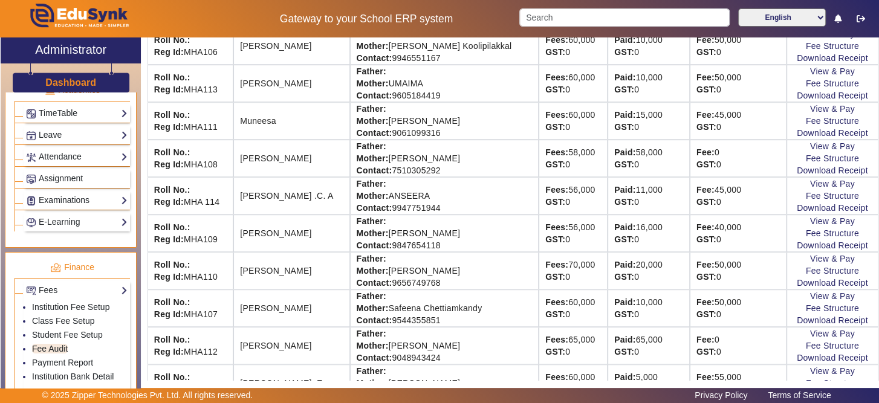
scroll to position [490, 0]
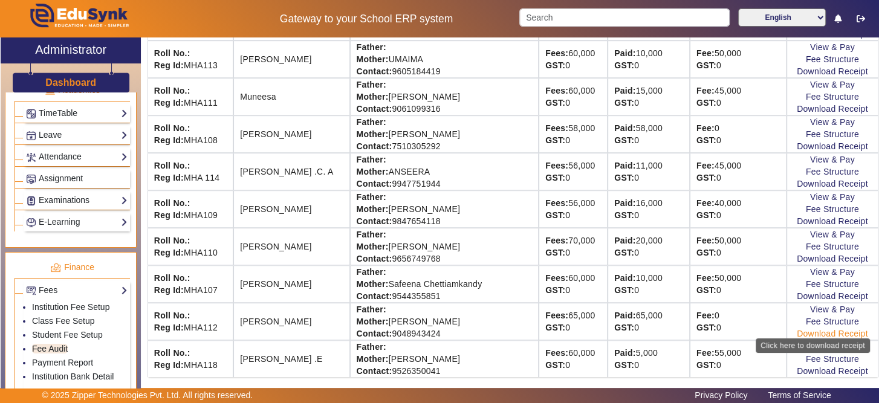
click at [804, 329] on link "Download Receipt" at bounding box center [832, 334] width 71 height 10
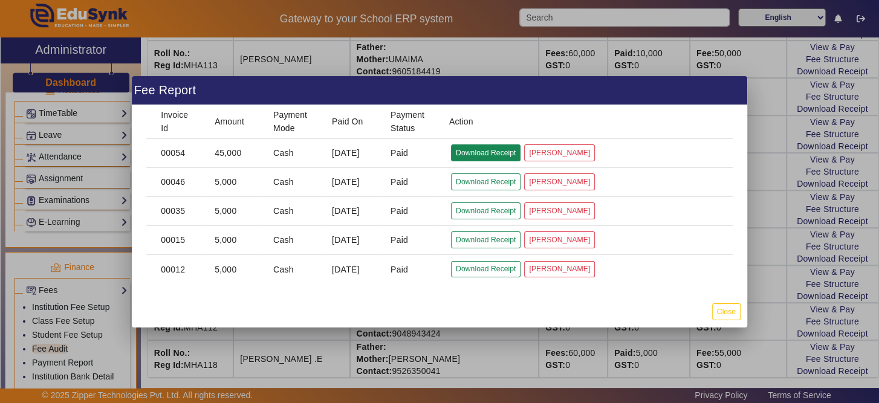
click at [504, 155] on button "Download Receipt" at bounding box center [486, 152] width 70 height 16
click at [558, 154] on button "[PERSON_NAME]" at bounding box center [559, 152] width 71 height 16
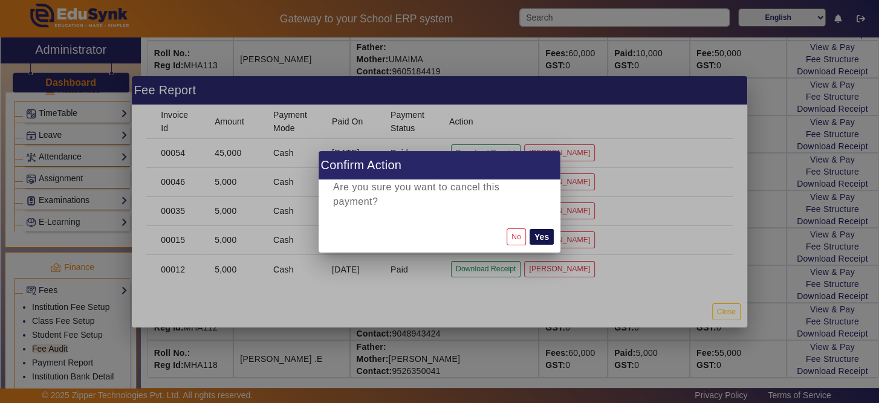
click at [547, 229] on button "Yes" at bounding box center [541, 237] width 24 height 16
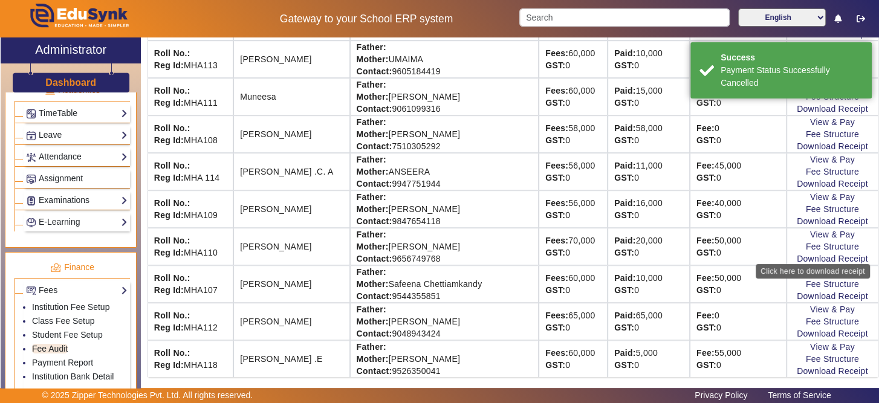
scroll to position [0, 0]
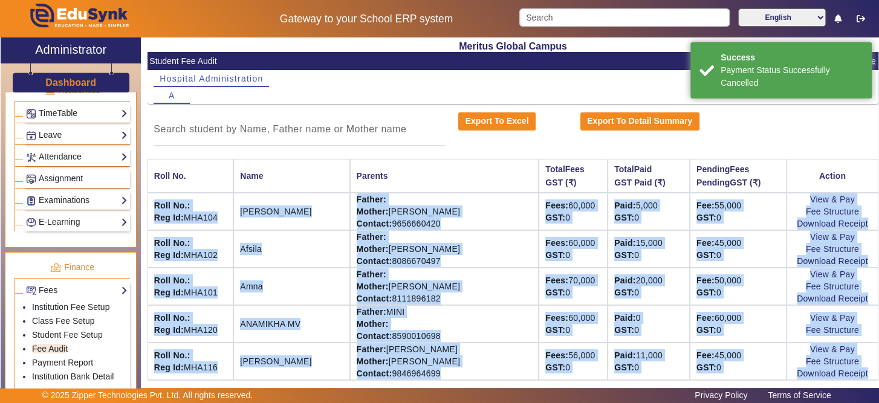
drag, startPoint x: 869, startPoint y: 170, endPoint x: 878, endPoint y: 235, distance: 65.2
click at [823, 237] on html "Gateway to your School ERP system English हिंदी (Hindi) ಕನ್ನಡ (Kannada) தமிழ் (…" at bounding box center [439, 201] width 879 height 403
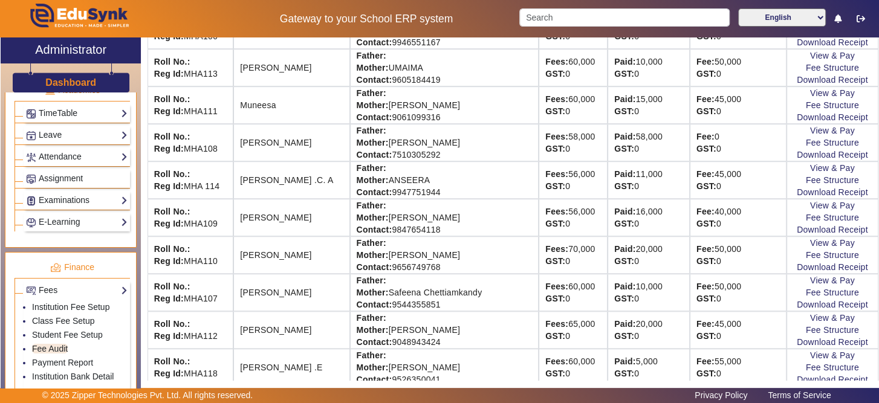
scroll to position [490, 0]
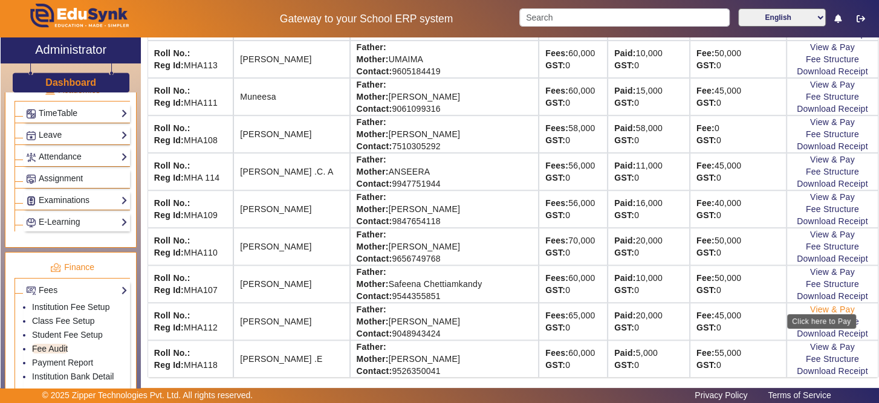
click at [823, 305] on link "View & Pay" at bounding box center [832, 310] width 45 height 10
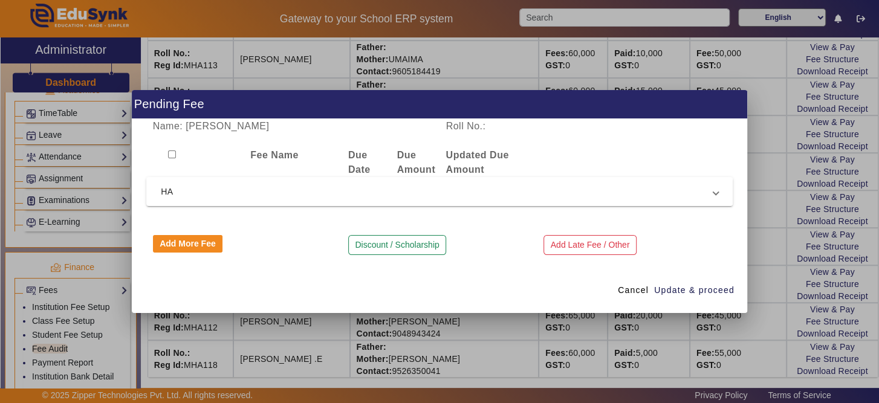
click at [171, 154] on input "checkbox" at bounding box center [172, 155] width 8 height 8
checkbox input "true"
click at [192, 244] on button "Add More Fee" at bounding box center [188, 244] width 70 height 18
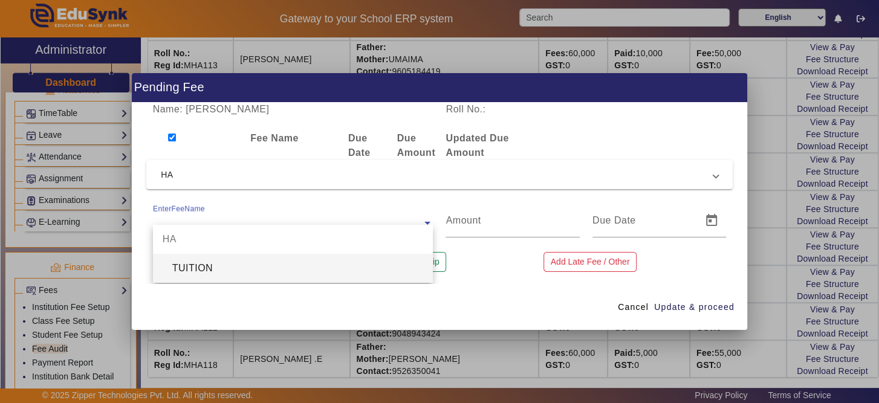
click at [231, 217] on input "text" at bounding box center [293, 223] width 280 height 15
click at [233, 281] on div "TUITION" at bounding box center [293, 268] width 280 height 29
type input "5000"
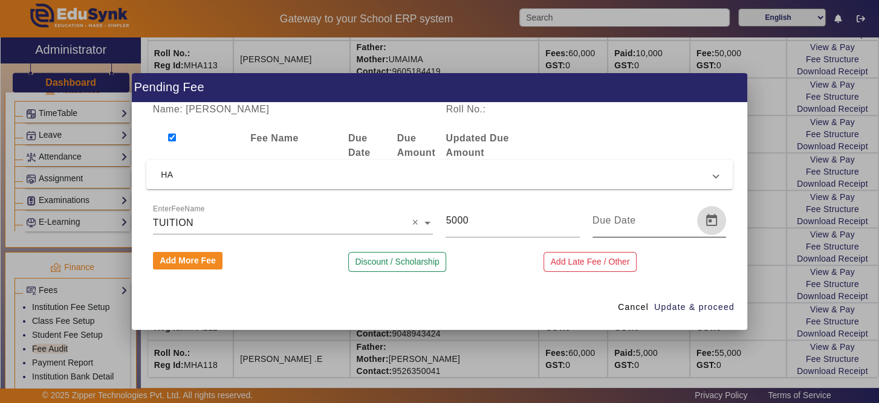
click at [716, 230] on span "Open calendar" at bounding box center [711, 220] width 29 height 29
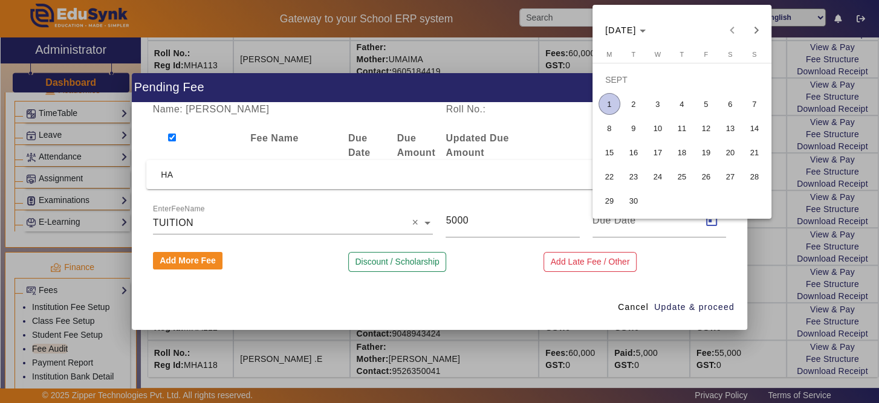
click at [611, 106] on span "1" at bounding box center [609, 104] width 22 height 22
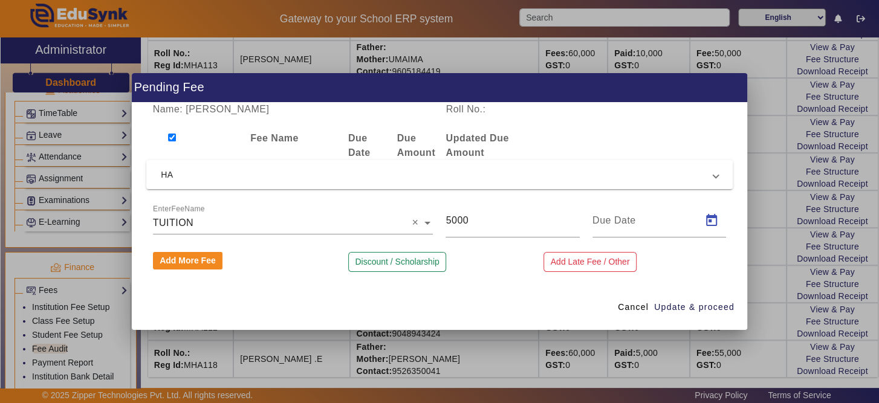
type input "[DATE]"
click at [713, 311] on span "Update & proceed" at bounding box center [694, 307] width 80 height 13
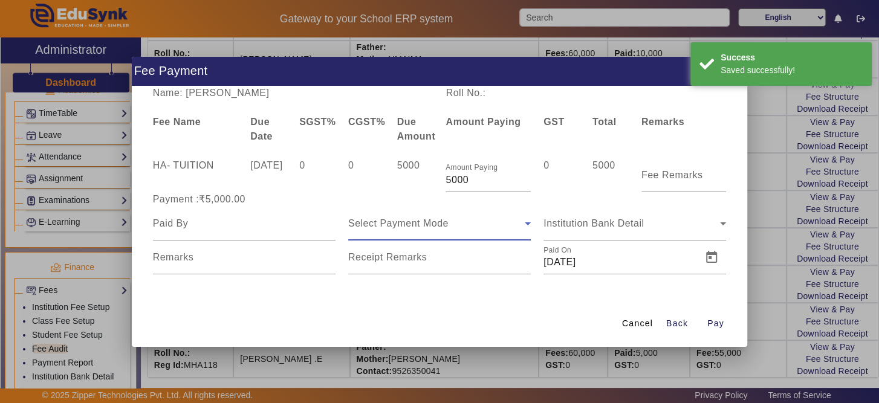
click at [467, 221] on div "Select Payment Mode" at bounding box center [436, 223] width 176 height 15
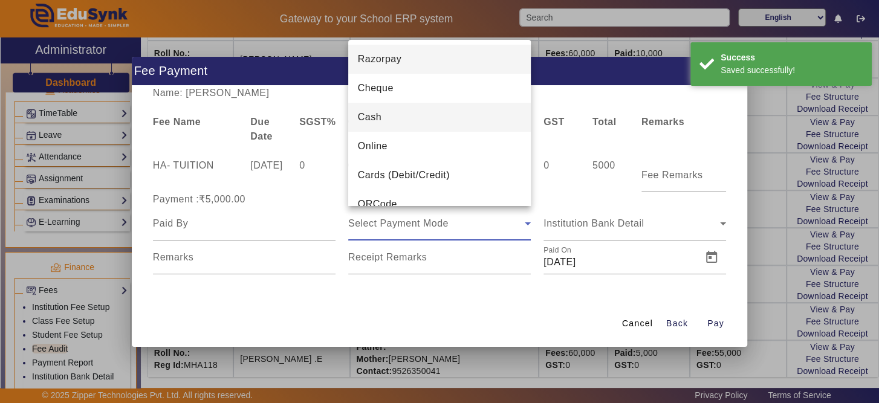
click at [436, 115] on mat-option "Cash" at bounding box center [439, 117] width 183 height 29
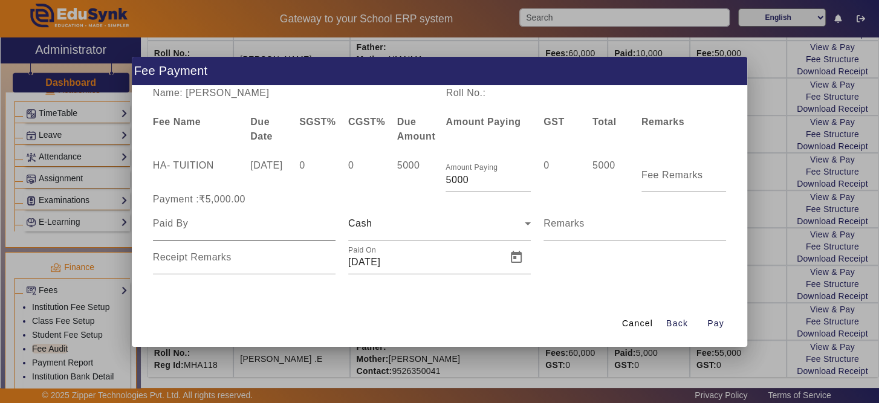
click at [242, 230] on div at bounding box center [244, 224] width 183 height 34
type input "[PERSON_NAME]"
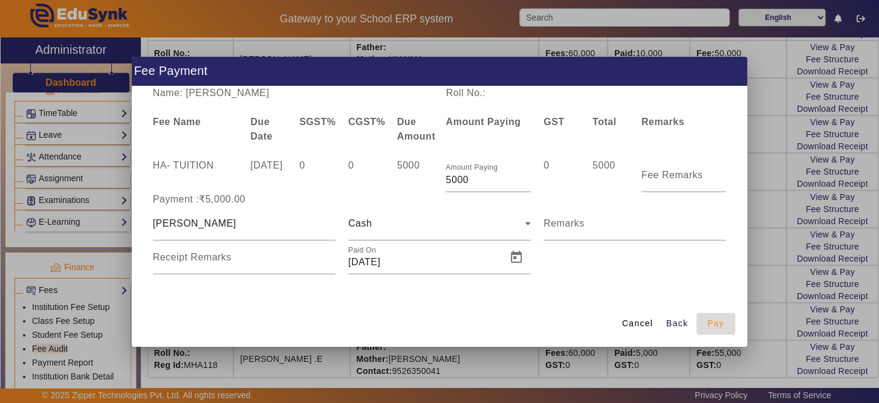
click at [714, 321] on span "Pay" at bounding box center [715, 323] width 17 height 13
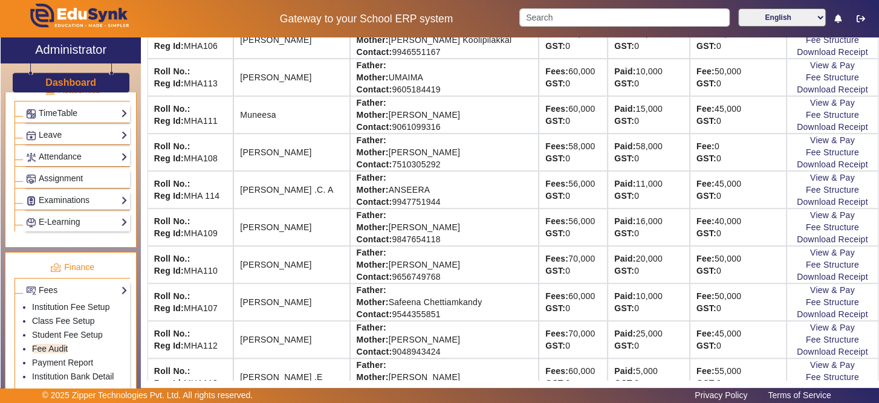
scroll to position [473, 0]
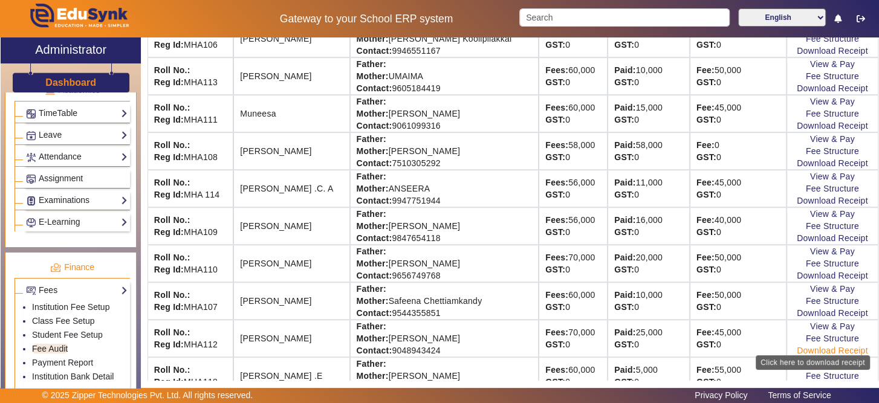
click at [814, 346] on link "Download Receipt" at bounding box center [832, 351] width 71 height 10
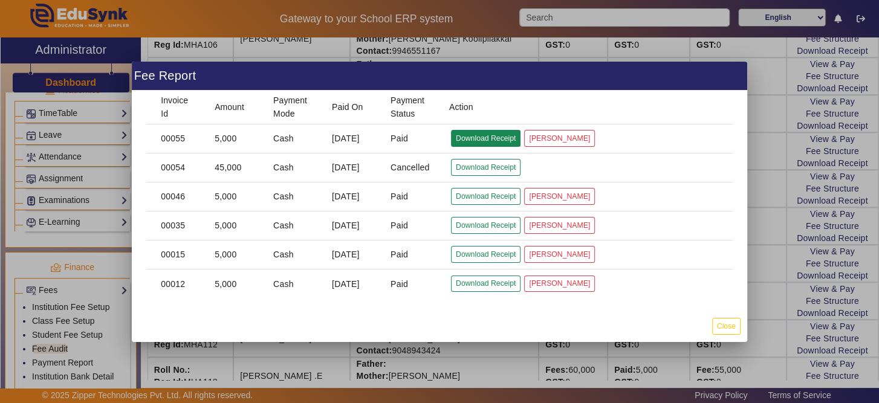
click at [514, 138] on button "Download Receipt" at bounding box center [486, 138] width 70 height 16
